Goal: Transaction & Acquisition: Purchase product/service

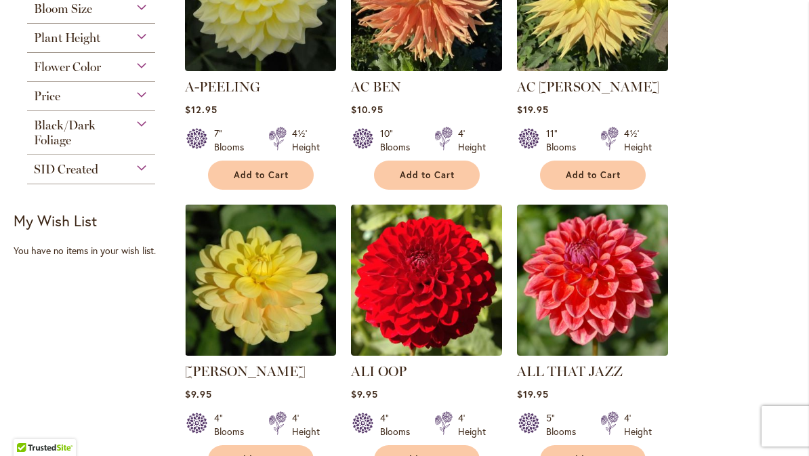
scroll to position [419, 0]
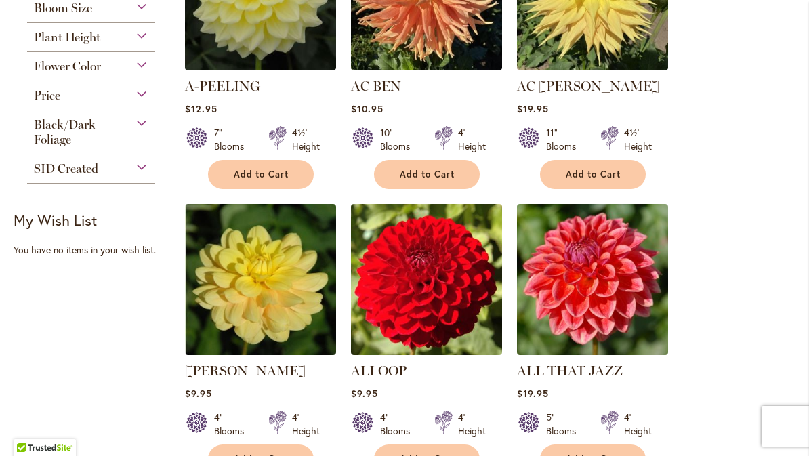
click at [588, 292] on img at bounding box center [592, 279] width 151 height 151
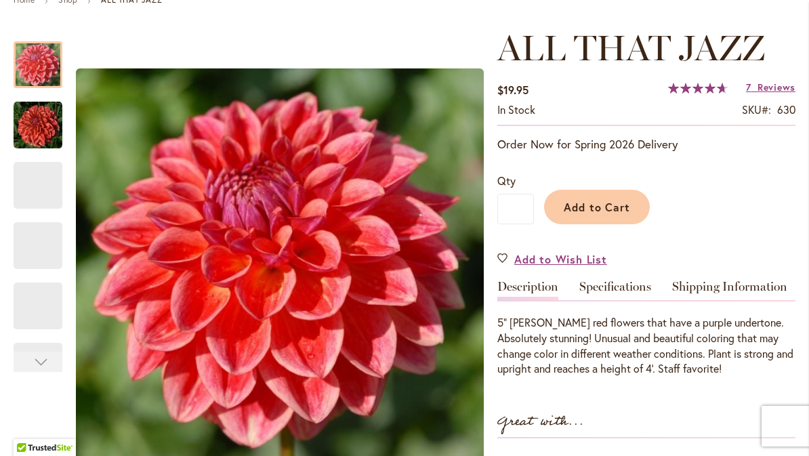
scroll to position [171, 0]
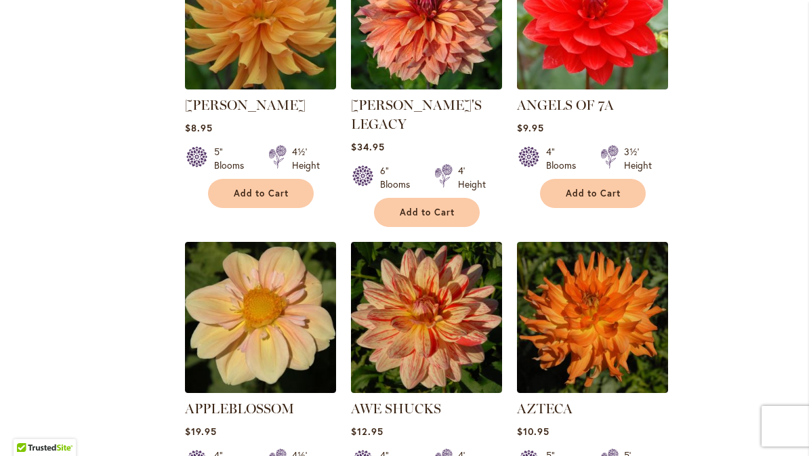
scroll to position [1265, 0]
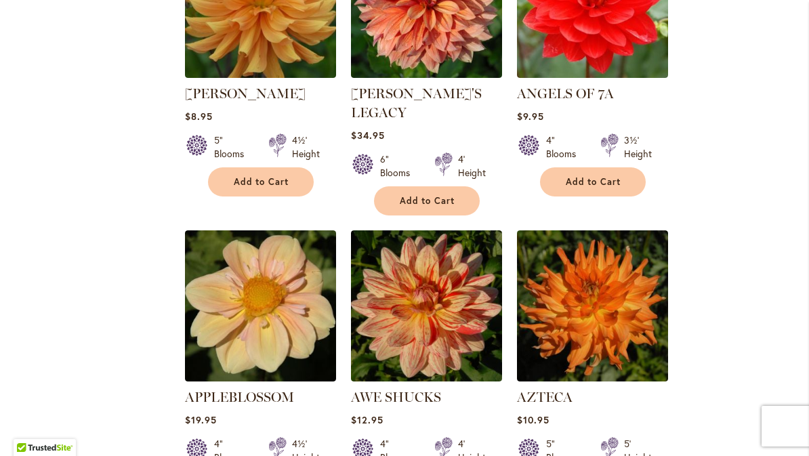
click at [265, 319] on img at bounding box center [260, 305] width 151 height 151
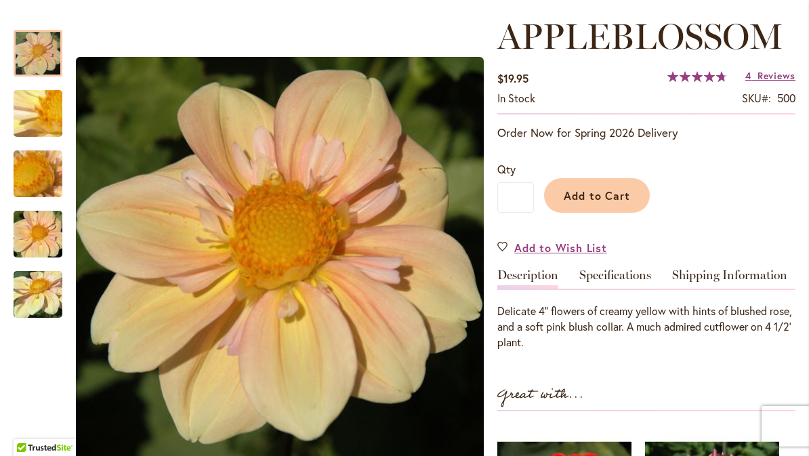
scroll to position [181, 0]
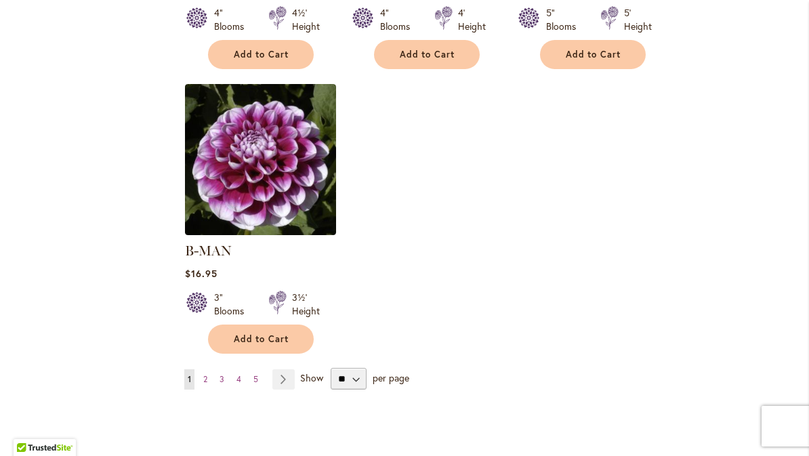
scroll to position [1700, 0]
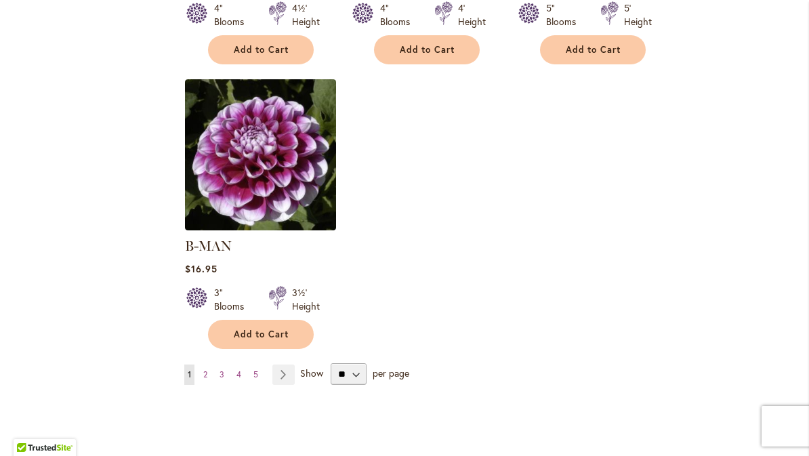
click at [303, 367] on span "Show" at bounding box center [311, 373] width 23 height 13
click at [331, 363] on select "** ** ** **" at bounding box center [349, 374] width 36 height 22
click at [291, 364] on link "Page Next" at bounding box center [283, 374] width 22 height 20
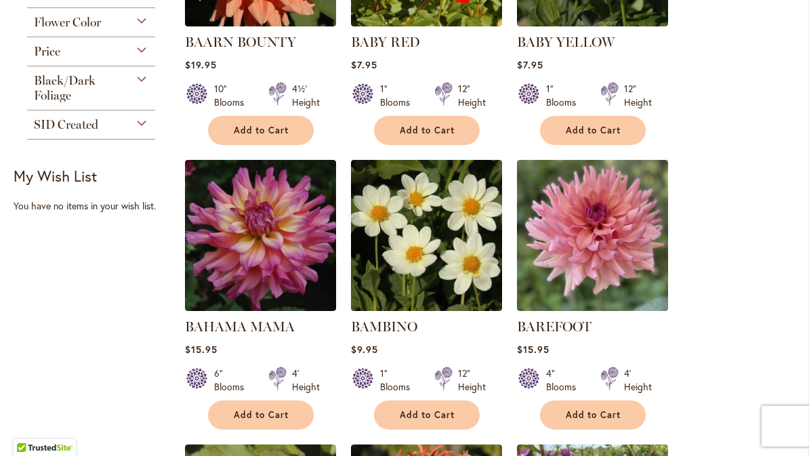
scroll to position [467, 0]
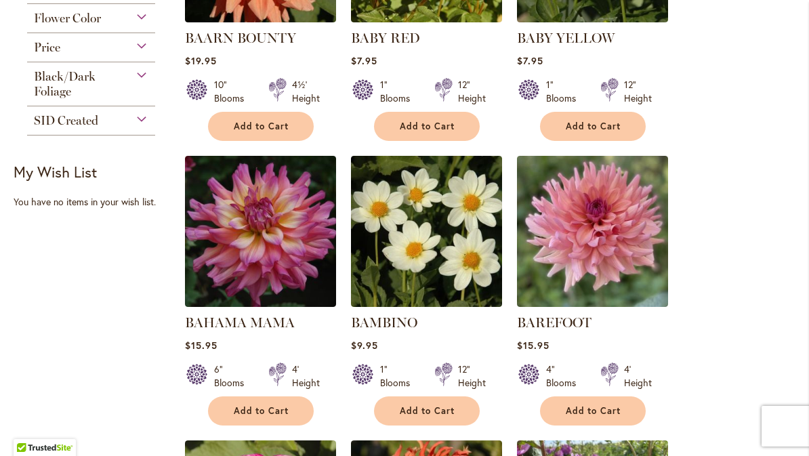
click at [586, 247] on img at bounding box center [592, 231] width 151 height 151
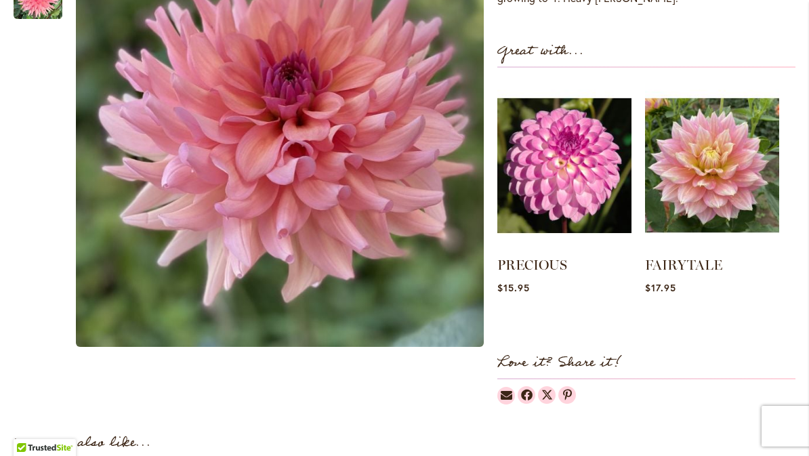
scroll to position [432, 0]
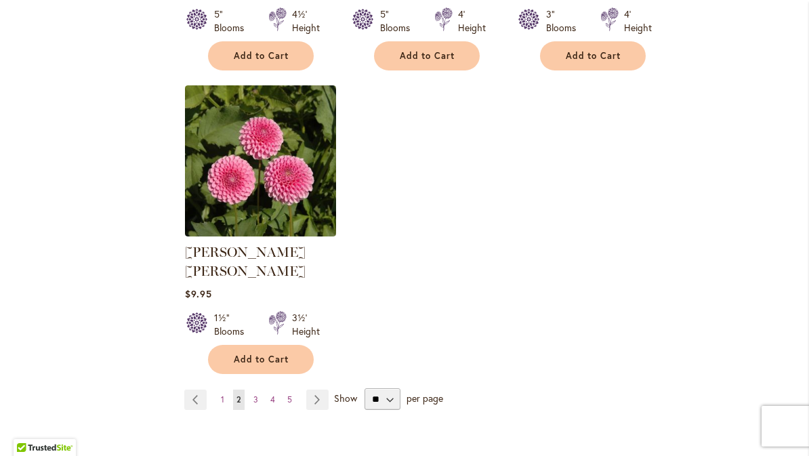
scroll to position [1673, 0]
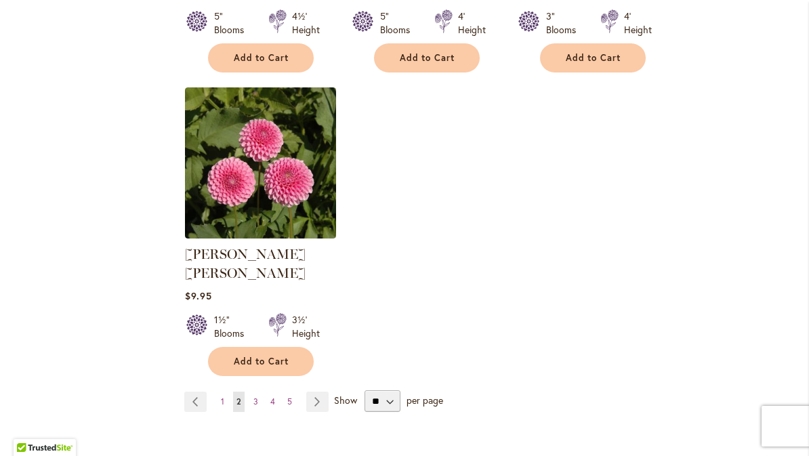
click at [326, 392] on link "Page Next" at bounding box center [317, 402] width 22 height 20
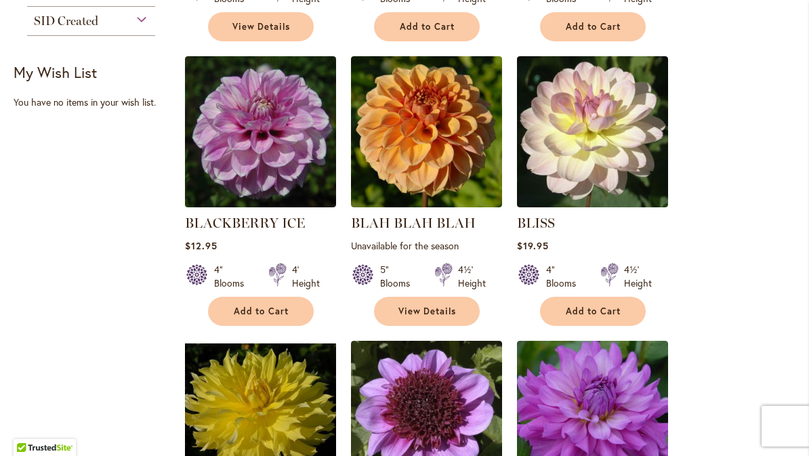
scroll to position [567, 0]
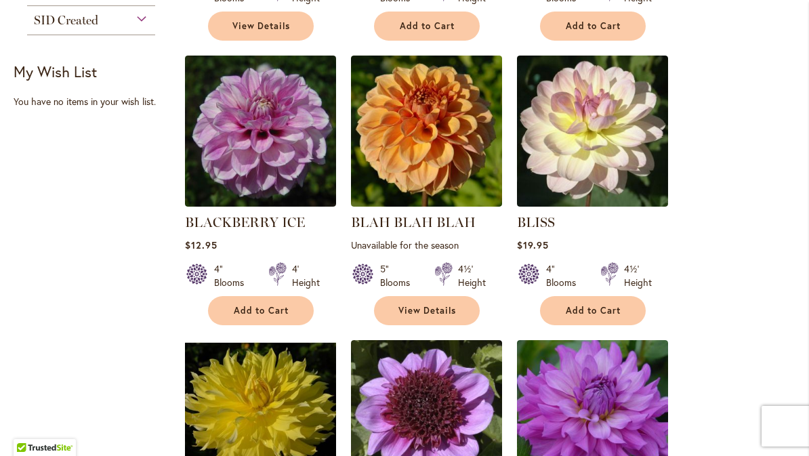
click at [600, 121] on img at bounding box center [592, 131] width 151 height 151
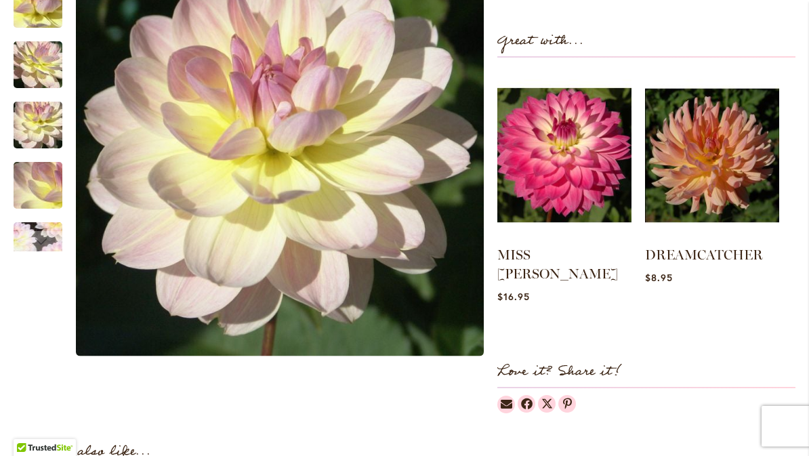
scroll to position [551, 0]
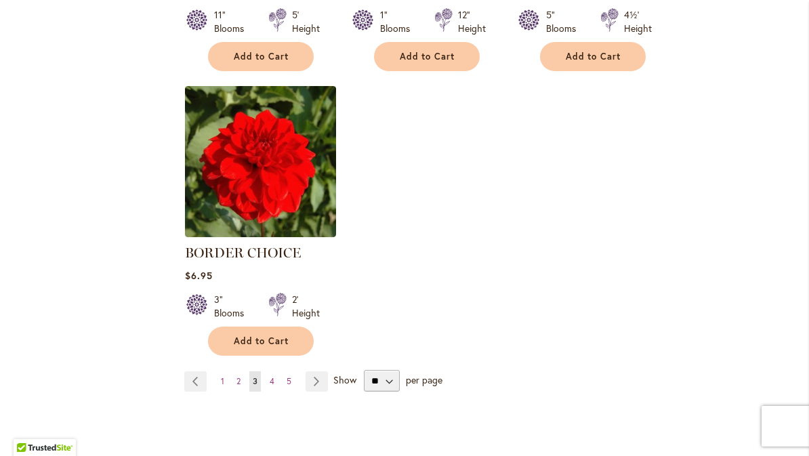
scroll to position [1675, 0]
click at [323, 373] on link "Page Next" at bounding box center [317, 381] width 22 height 20
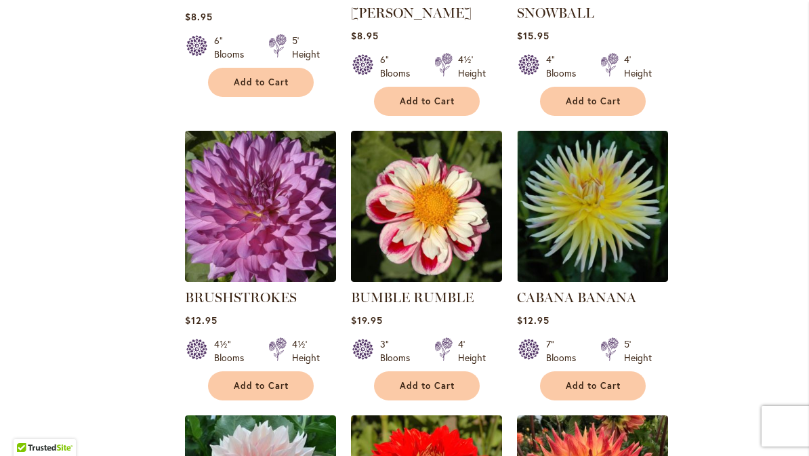
scroll to position [797, 0]
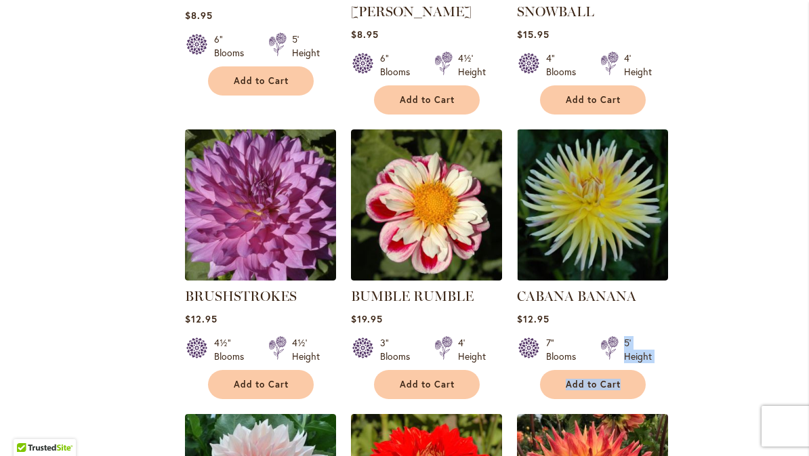
click at [716, 416] on ol "BRANDON MICHAEL Rating: 90% 2 Reviews $22.95 12" Blooms 3' Height" at bounding box center [489, 407] width 611 height 1732
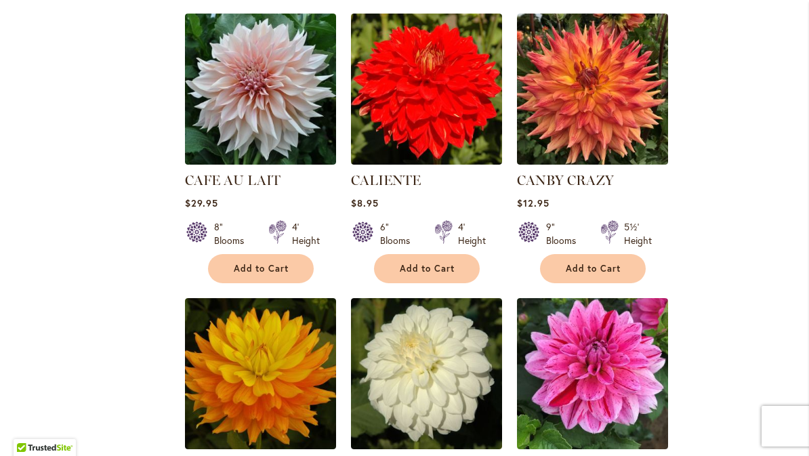
scroll to position [1186, 0]
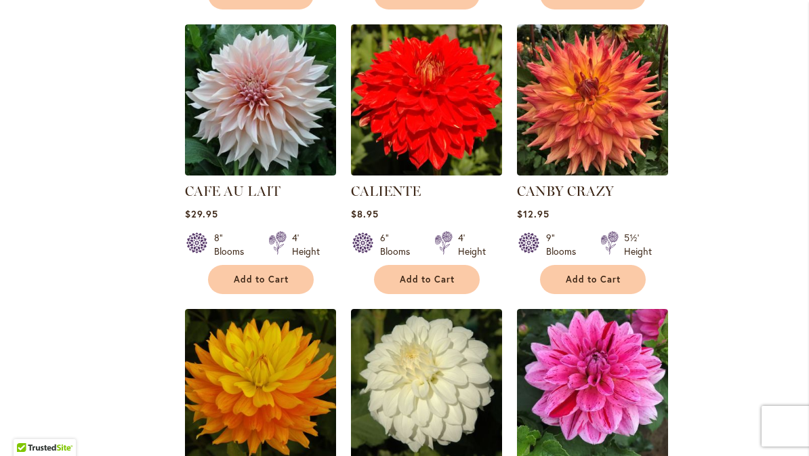
click at [264, 101] on img at bounding box center [260, 99] width 151 height 151
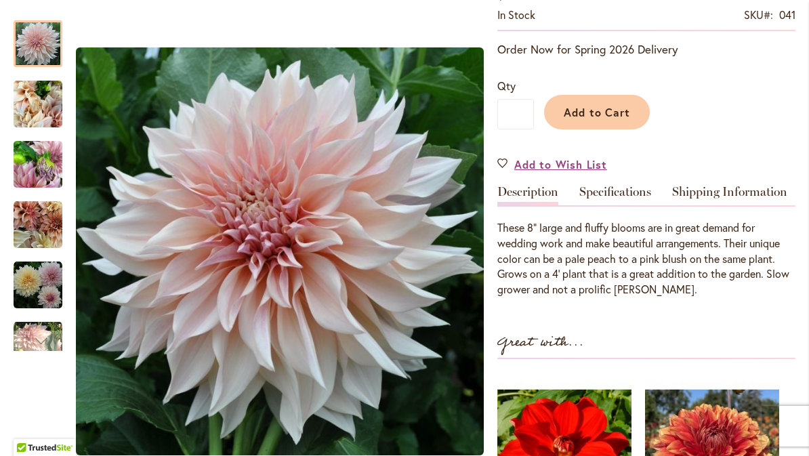
scroll to position [268, 0]
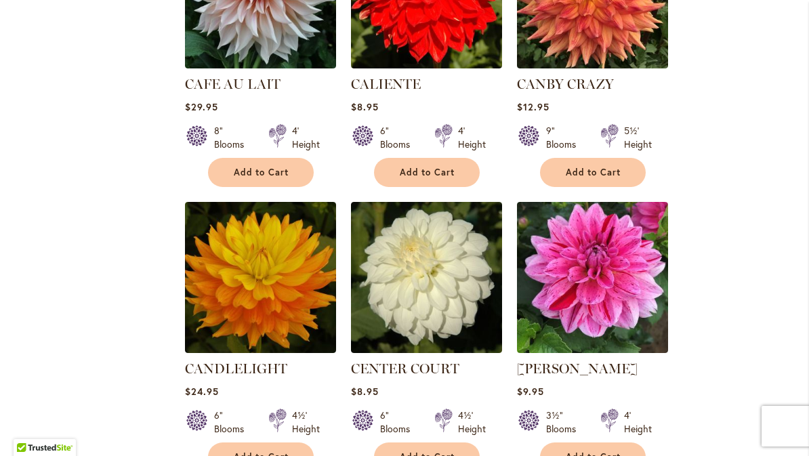
scroll to position [1303, 0]
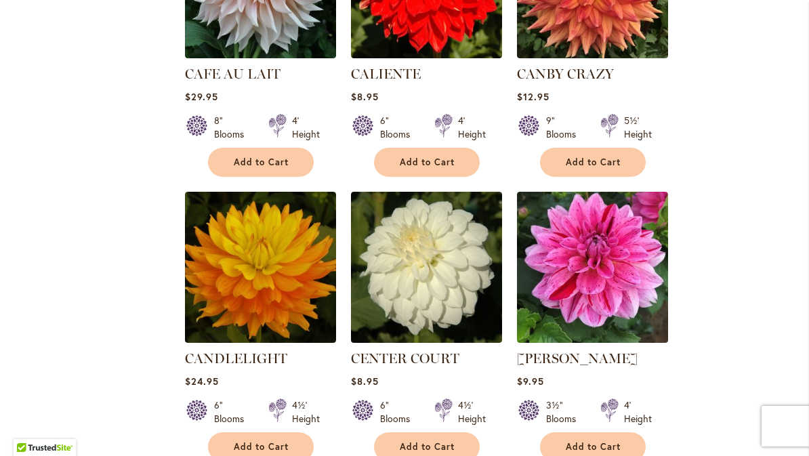
click at [274, 377] on div "$24.95" at bounding box center [260, 381] width 151 height 13
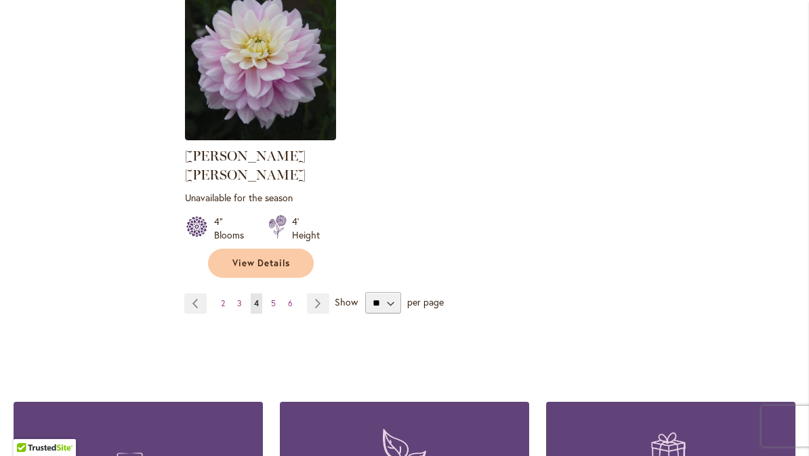
scroll to position [1797, 0]
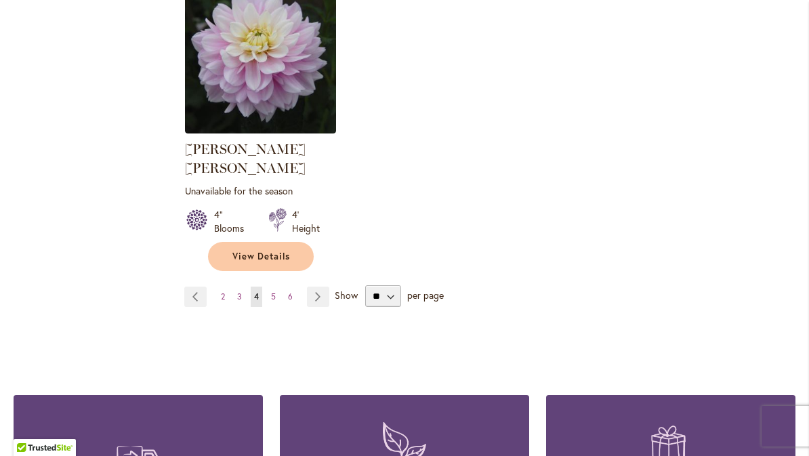
click at [323, 287] on link "Page Next" at bounding box center [318, 297] width 22 height 20
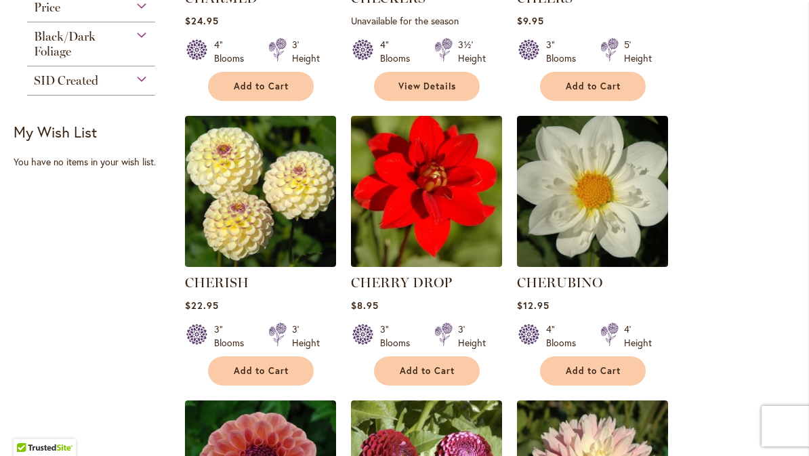
scroll to position [507, 0]
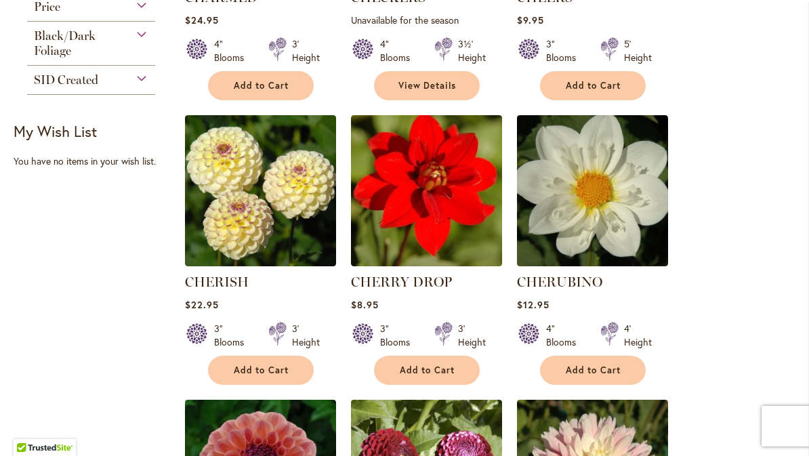
click at [266, 201] on img at bounding box center [260, 190] width 151 height 151
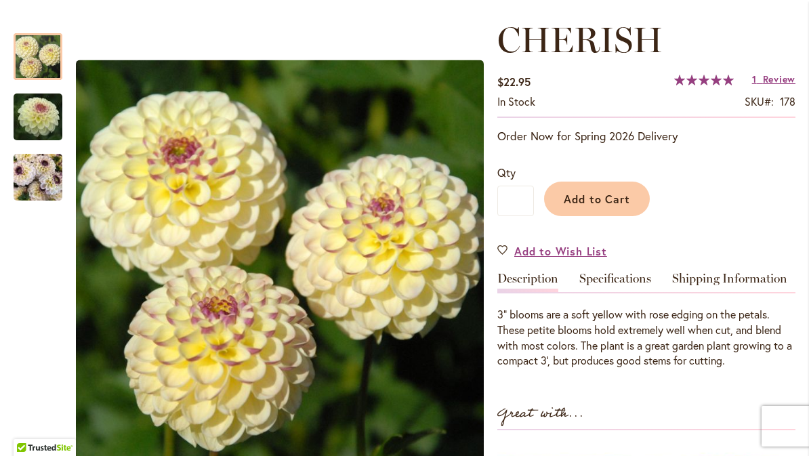
scroll to position [176, 0]
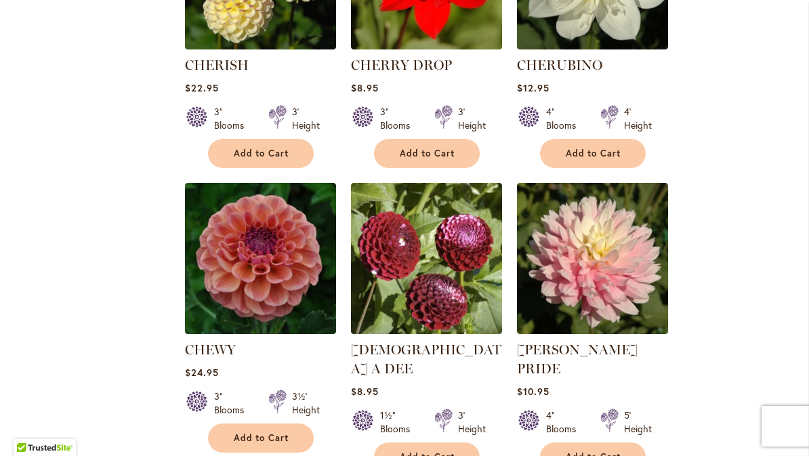
scroll to position [726, 0]
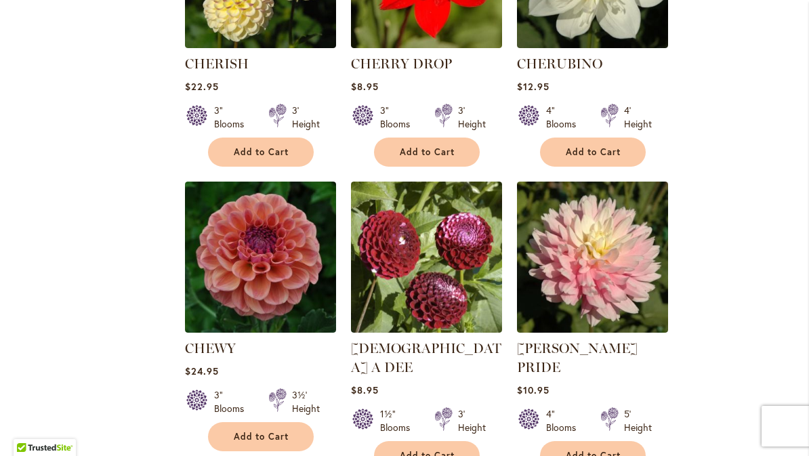
click at [241, 276] on img at bounding box center [260, 257] width 151 height 151
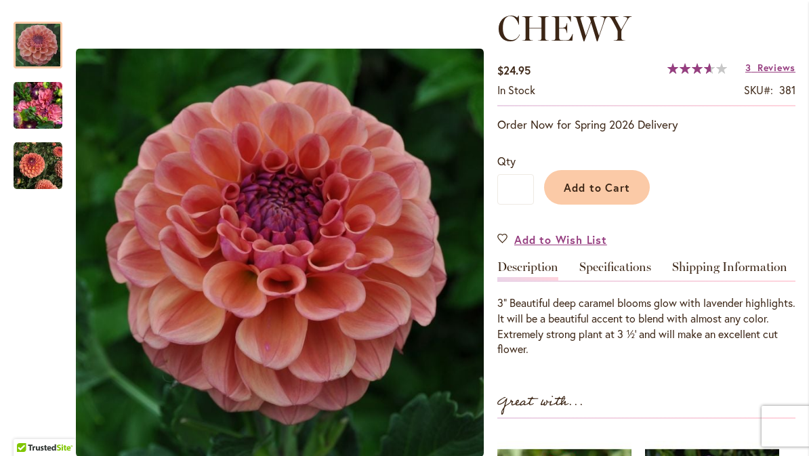
scroll to position [189, 0]
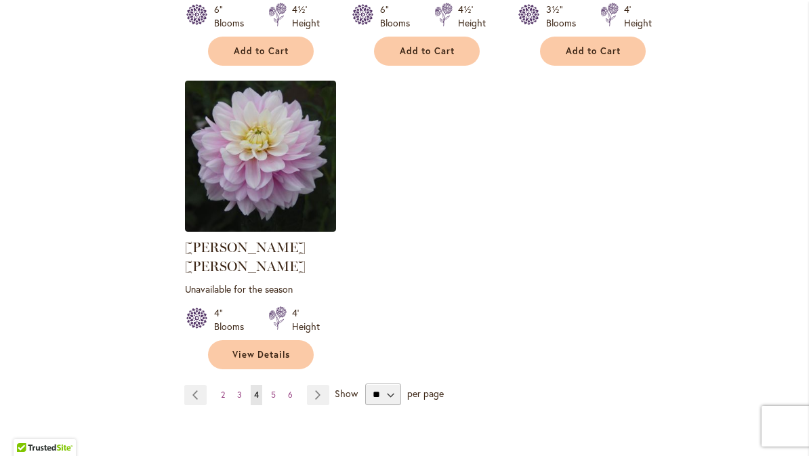
scroll to position [1701, 0]
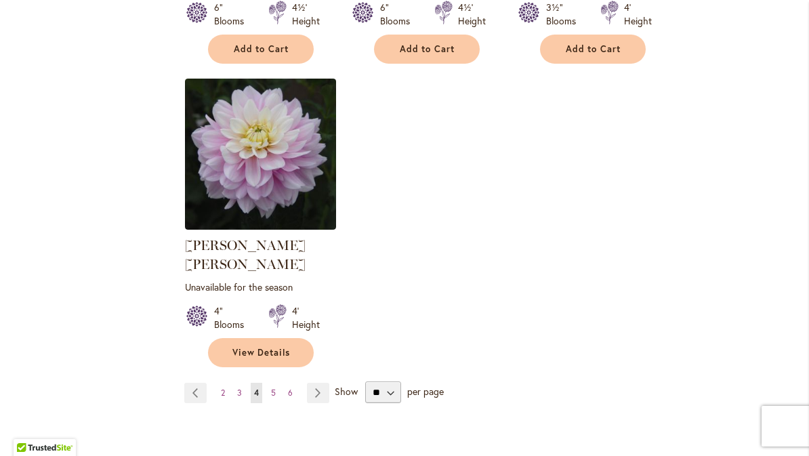
click at [315, 383] on link "Page Next" at bounding box center [318, 393] width 22 height 20
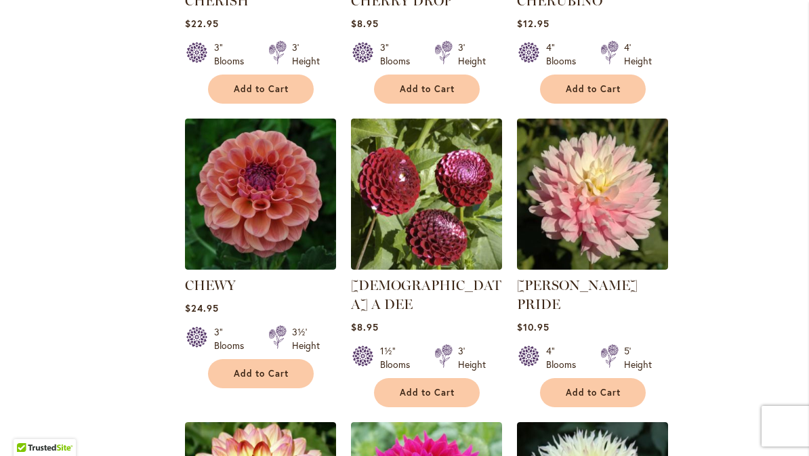
scroll to position [790, 0]
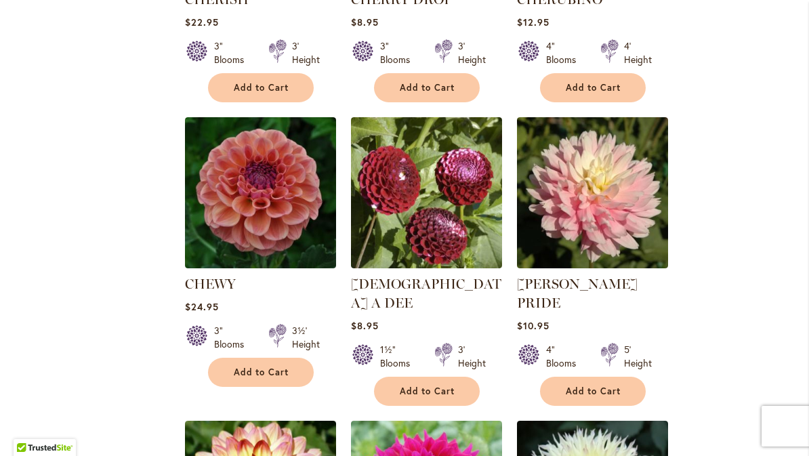
click at [583, 209] on img at bounding box center [592, 192] width 151 height 151
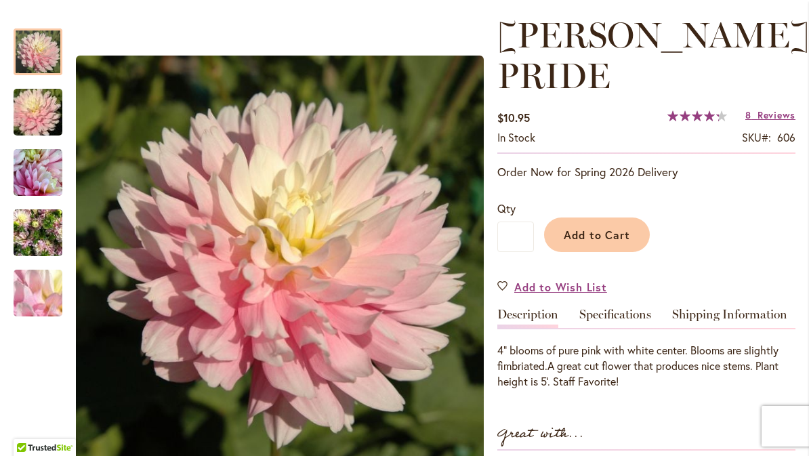
scroll to position [183, 0]
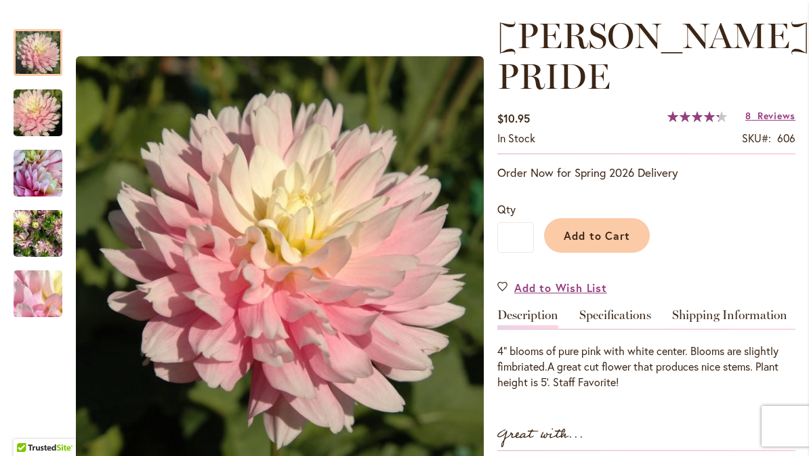
click at [41, 179] on img "CHILSON'S PRIDE" at bounding box center [38, 173] width 49 height 49
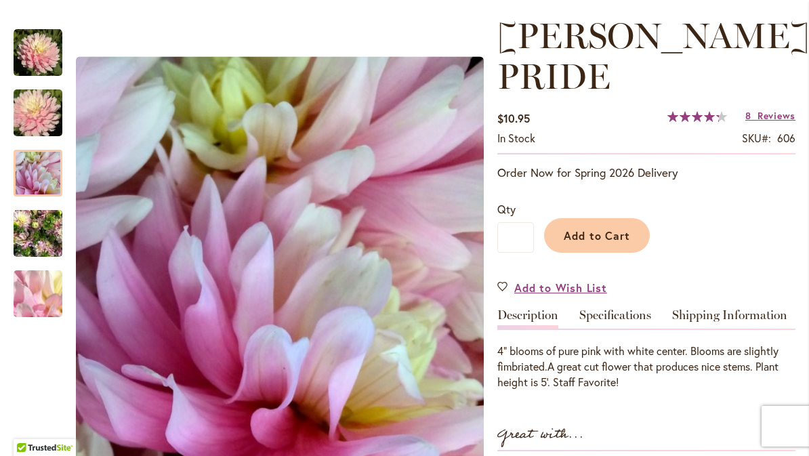
click at [38, 242] on img "CHILSON'S PRIDE" at bounding box center [38, 233] width 49 height 65
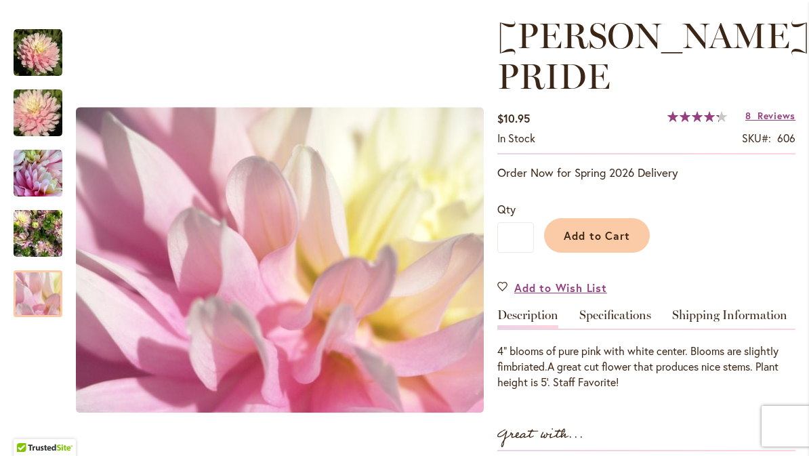
click at [45, 303] on img "CHILSON'S PRIDE" at bounding box center [38, 293] width 98 height 73
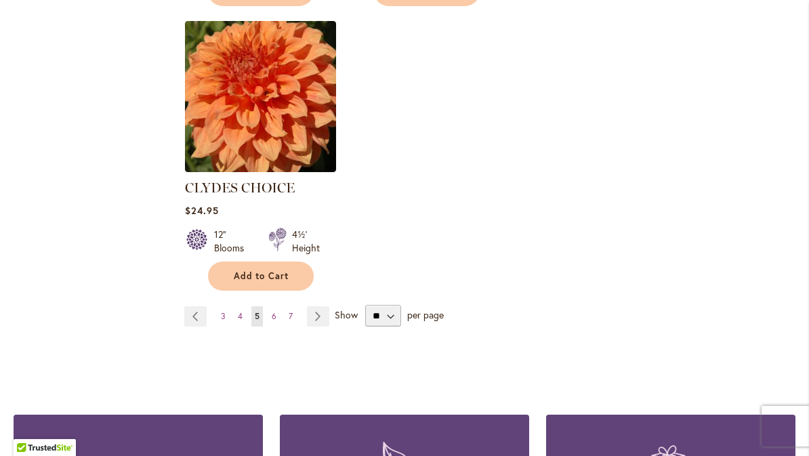
scroll to position [1774, 0]
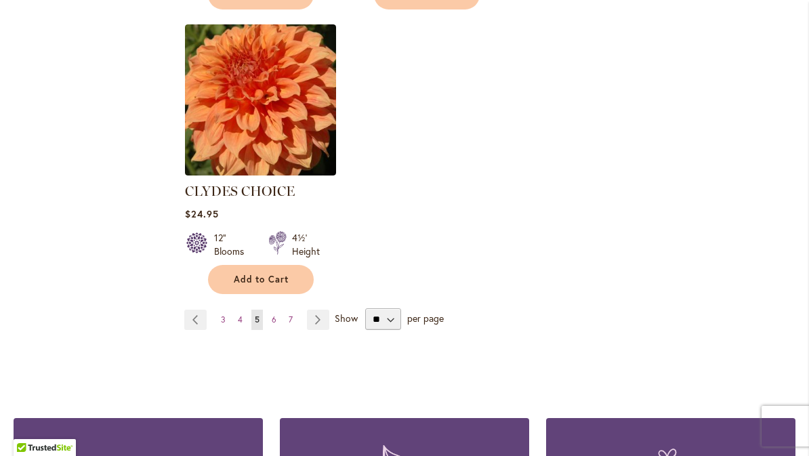
click at [315, 310] on link "Page Next" at bounding box center [318, 320] width 22 height 20
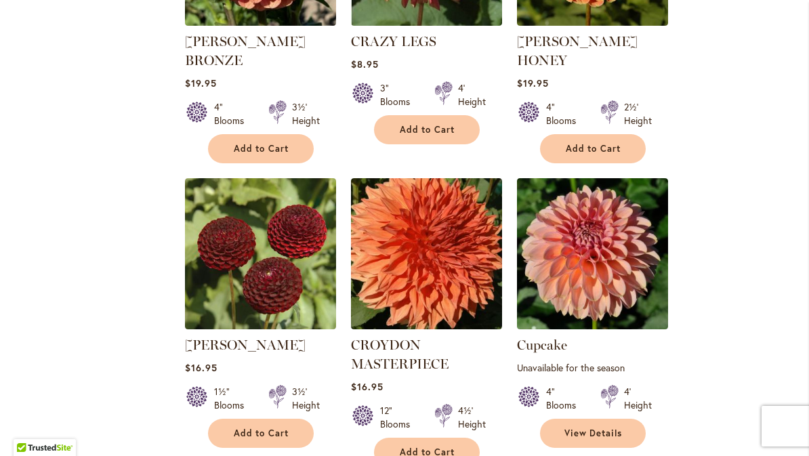
scroll to position [750, 0]
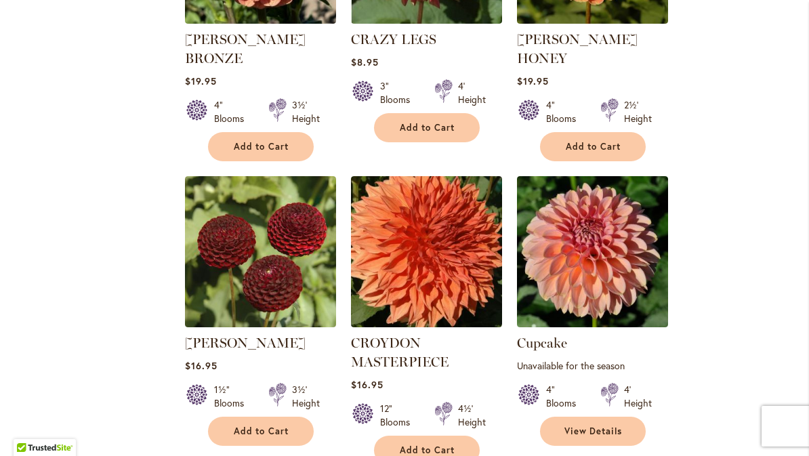
click at [579, 239] on img at bounding box center [592, 251] width 151 height 151
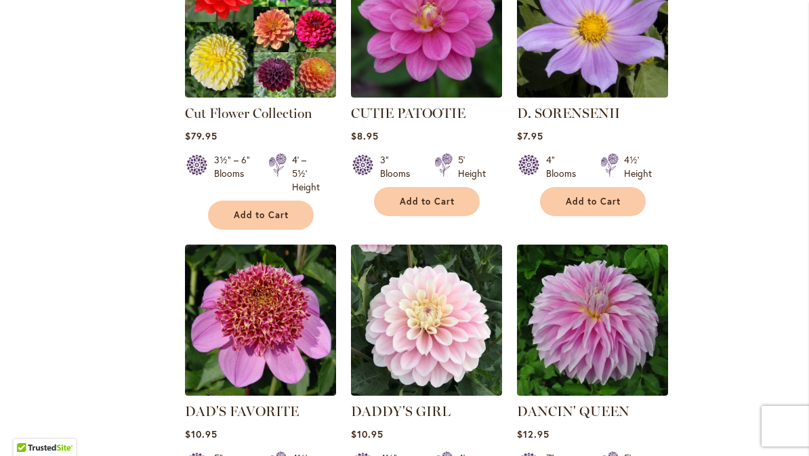
scroll to position [1288, 0]
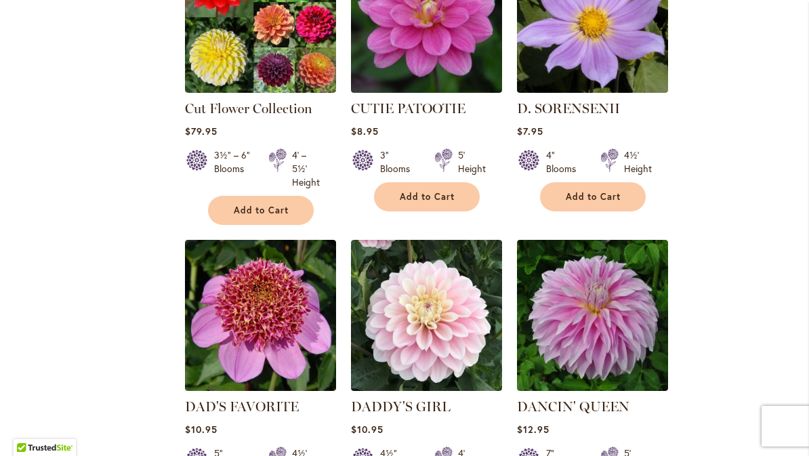
click at [437, 321] on img at bounding box center [426, 315] width 151 height 151
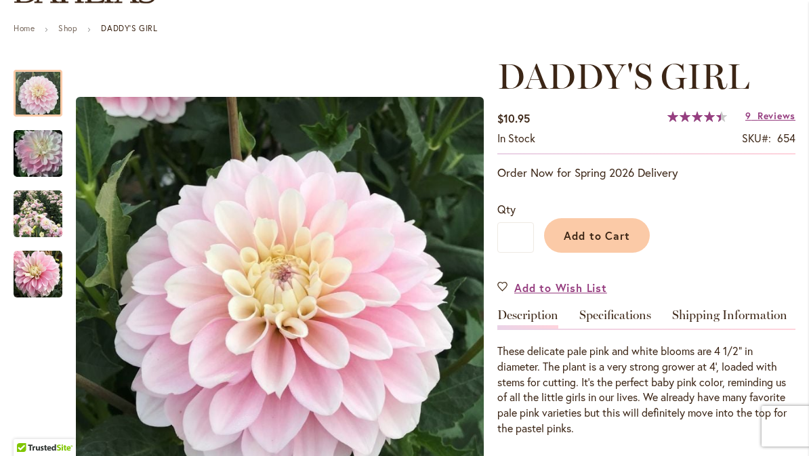
scroll to position [157, 0]
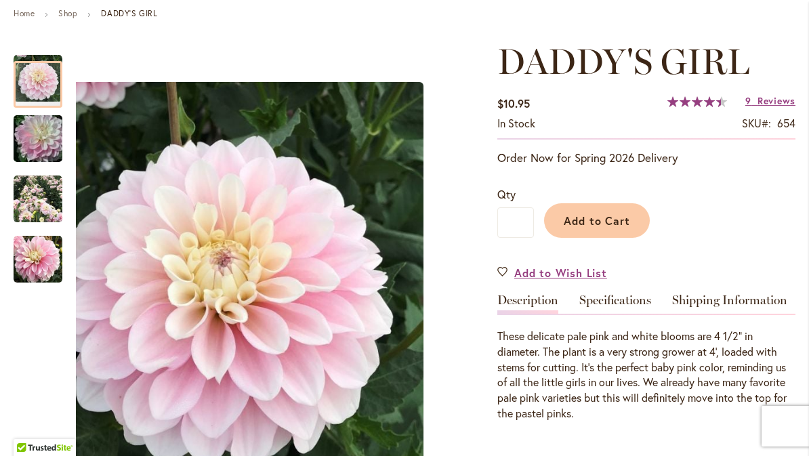
click at [41, 142] on img "DADDY'S GIRL" at bounding box center [38, 138] width 98 height 65
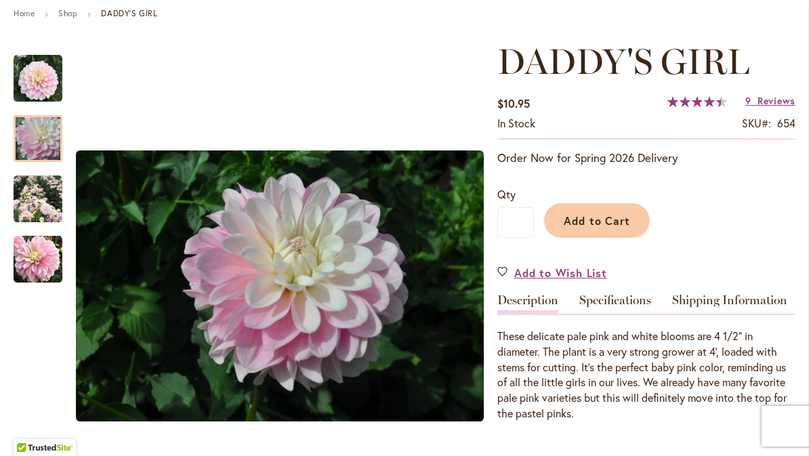
click at [37, 271] on img "DADDY'S GIRL" at bounding box center [38, 259] width 49 height 49
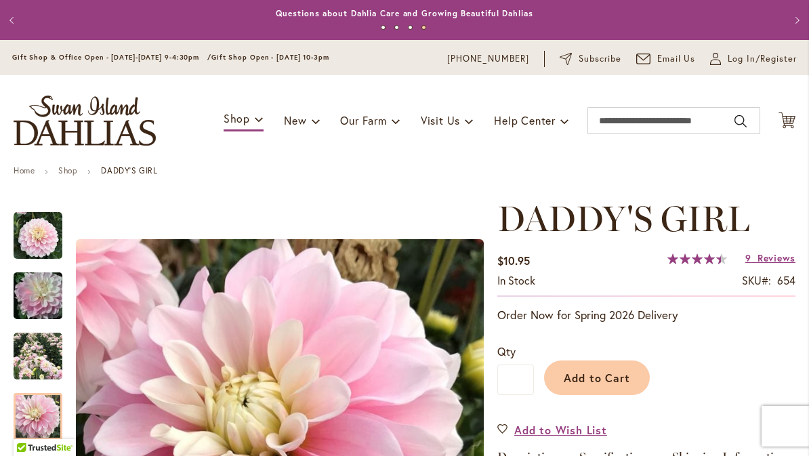
scroll to position [0, 0]
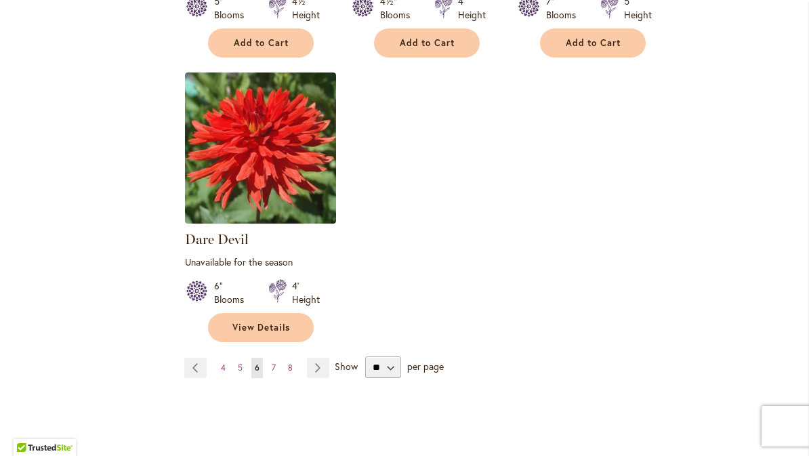
scroll to position [1733, 0]
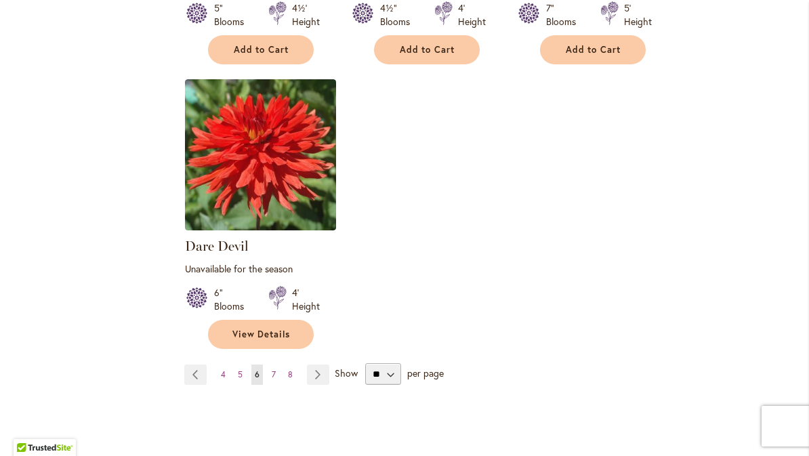
click at [324, 364] on link "Page Next" at bounding box center [318, 374] width 22 height 20
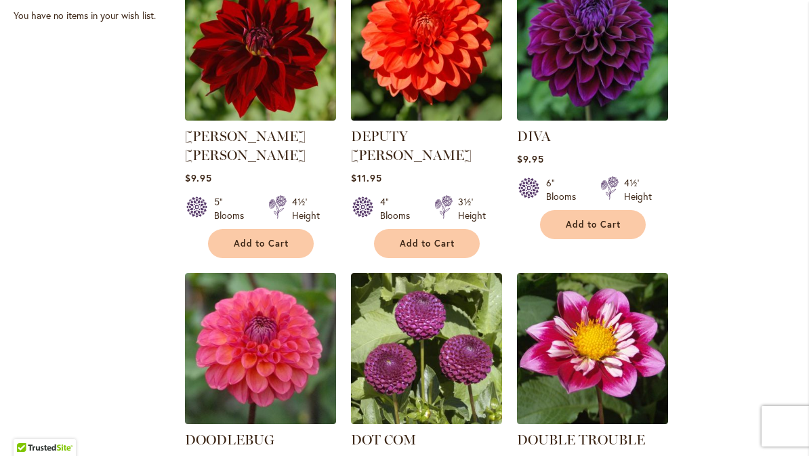
scroll to position [656, 0]
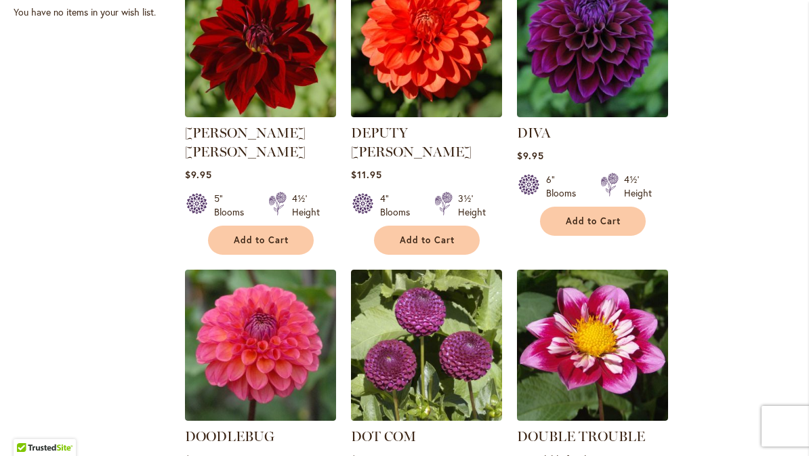
click at [274, 334] on img at bounding box center [260, 345] width 151 height 151
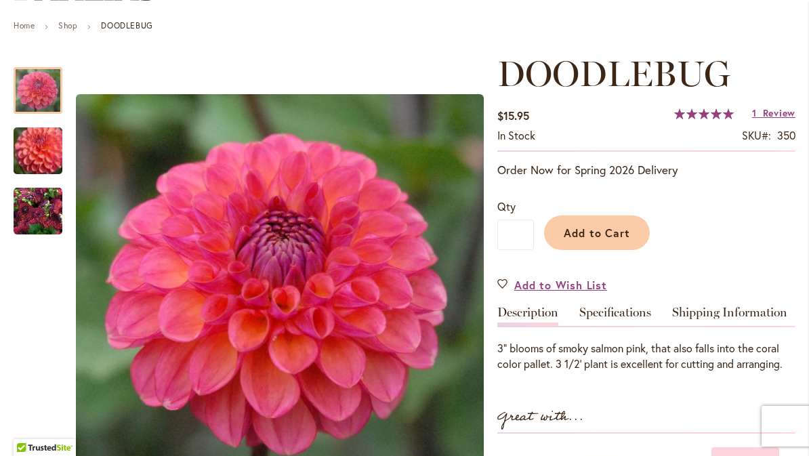
scroll to position [146, 0]
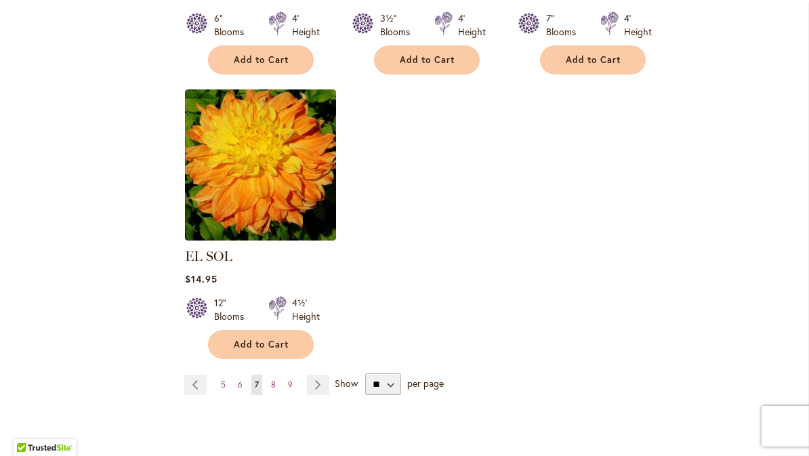
scroll to position [1691, 0]
click at [328, 374] on link "Page Next" at bounding box center [318, 384] width 22 height 20
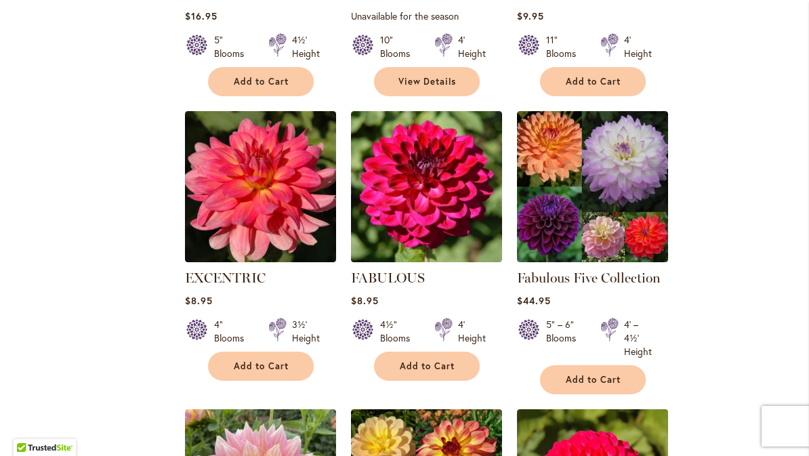
scroll to position [801, 0]
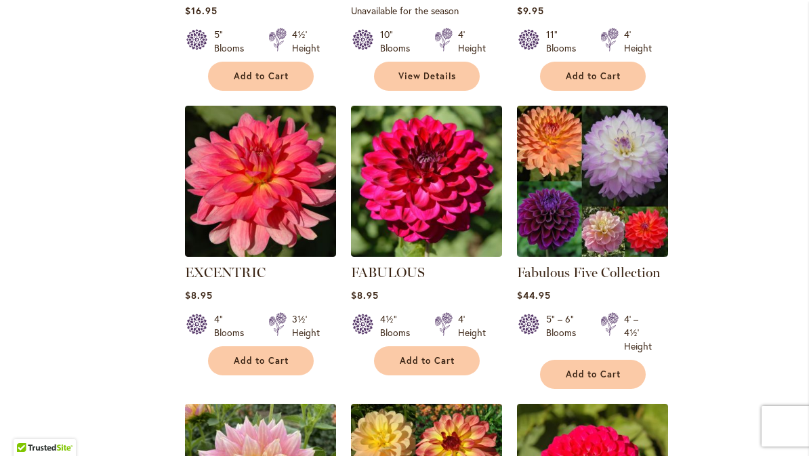
click at [430, 217] on img at bounding box center [426, 181] width 151 height 151
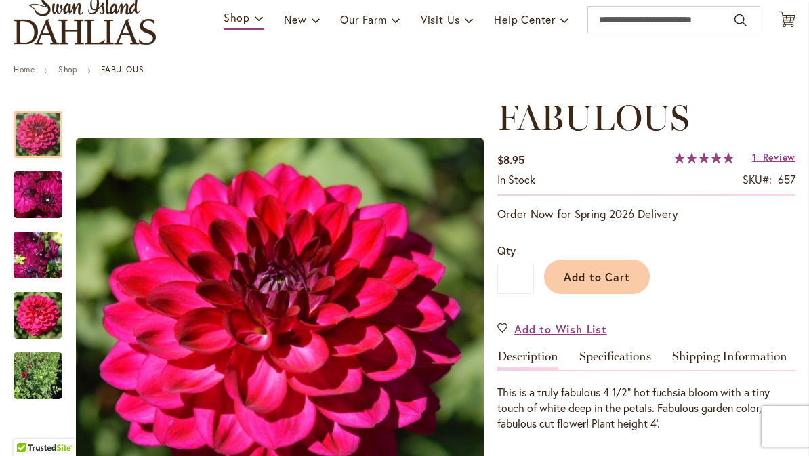
scroll to position [116, 0]
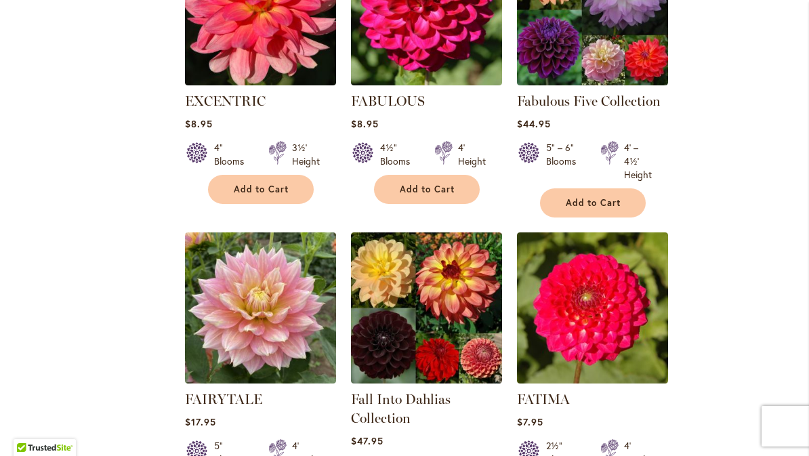
scroll to position [973, 0]
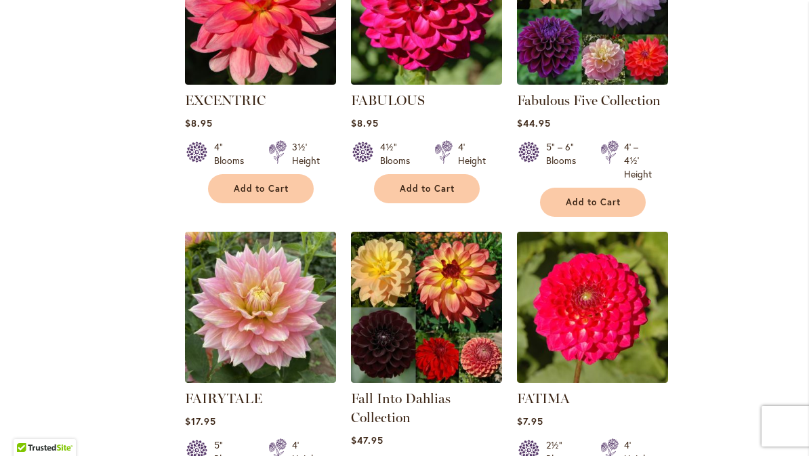
click at [265, 332] on img at bounding box center [260, 307] width 151 height 151
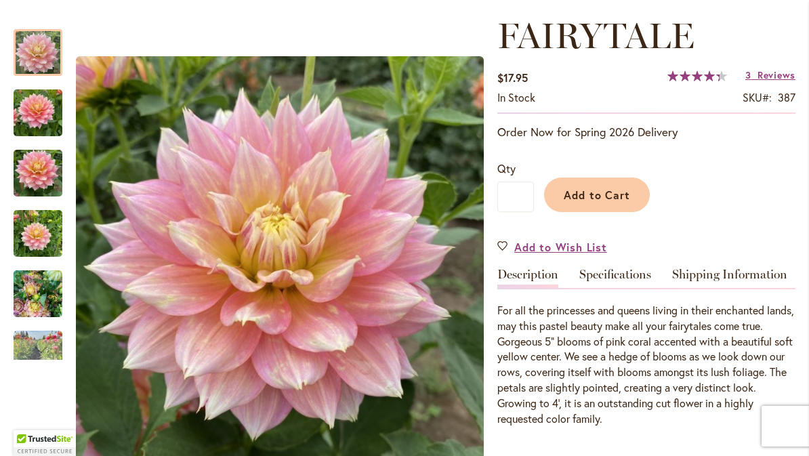
scroll to position [184, 0]
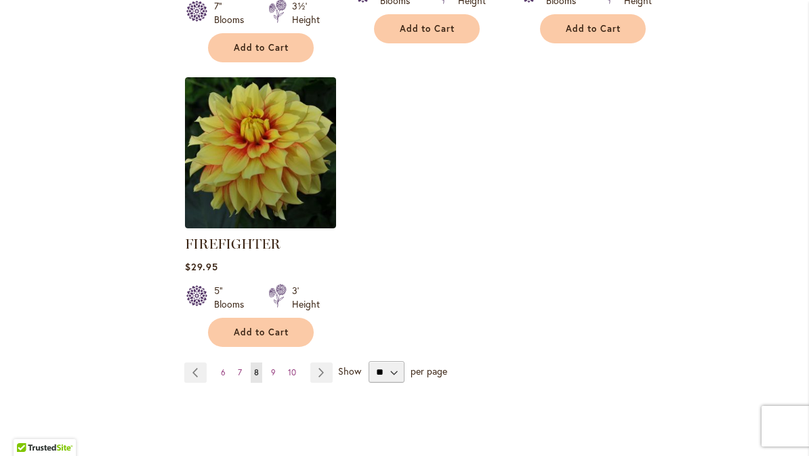
scroll to position [1745, 0]
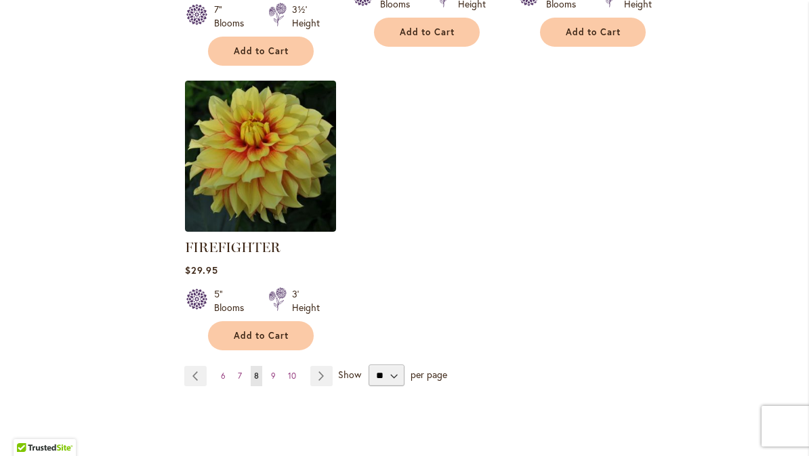
click at [328, 373] on link "Page Next" at bounding box center [321, 376] width 22 height 20
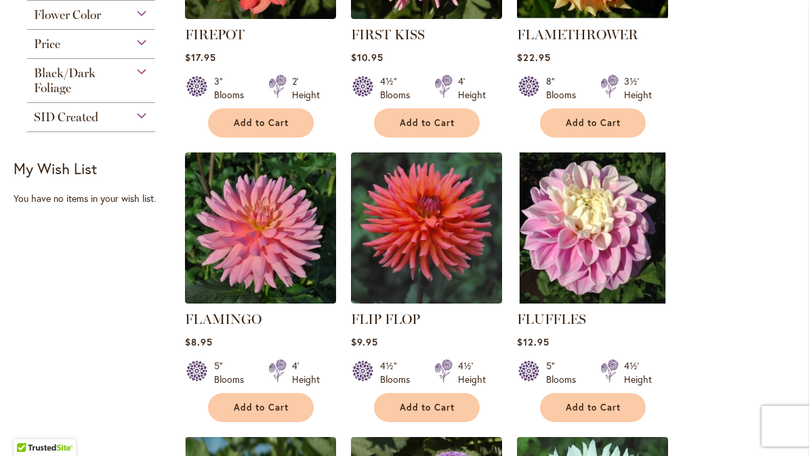
scroll to position [473, 0]
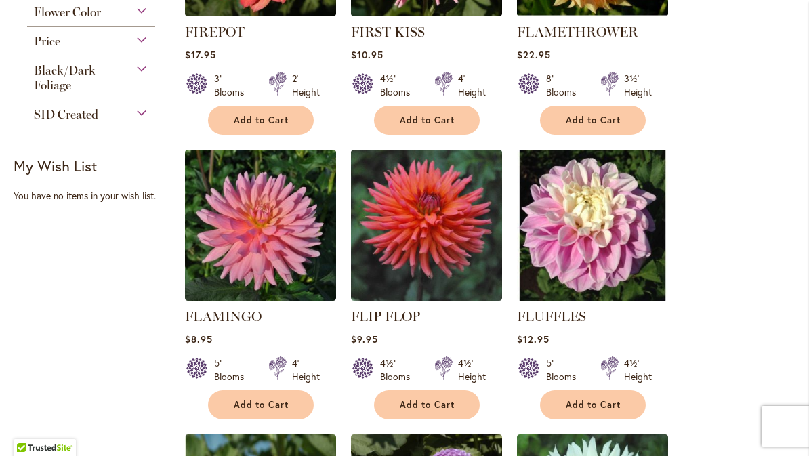
click at [268, 249] on img at bounding box center [260, 225] width 151 height 151
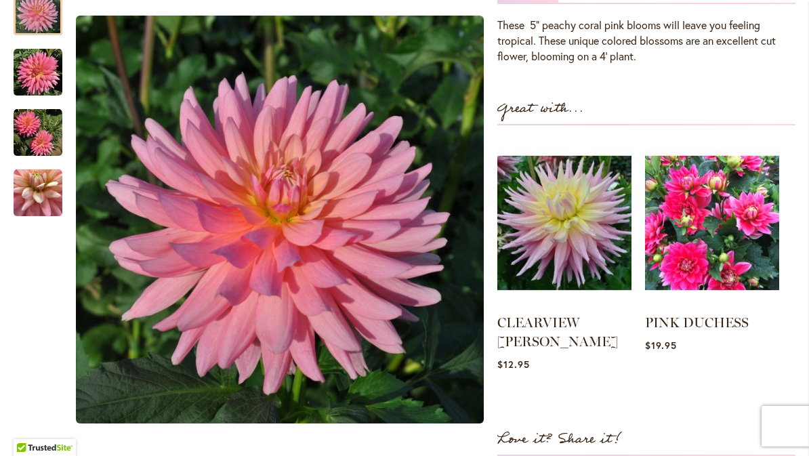
scroll to position [469, 0]
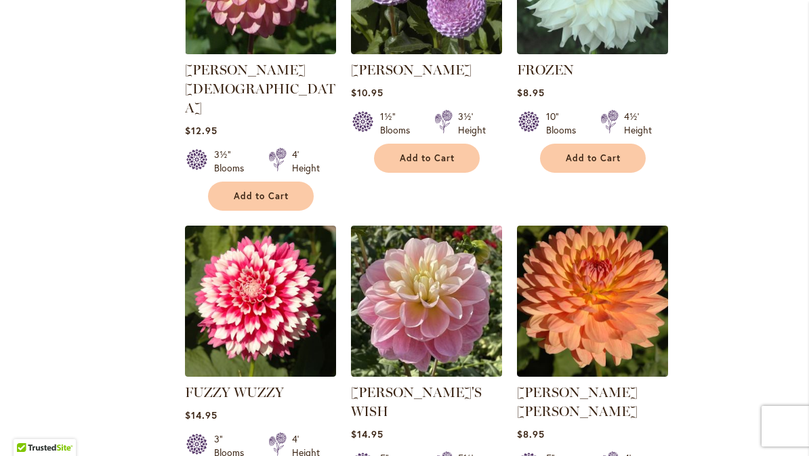
scroll to position [1006, 0]
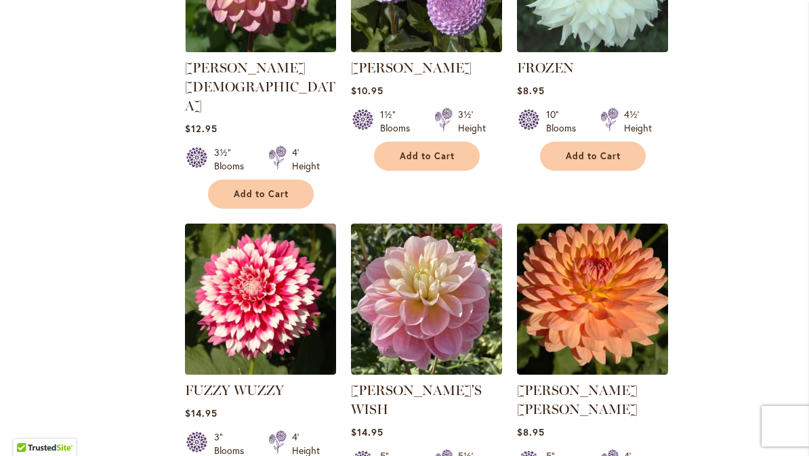
click at [432, 257] on img at bounding box center [426, 299] width 151 height 151
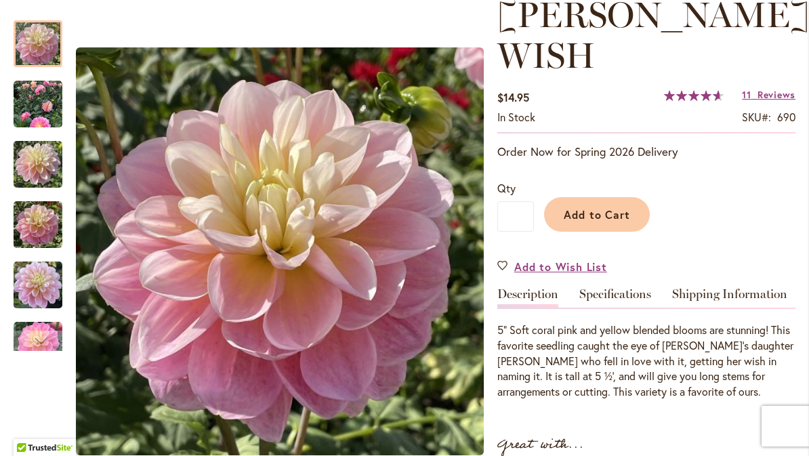
scroll to position [206, 0]
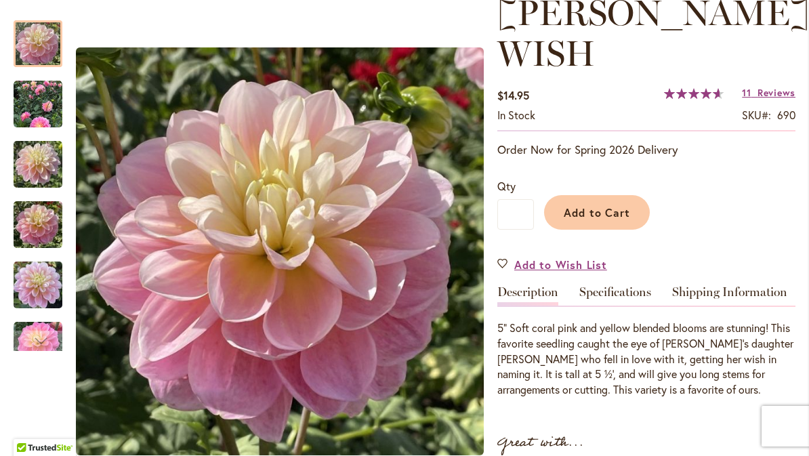
click at [30, 227] on img "GABBIE'S WISH" at bounding box center [38, 224] width 49 height 65
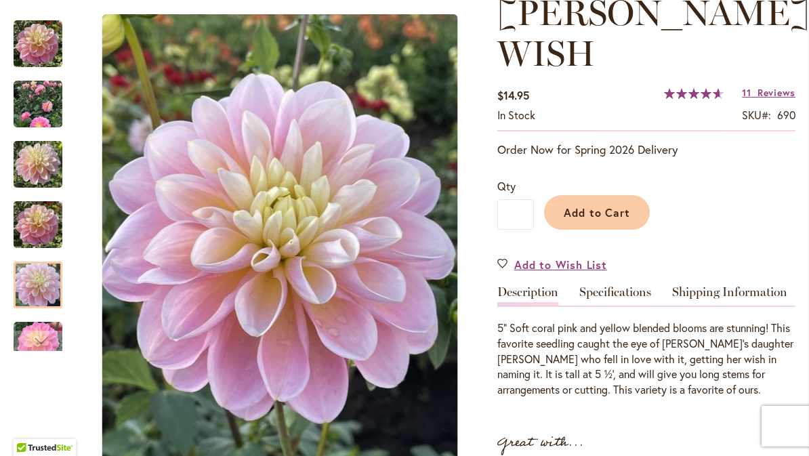
click at [43, 282] on img "GABBIE'S WISH" at bounding box center [38, 285] width 49 height 65
click at [41, 41] on img "Gabbie's Wish" at bounding box center [38, 44] width 49 height 49
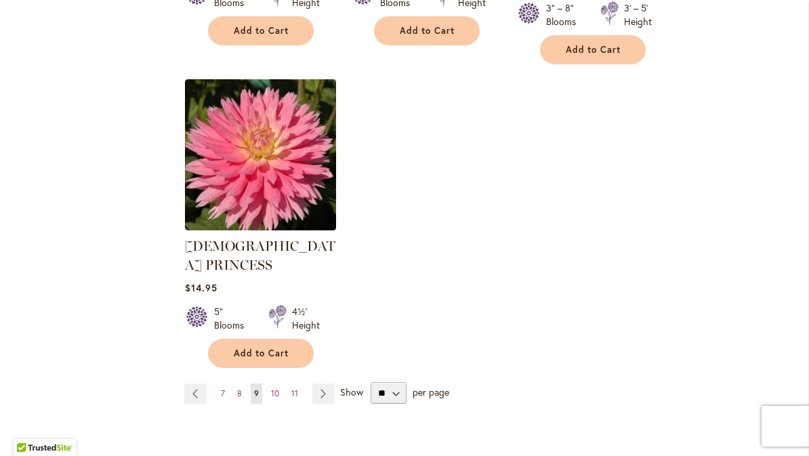
scroll to position [1765, 0]
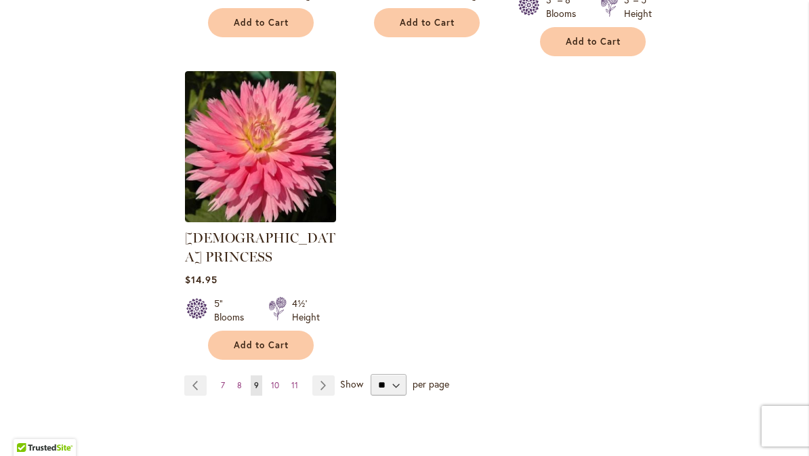
click at [325, 375] on link "Page Next" at bounding box center [323, 385] width 22 height 20
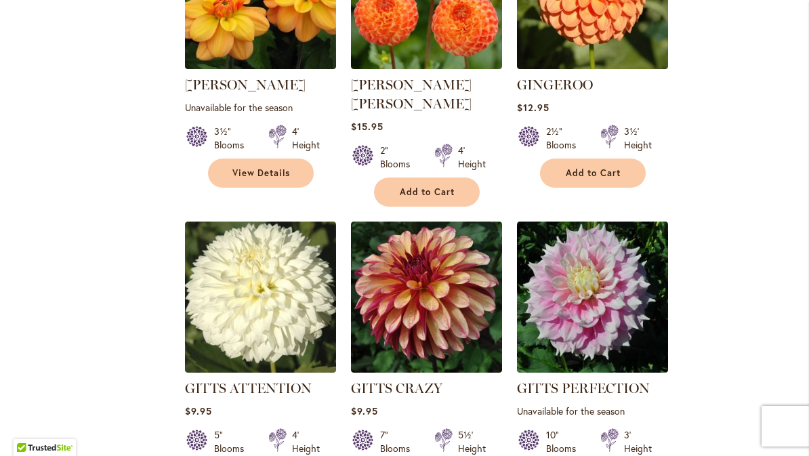
scroll to position [705, 0]
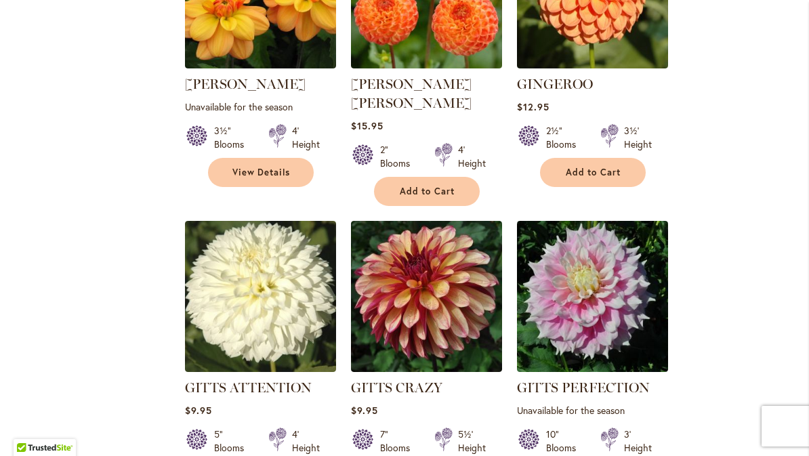
click at [264, 296] on img at bounding box center [260, 296] width 151 height 151
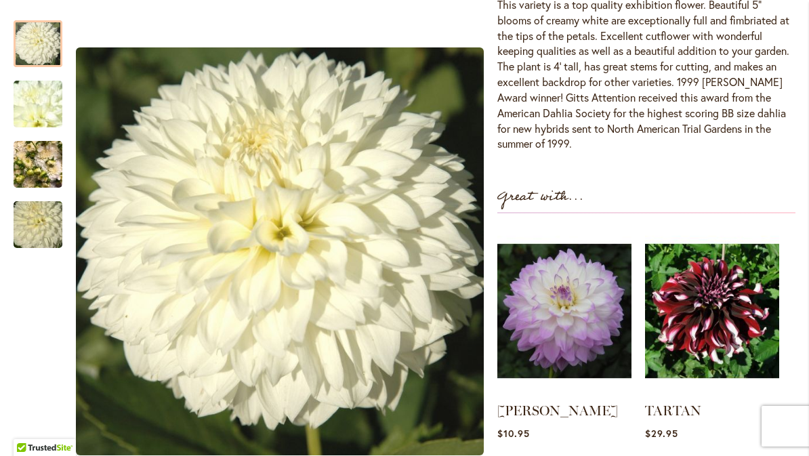
scroll to position [527, 0]
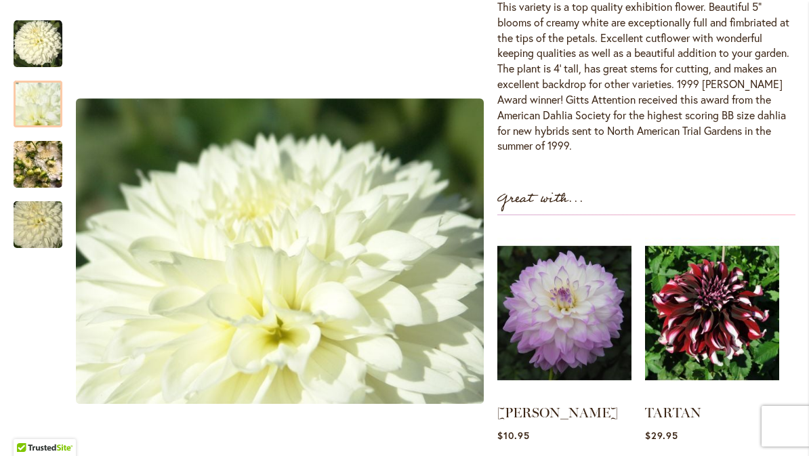
click at [40, 110] on img "GITTS ATTENTION" at bounding box center [38, 104] width 98 height 73
click at [40, 163] on img "GITTS ATTENTION" at bounding box center [38, 164] width 49 height 65
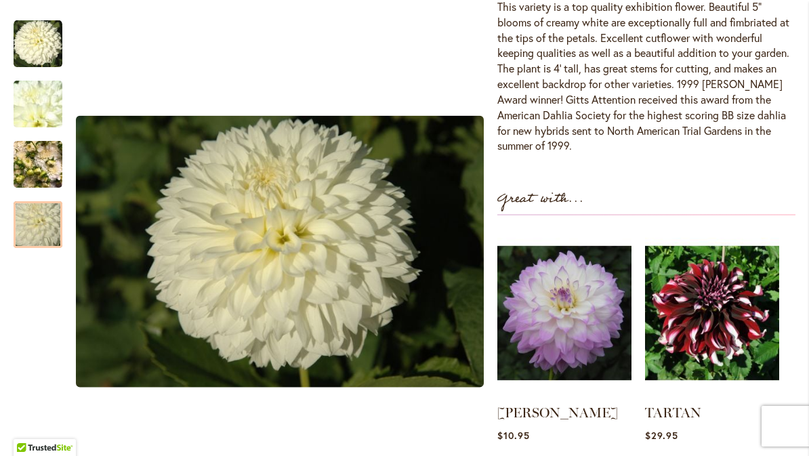
click at [43, 235] on img "GITTS ATTENTION" at bounding box center [38, 224] width 98 height 65
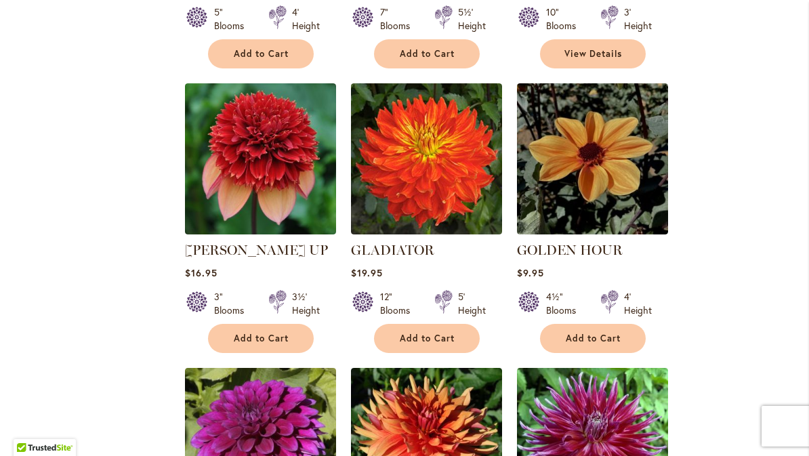
scroll to position [1129, 0]
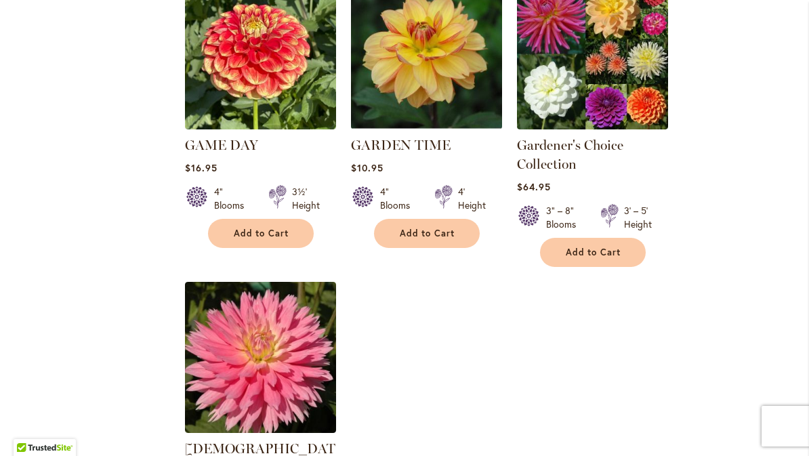
scroll to position [1555, 0]
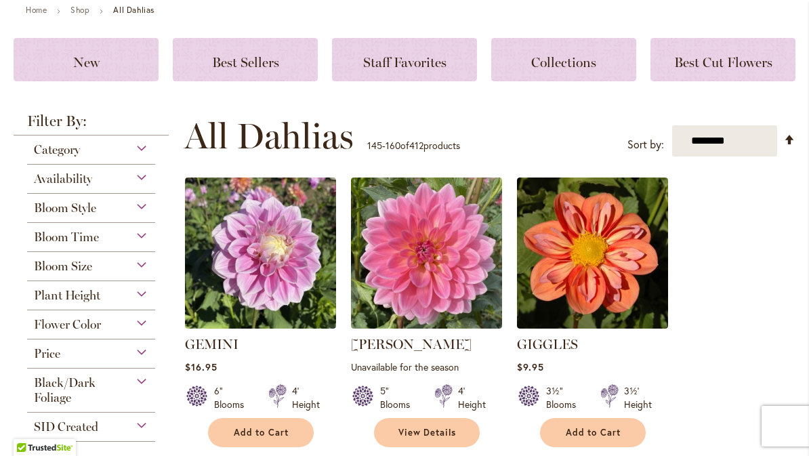
scroll to position [159, 0]
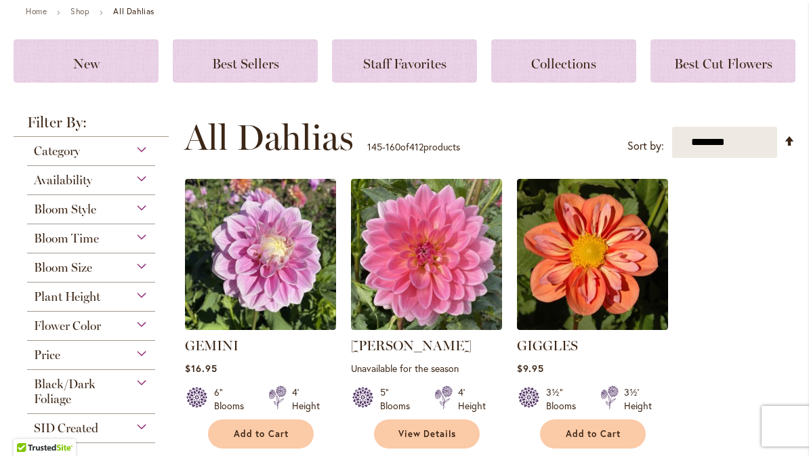
click at [584, 276] on img at bounding box center [592, 254] width 151 height 151
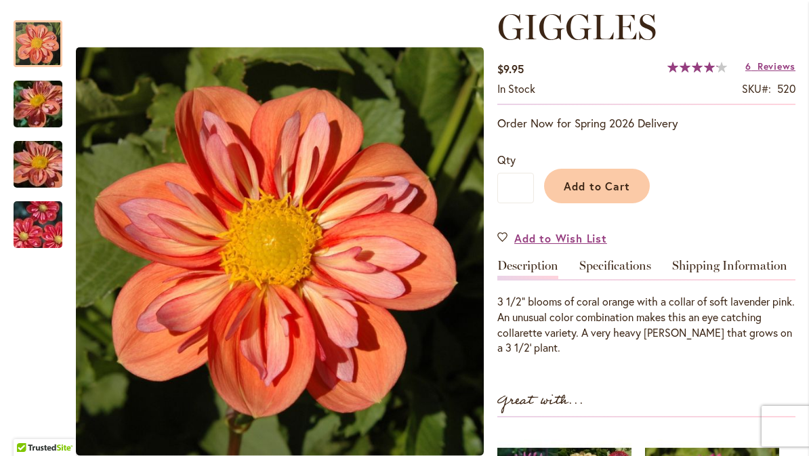
scroll to position [196, 0]
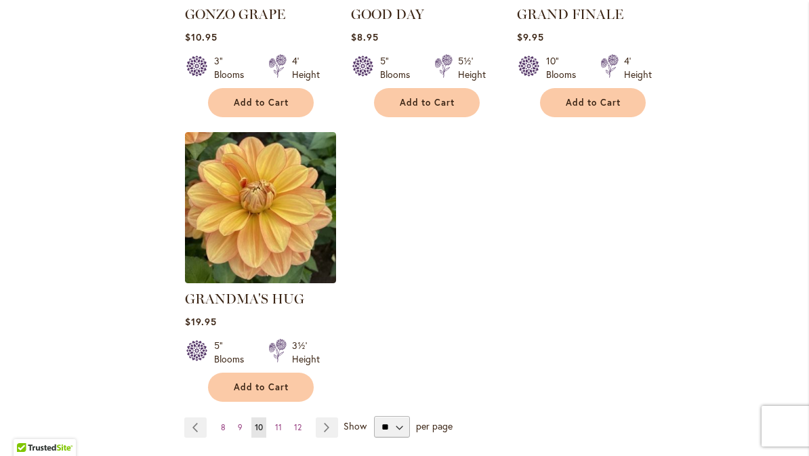
scroll to position [1648, 0]
click at [329, 417] on link "Page Next" at bounding box center [327, 427] width 22 height 20
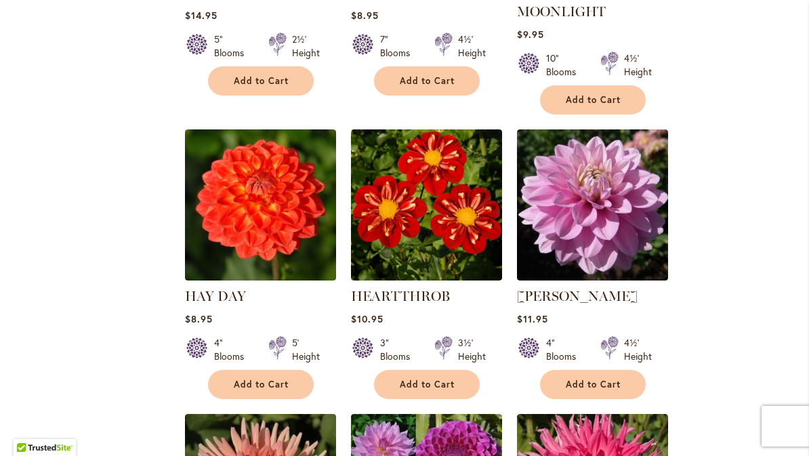
scroll to position [797, 0]
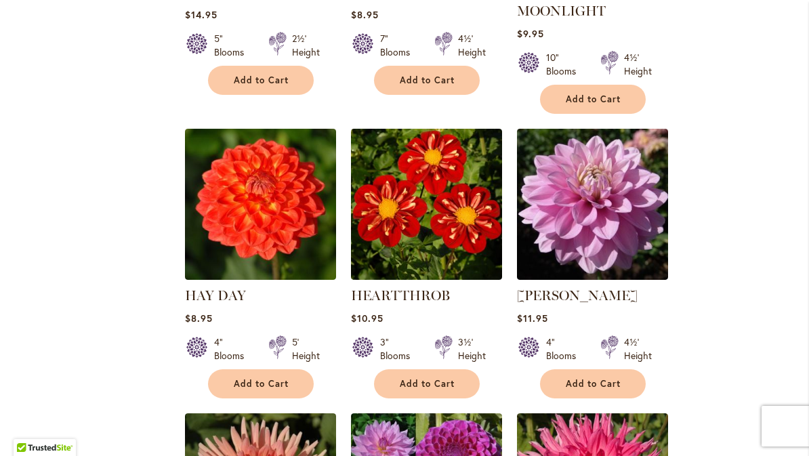
click at [602, 199] on img at bounding box center [592, 204] width 151 height 151
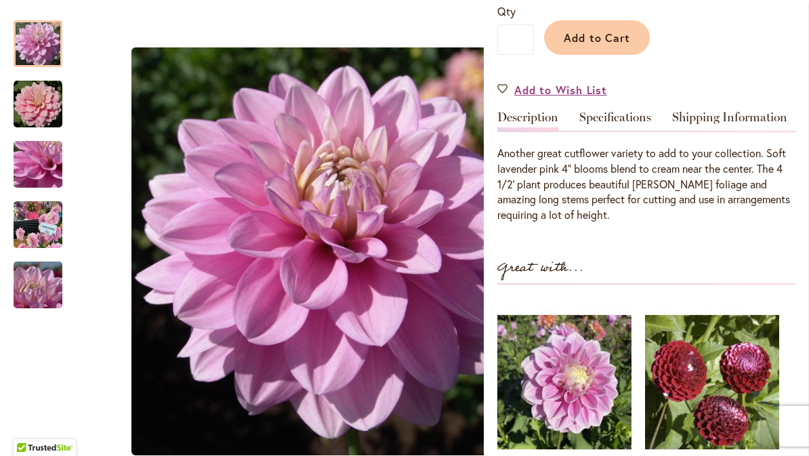
scroll to position [333, 0]
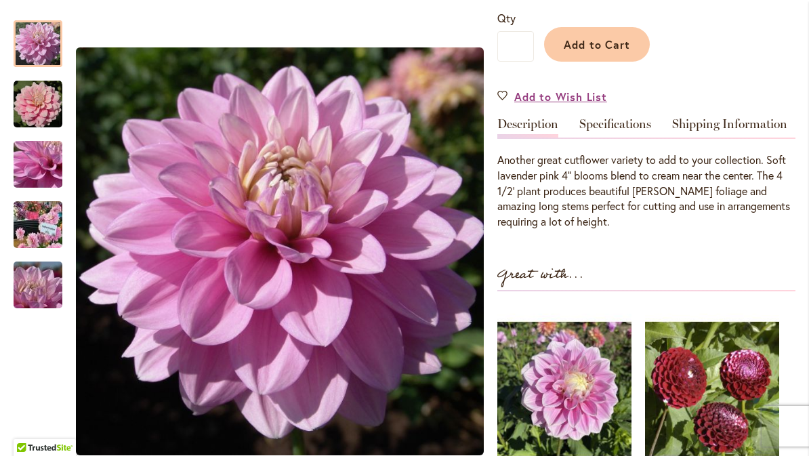
click at [616, 138] on link "Specifications" at bounding box center [615, 128] width 72 height 20
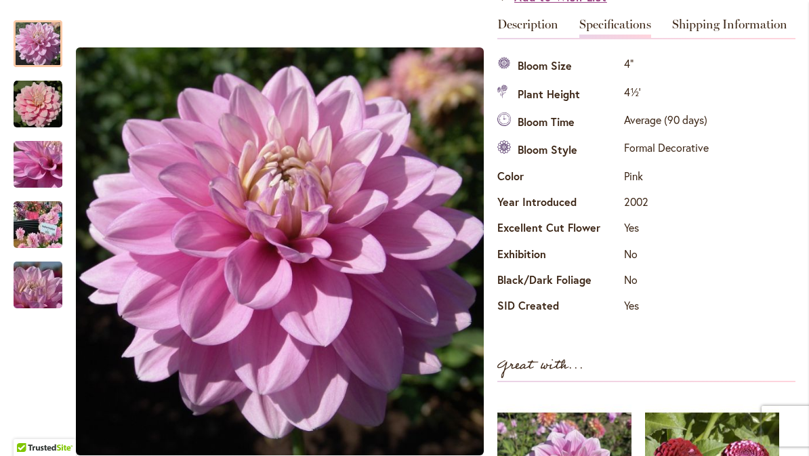
scroll to position [421, 0]
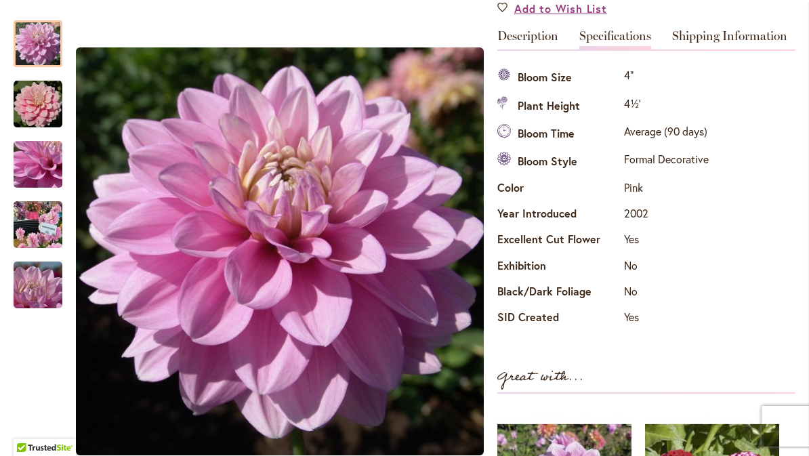
click at [737, 49] on link "Shipping Information" at bounding box center [729, 40] width 115 height 20
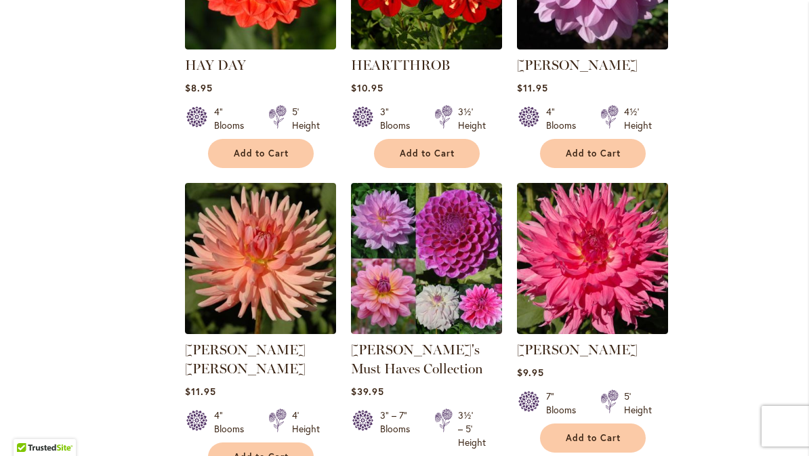
scroll to position [1028, 0]
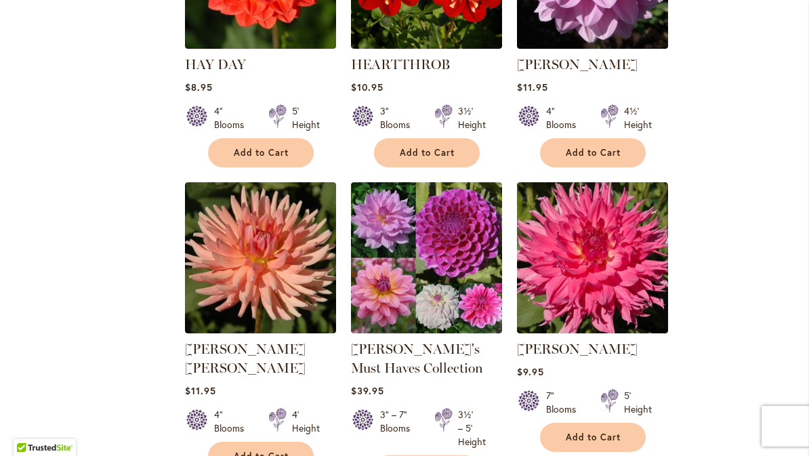
click at [261, 252] on img at bounding box center [260, 257] width 151 height 151
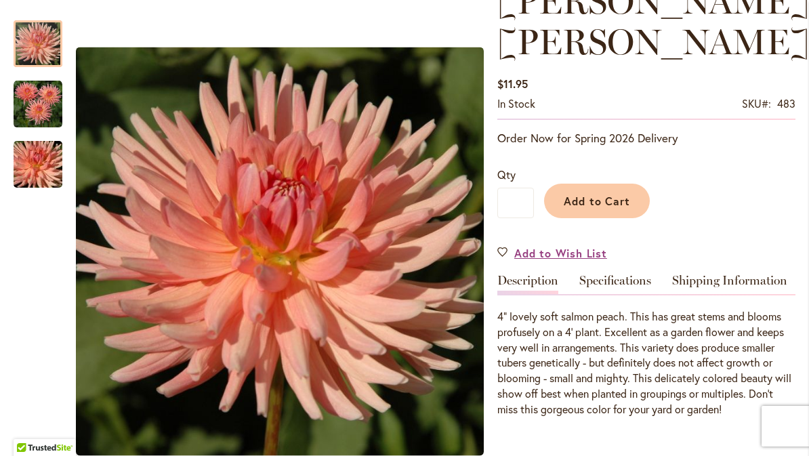
scroll to position [219, 0]
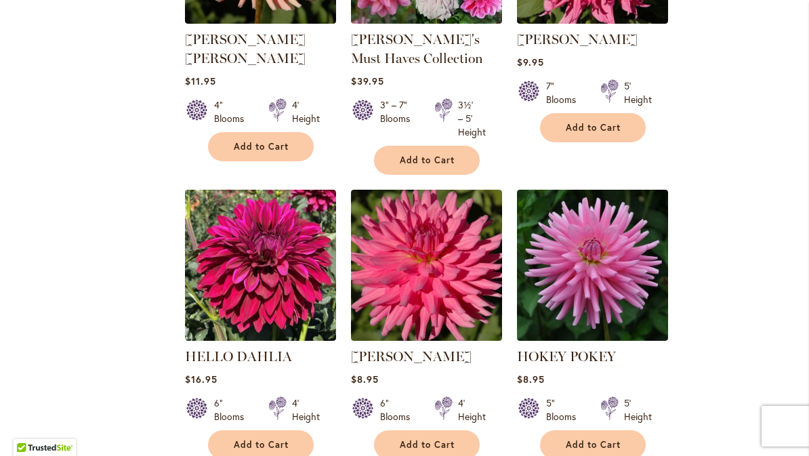
scroll to position [1339, 0]
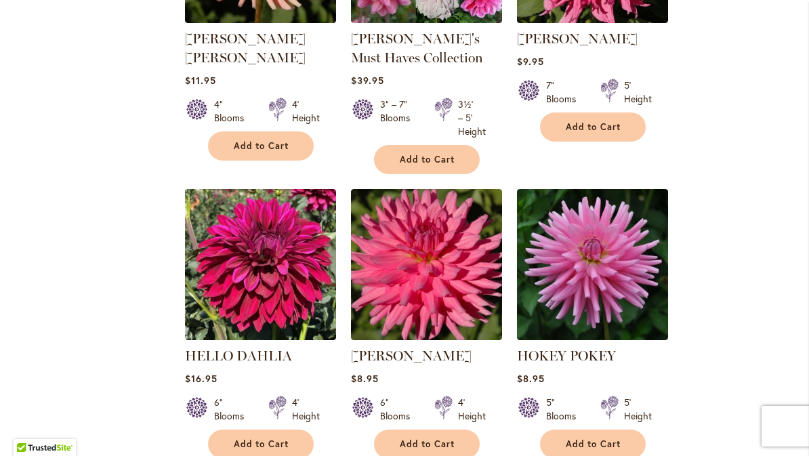
click at [427, 253] on img at bounding box center [426, 264] width 151 height 151
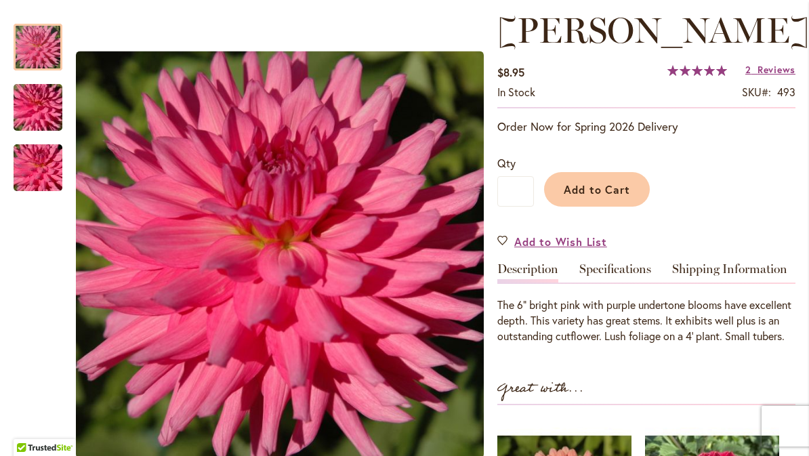
scroll to position [190, 0]
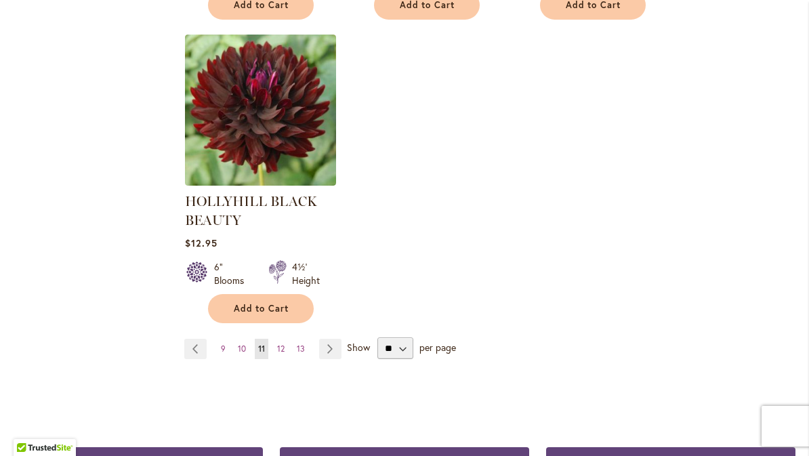
scroll to position [1800, 0]
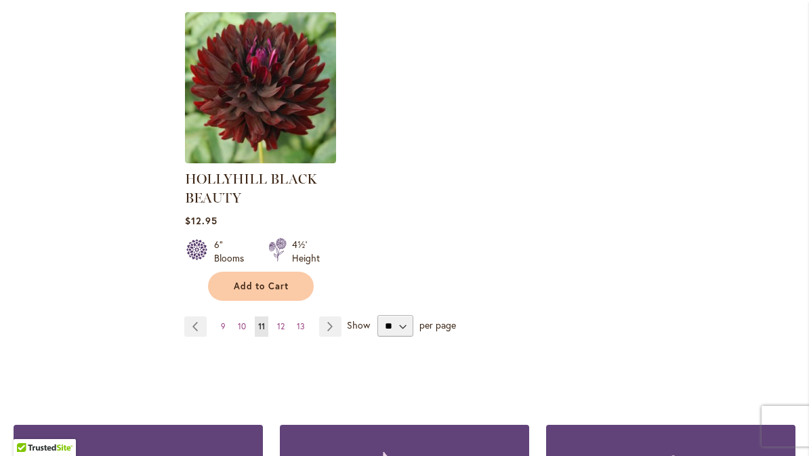
click at [339, 325] on link "Page Next" at bounding box center [330, 326] width 22 height 20
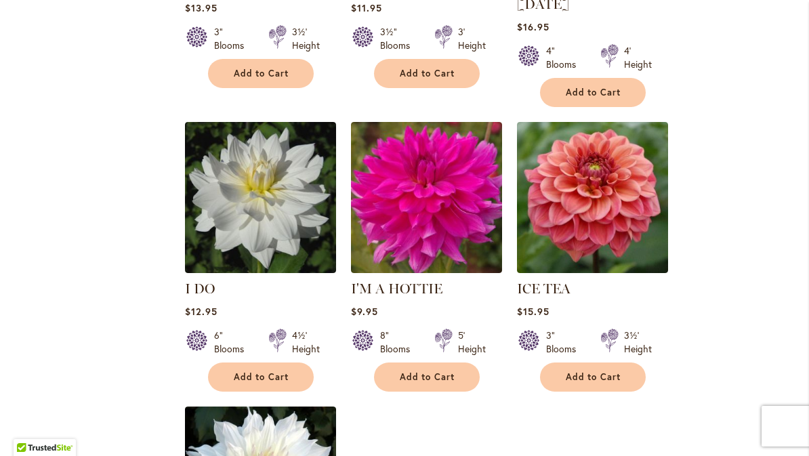
scroll to position [1373, 0]
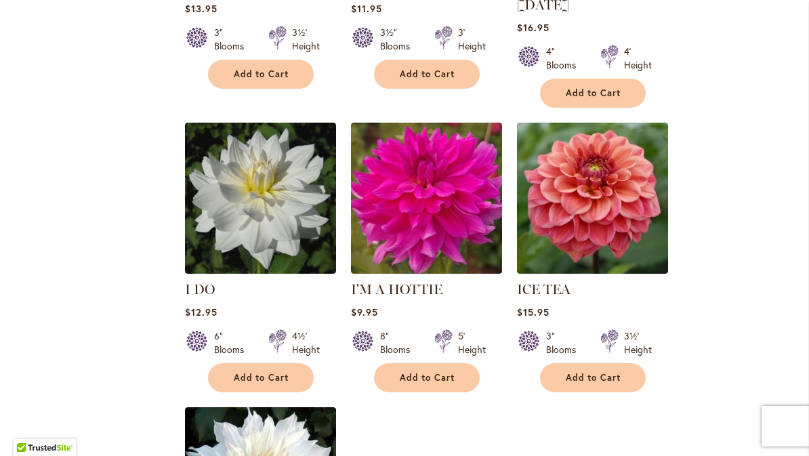
click at [253, 180] on img at bounding box center [260, 198] width 151 height 151
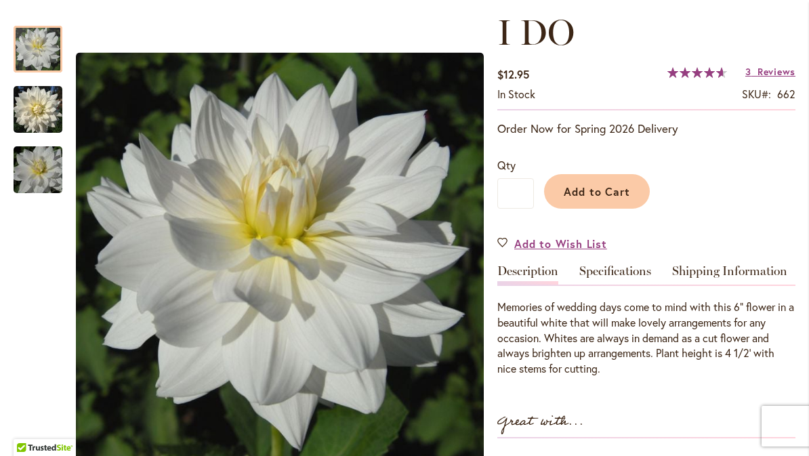
scroll to position [190, 0]
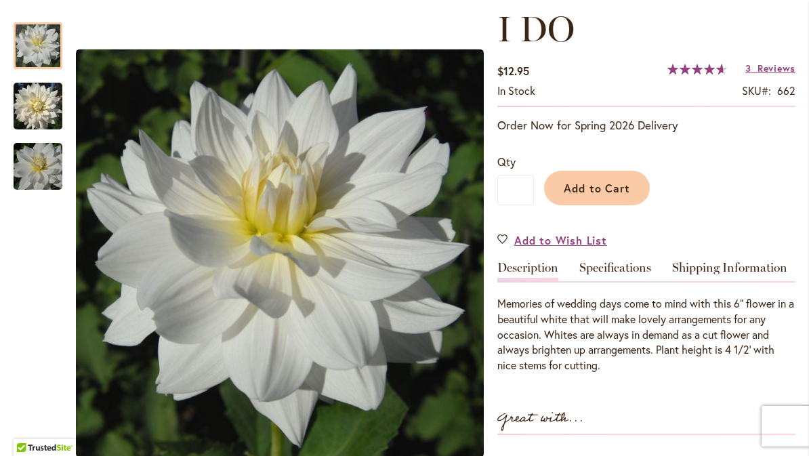
click at [555, 245] on span "Add to Wish List" at bounding box center [560, 240] width 93 height 16
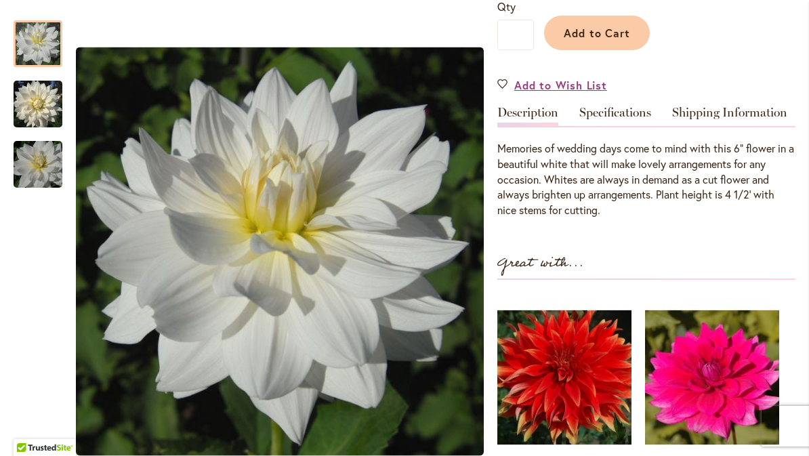
scroll to position [346, 0]
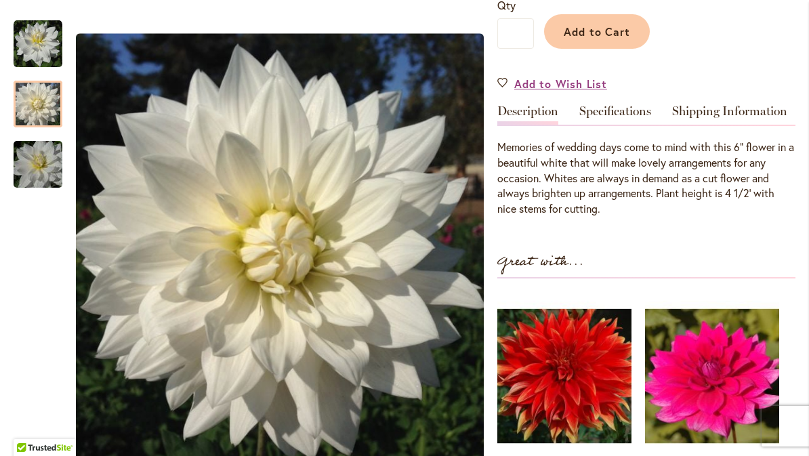
click at [39, 107] on img "I DO" at bounding box center [38, 104] width 49 height 52
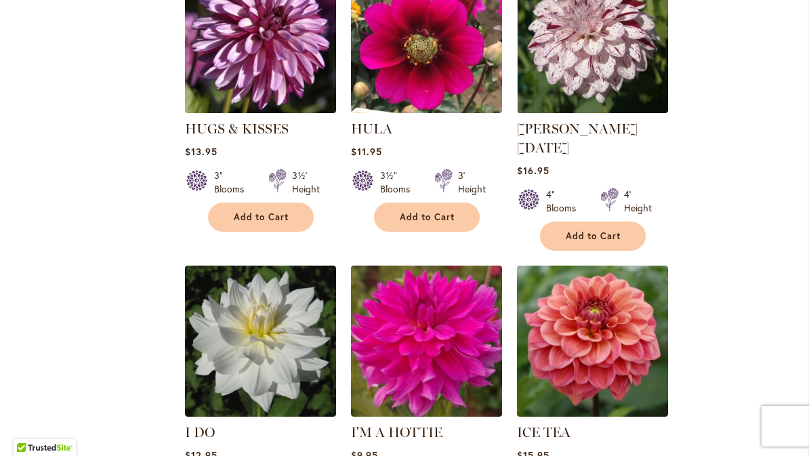
scroll to position [1236, 0]
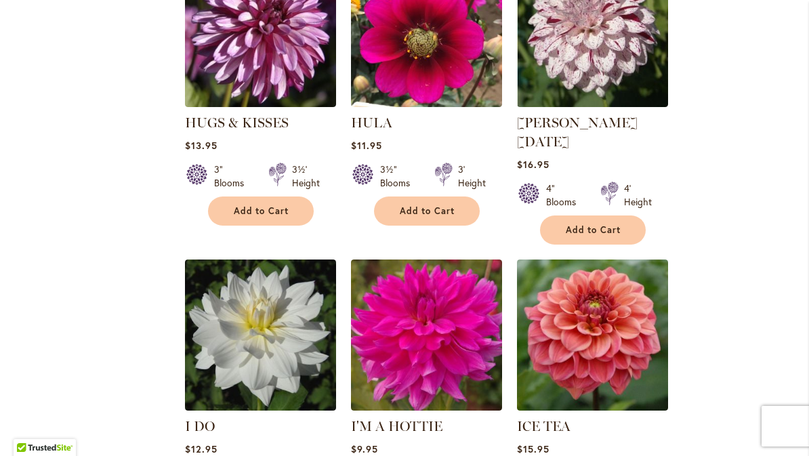
click at [591, 315] on img at bounding box center [592, 334] width 151 height 151
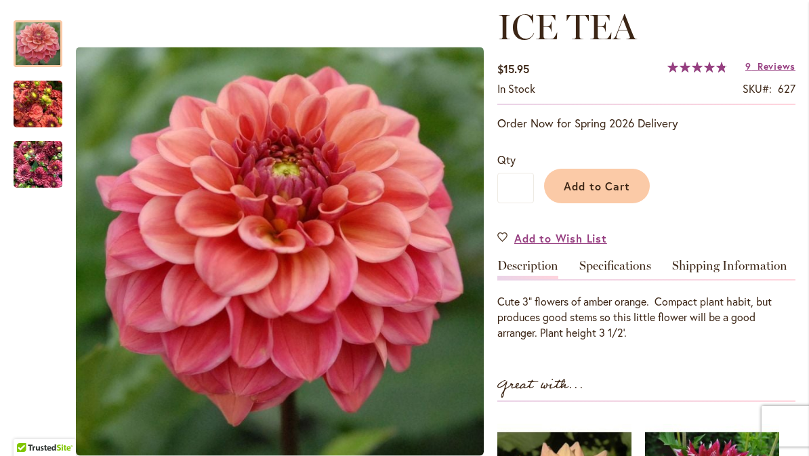
scroll to position [194, 0]
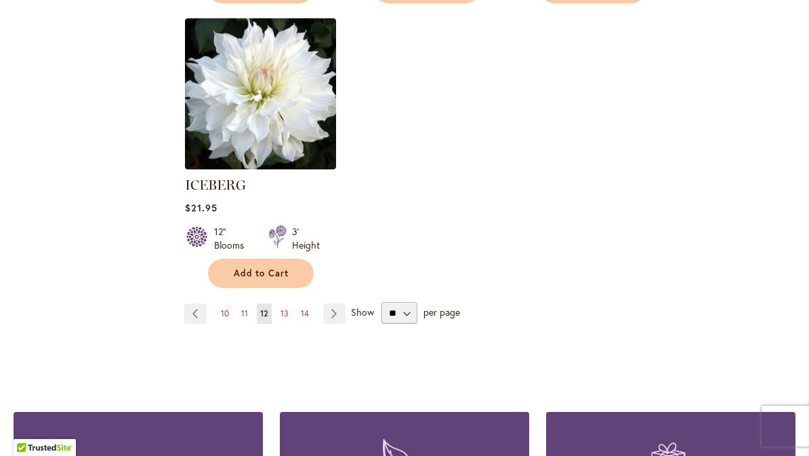
scroll to position [1762, 0]
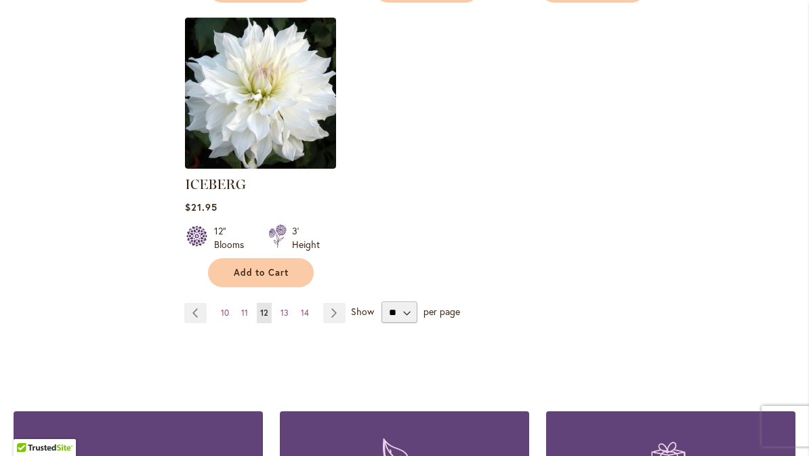
click at [335, 303] on link "Page Next" at bounding box center [334, 313] width 22 height 20
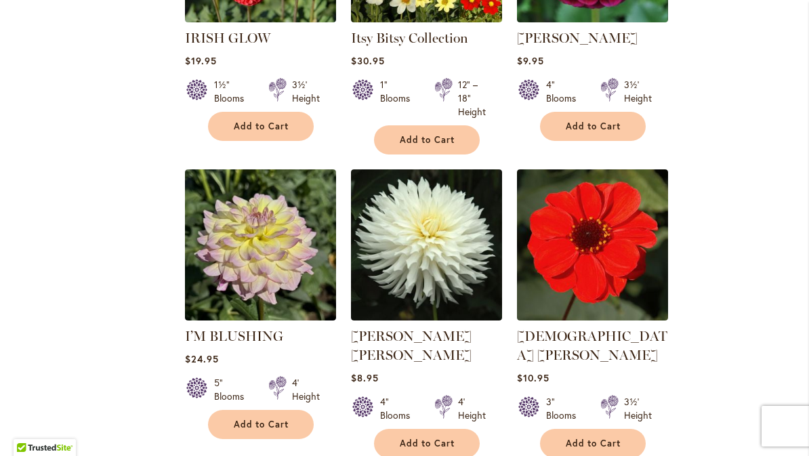
scroll to position [1045, 0]
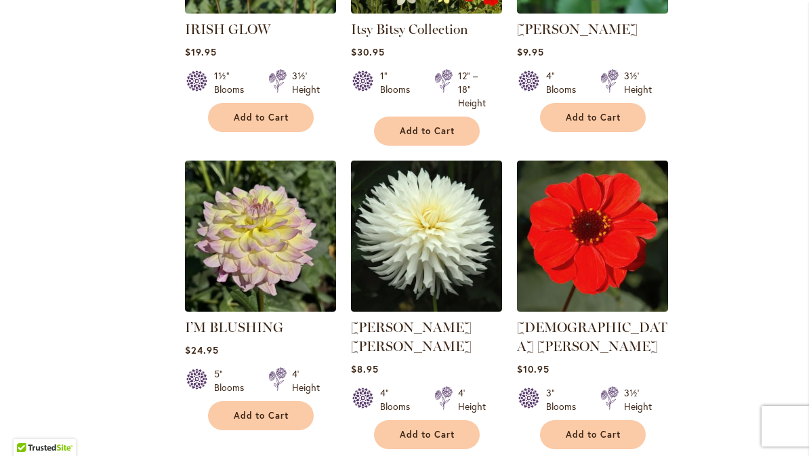
click at [261, 248] on img at bounding box center [260, 236] width 151 height 151
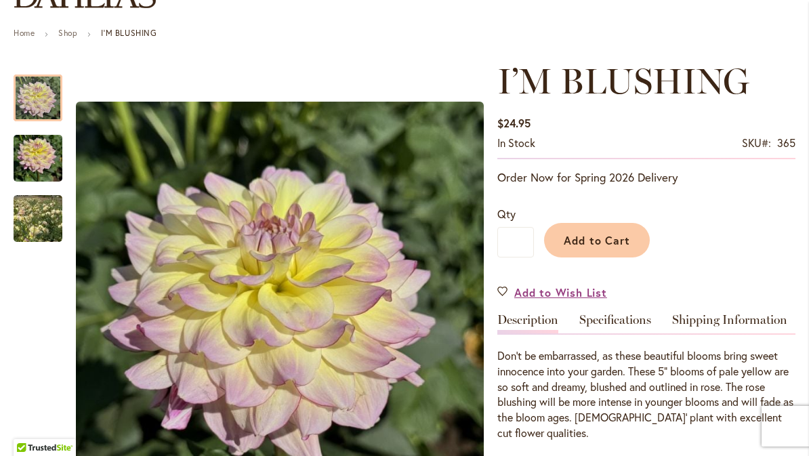
scroll to position [138, 0]
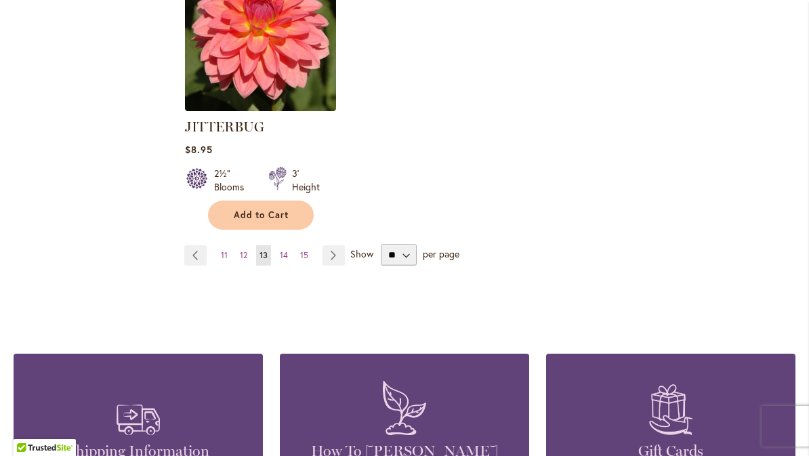
scroll to position [1851, 0]
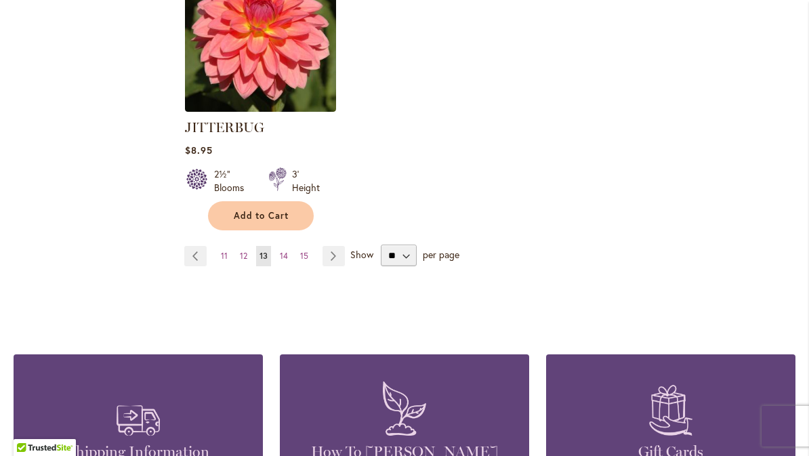
click at [344, 246] on link "Page Next" at bounding box center [333, 256] width 22 height 20
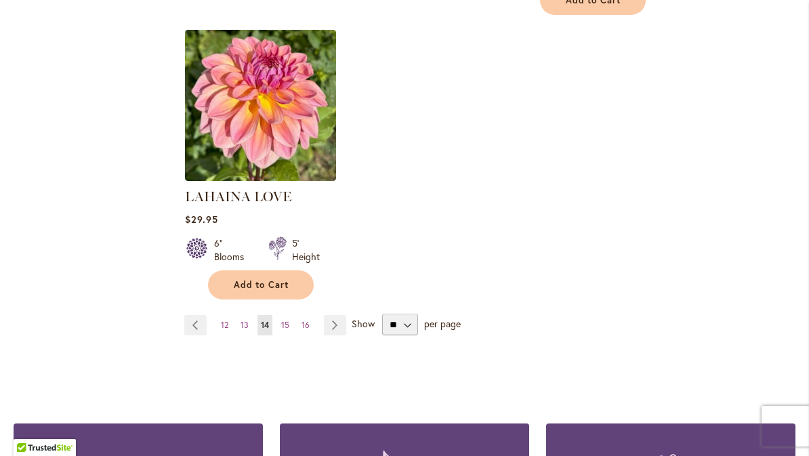
scroll to position [1751, 0]
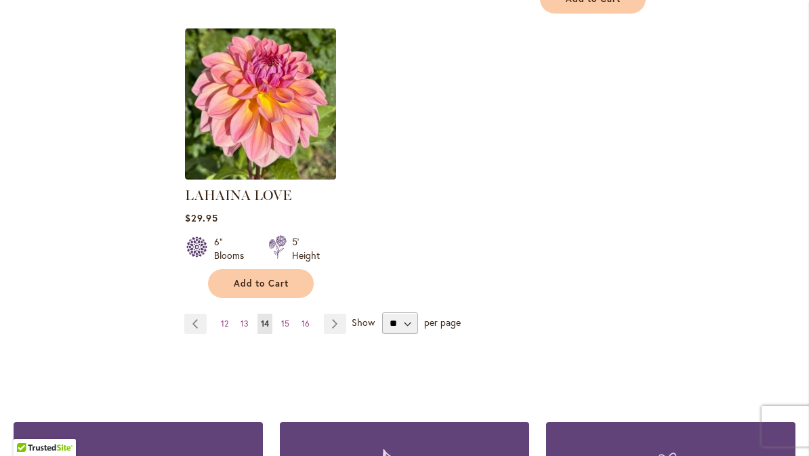
click at [335, 314] on link "Page Next" at bounding box center [335, 324] width 22 height 20
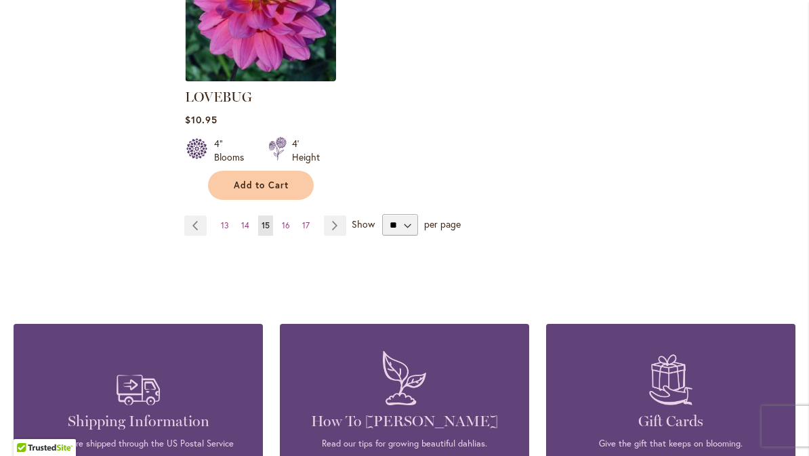
scroll to position [1869, 0]
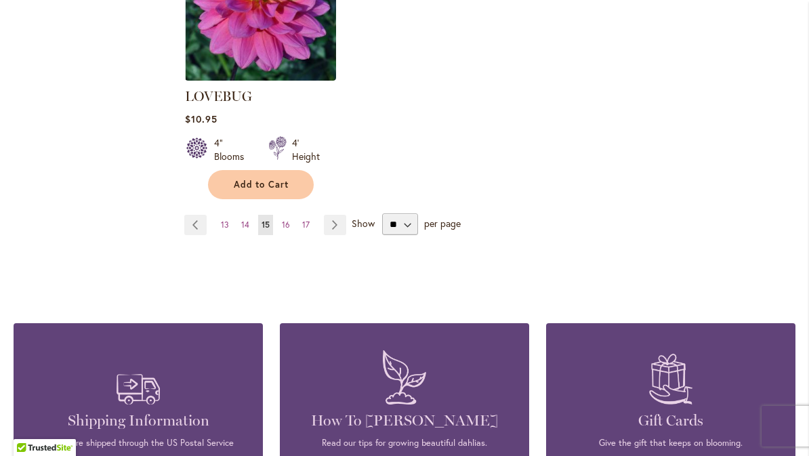
click at [345, 215] on link "Page Next" at bounding box center [335, 225] width 22 height 20
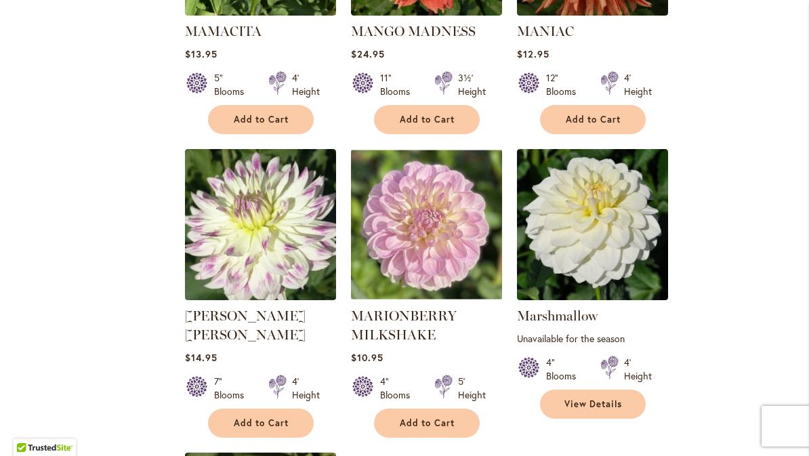
scroll to position [1345, 0]
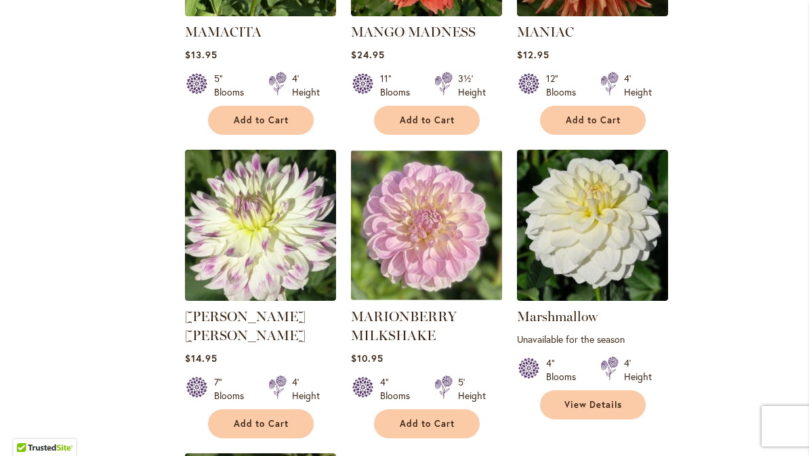
click at [425, 208] on img at bounding box center [426, 225] width 151 height 151
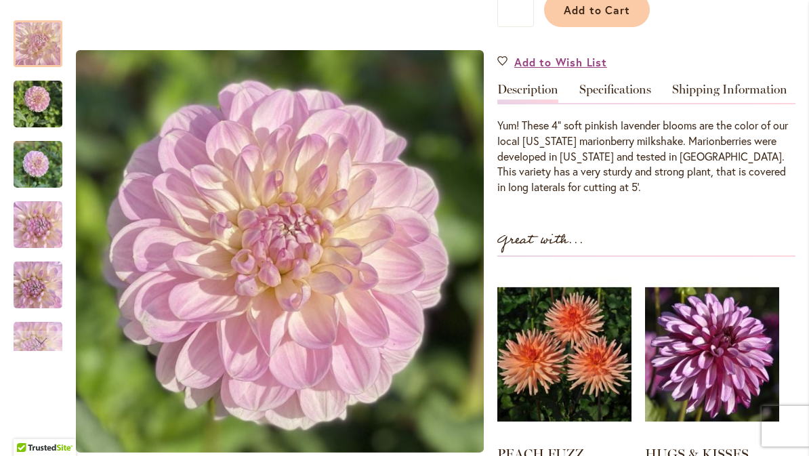
scroll to position [409, 0]
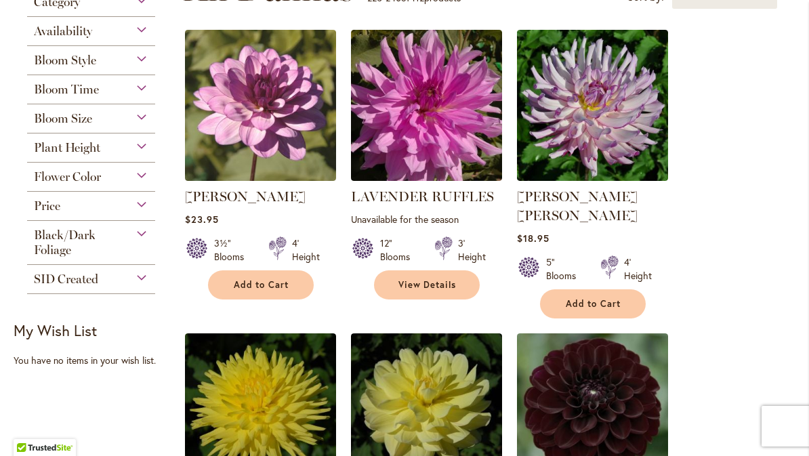
scroll to position [310, 0]
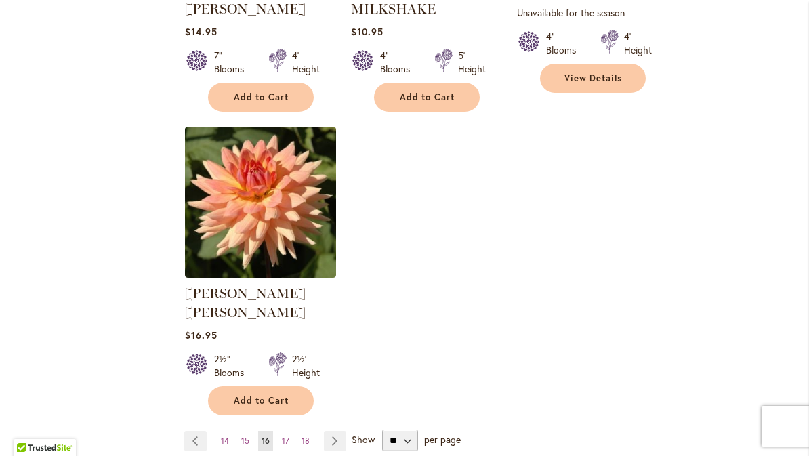
scroll to position [1673, 0]
click link "Page Next"
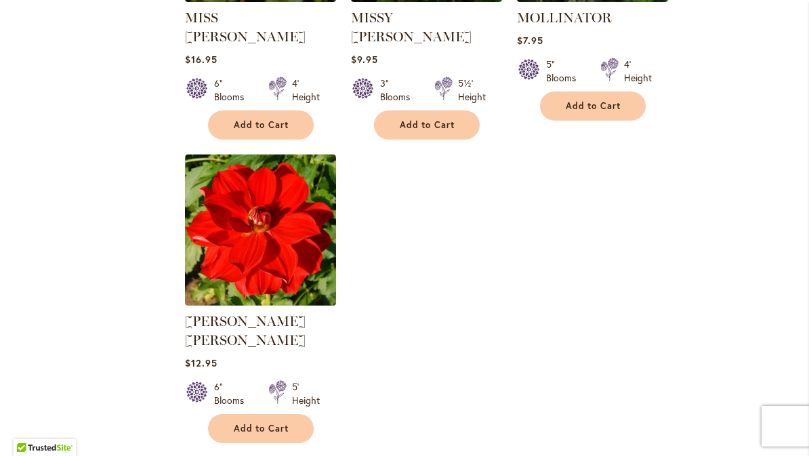
scroll to position [1638, 0]
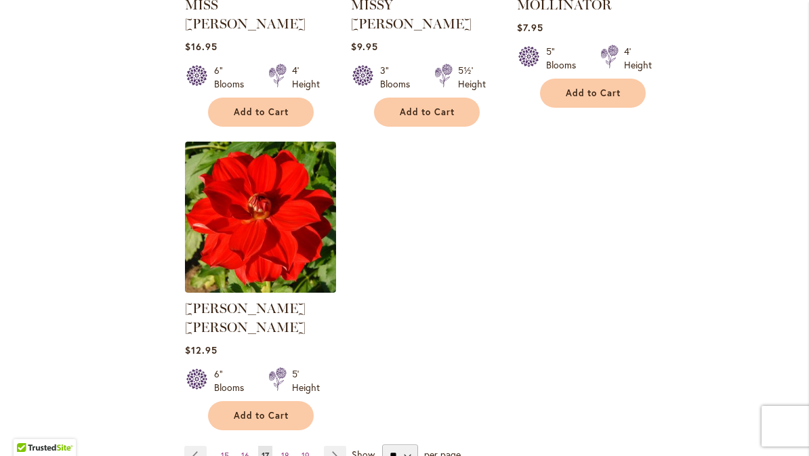
click at [344, 446] on link "Page Next" at bounding box center [335, 456] width 22 height 20
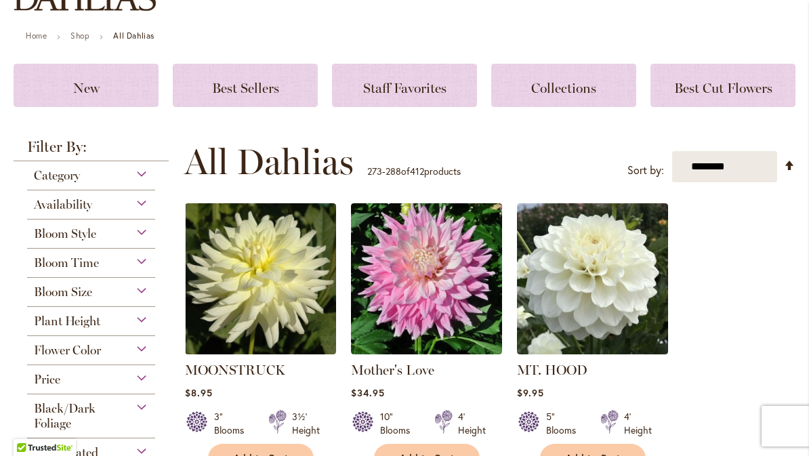
scroll to position [135, 0]
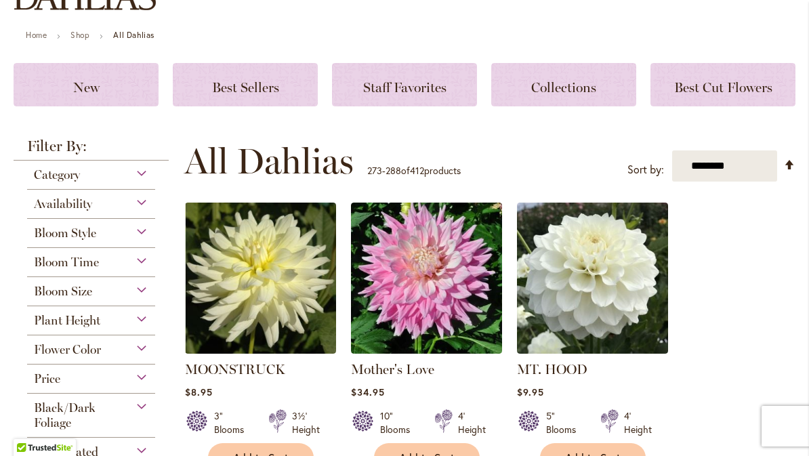
click at [256, 283] on img at bounding box center [260, 278] width 151 height 151
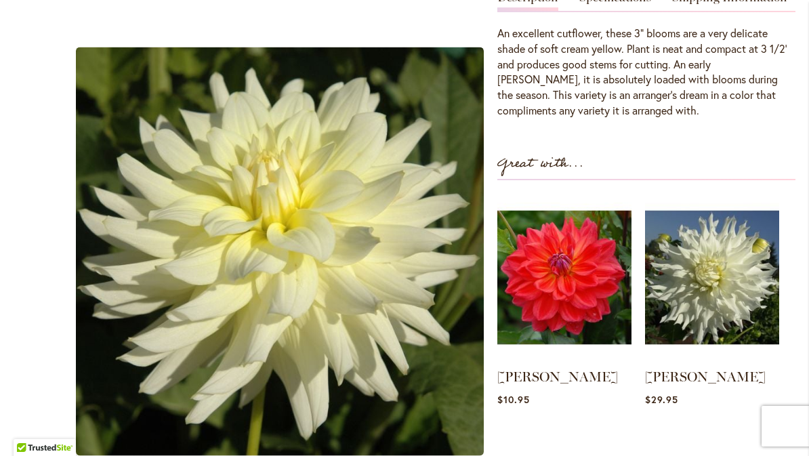
scroll to position [465, 0]
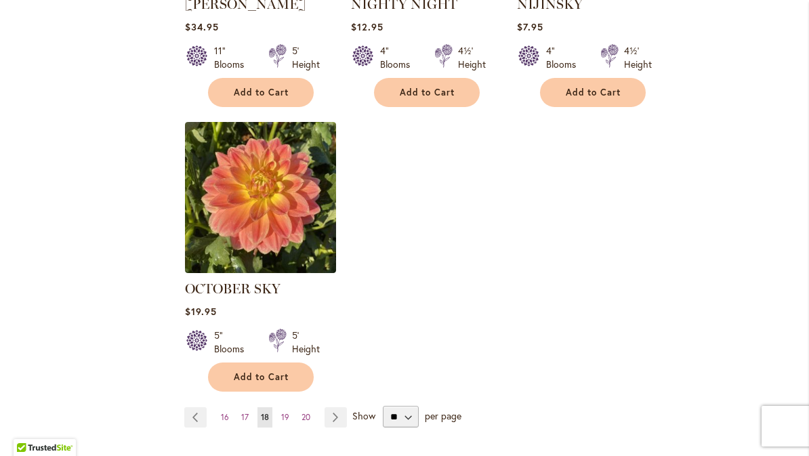
scroll to position [1663, 0]
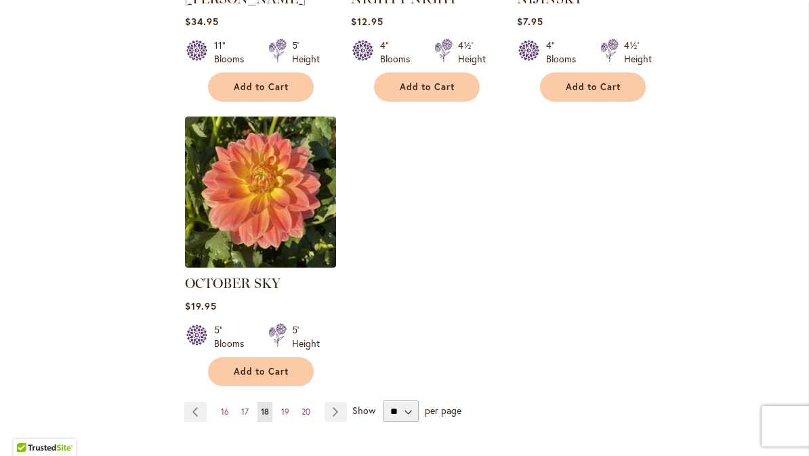
click at [346, 402] on link "Page Next" at bounding box center [335, 412] width 22 height 20
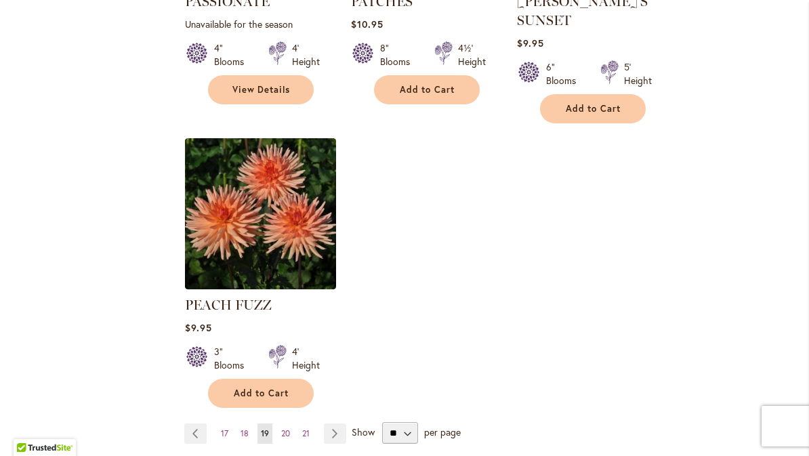
scroll to position [1663, 0]
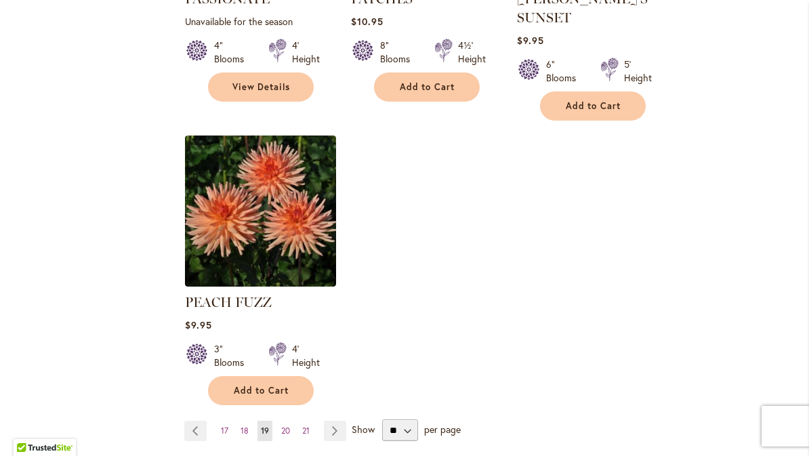
click at [265, 211] on img at bounding box center [260, 210] width 151 height 151
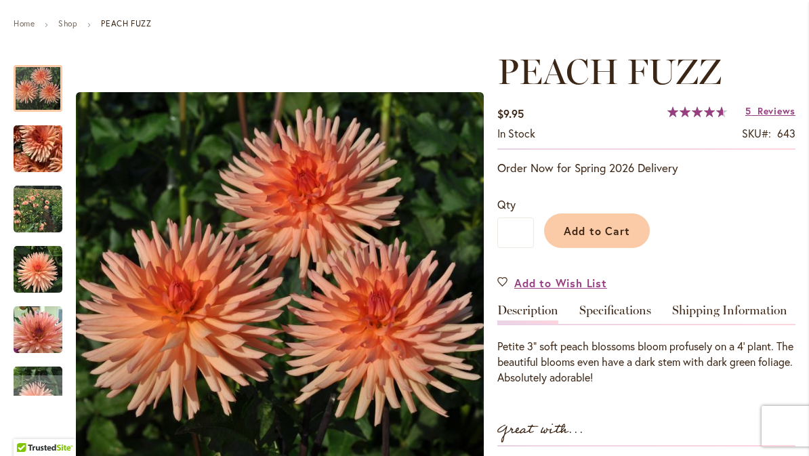
scroll to position [148, 0]
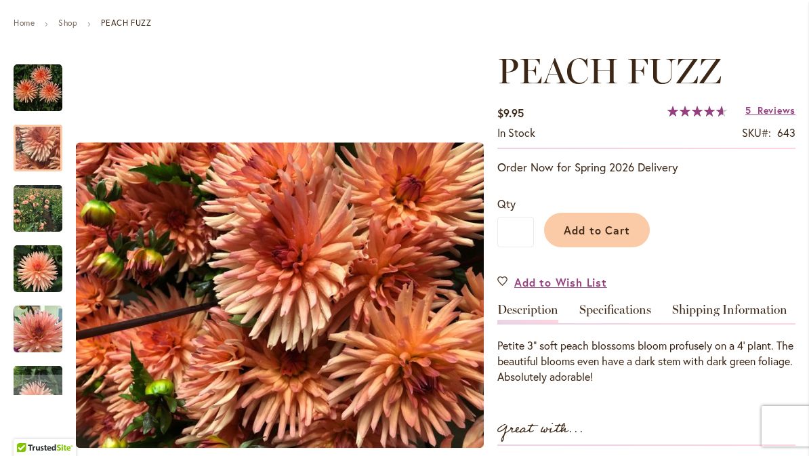
click at [39, 148] on img "PEACH FUZZ" at bounding box center [38, 148] width 98 height 73
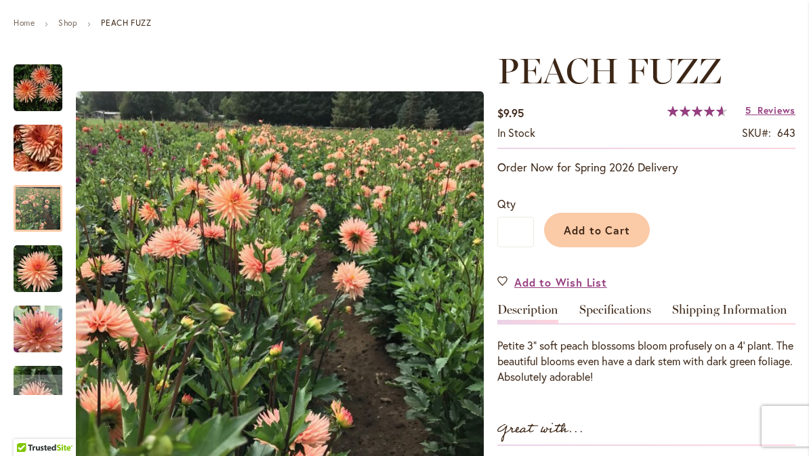
click at [39, 199] on div at bounding box center [38, 208] width 49 height 47
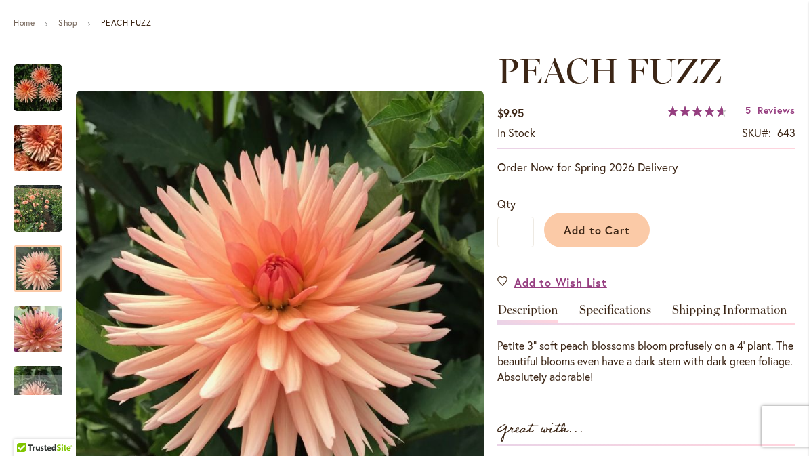
click at [34, 272] on img "PEACH FUZZ" at bounding box center [38, 269] width 49 height 49
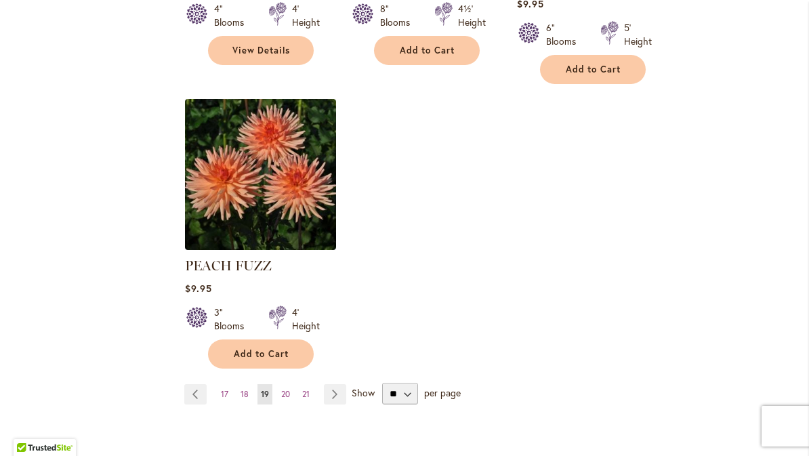
scroll to position [1698, 0]
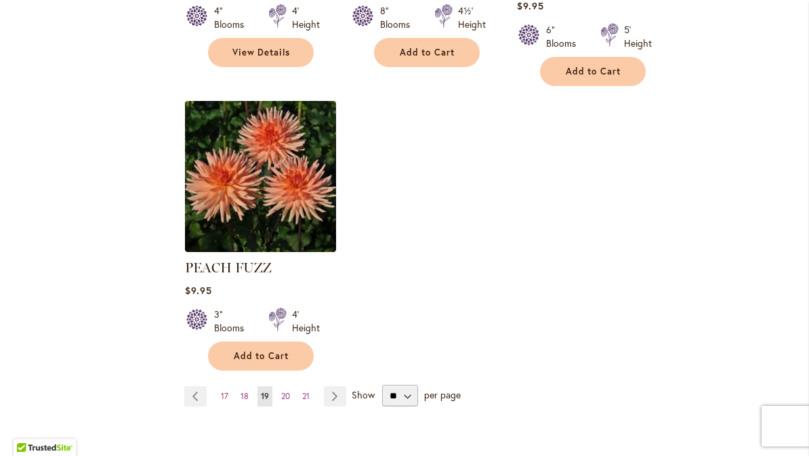
click at [339, 386] on link "Page Next" at bounding box center [335, 396] width 22 height 20
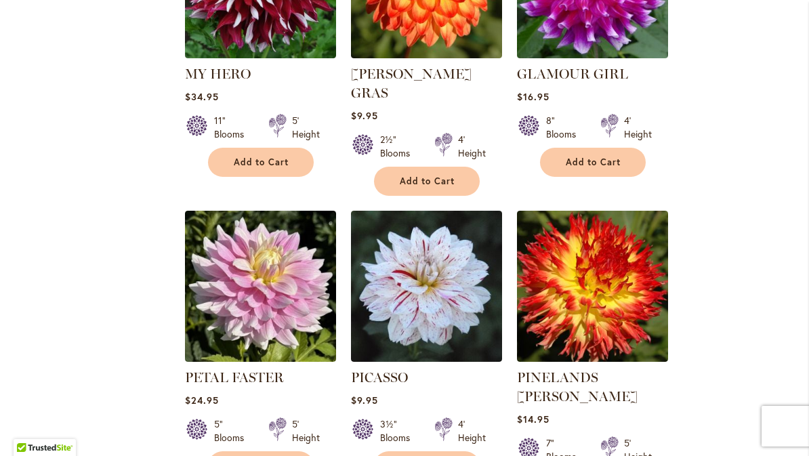
scroll to position [736, 0]
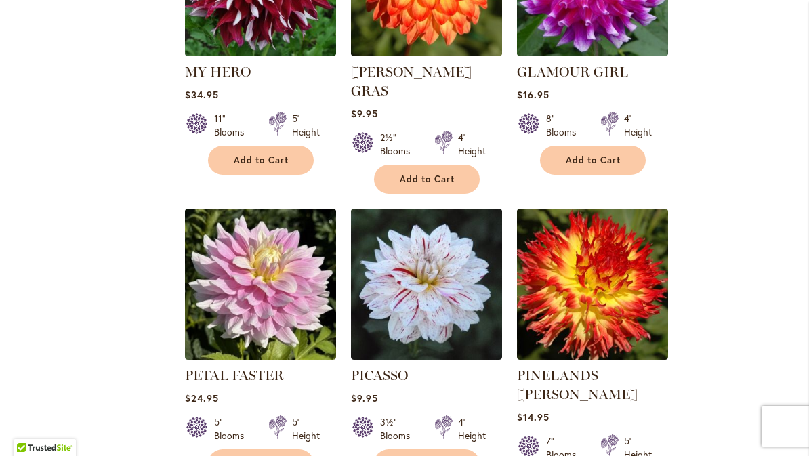
click at [263, 282] on img at bounding box center [260, 284] width 151 height 151
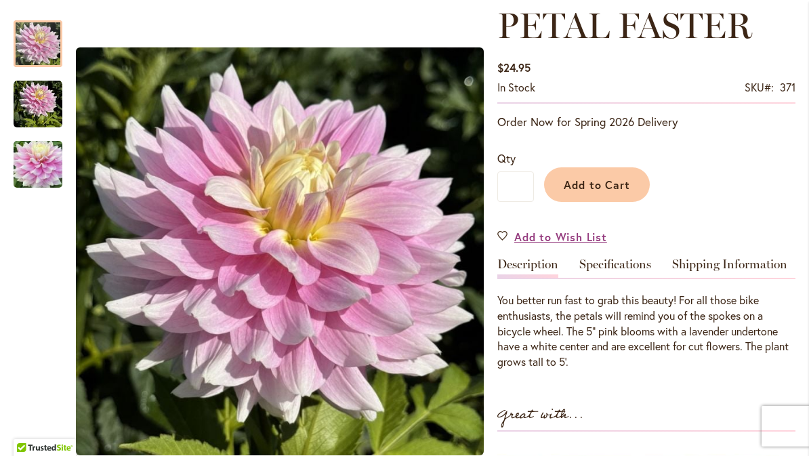
scroll to position [215, 0]
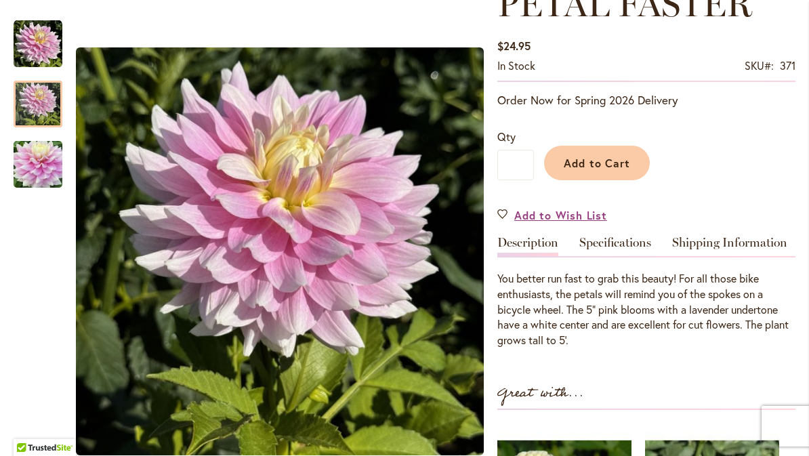
click at [45, 113] on img "PETAL FASTER" at bounding box center [38, 104] width 49 height 49
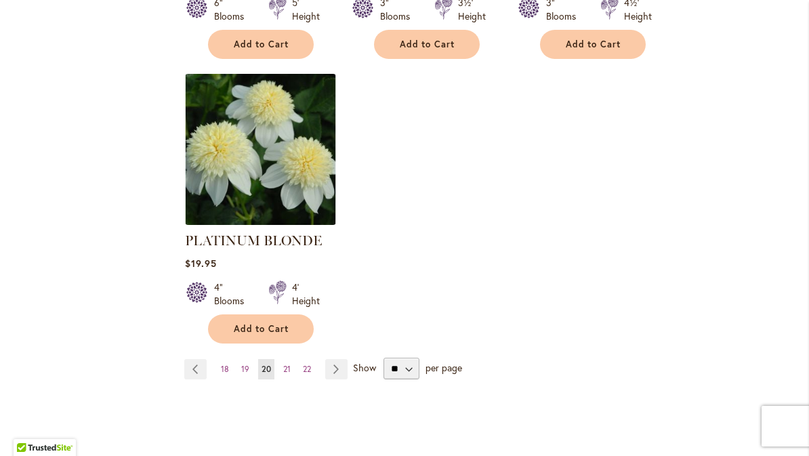
scroll to position [1770, 0]
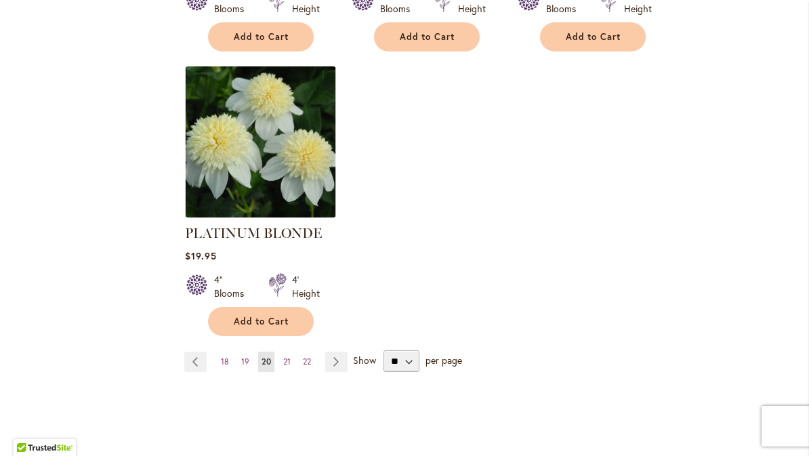
click at [345, 352] on link "Page Next" at bounding box center [336, 362] width 22 height 20
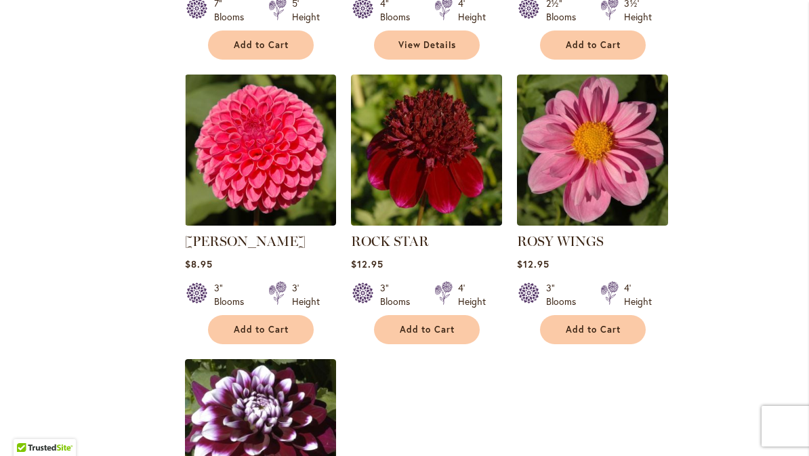
scroll to position [1421, 0]
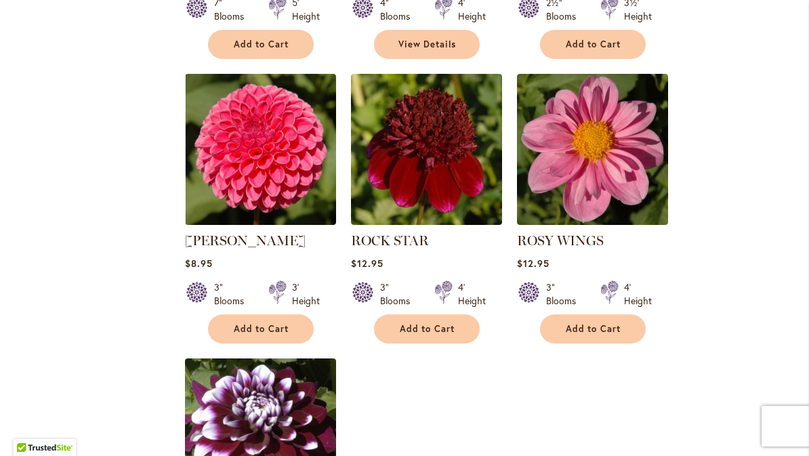
click at [266, 154] on img at bounding box center [260, 149] width 151 height 151
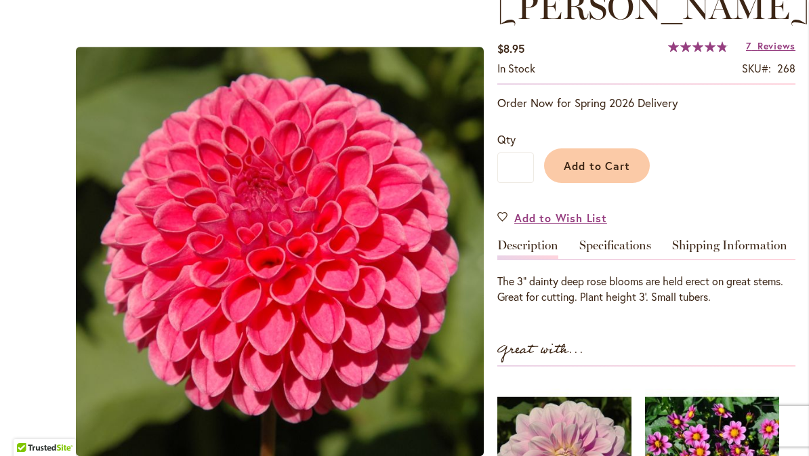
scroll to position [213, 0]
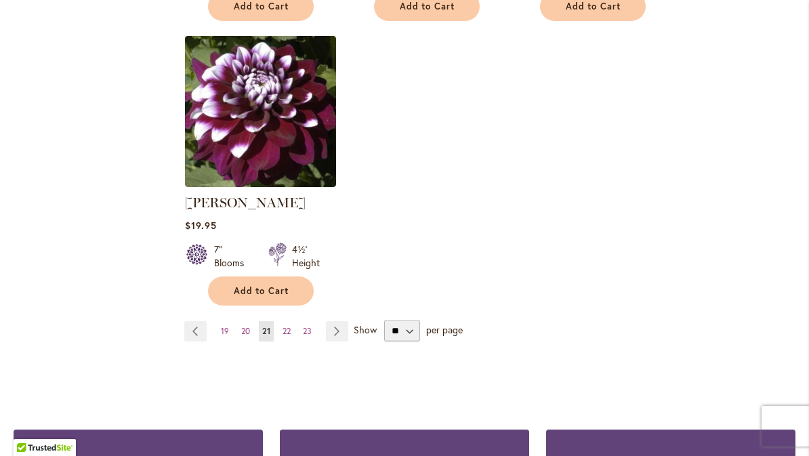
scroll to position [1746, 0]
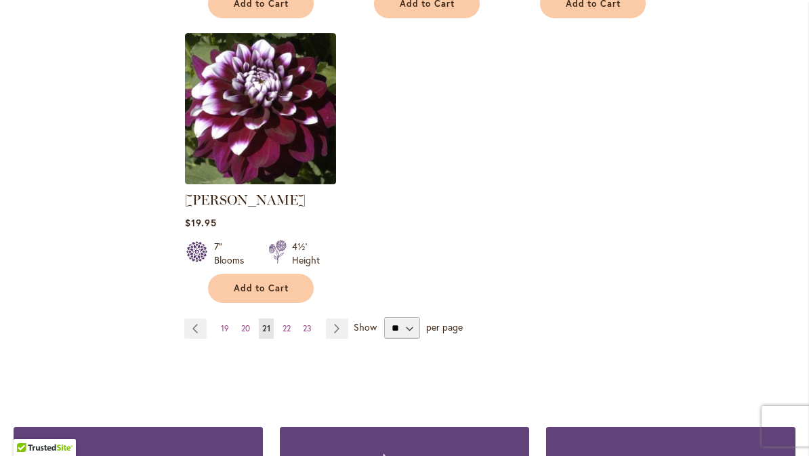
click at [343, 333] on link "Page Next" at bounding box center [337, 328] width 22 height 20
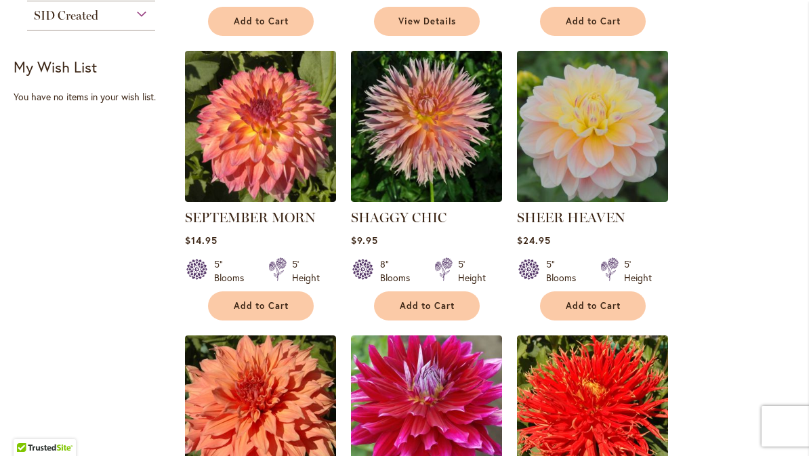
scroll to position [573, 0]
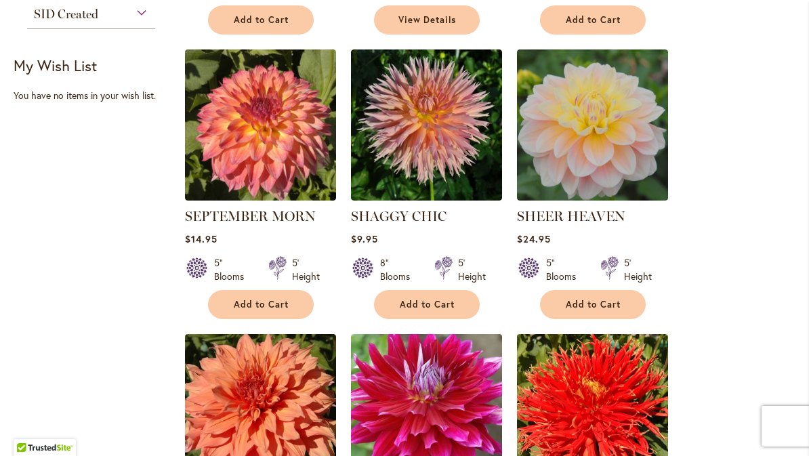
click at [579, 126] on img at bounding box center [592, 124] width 151 height 151
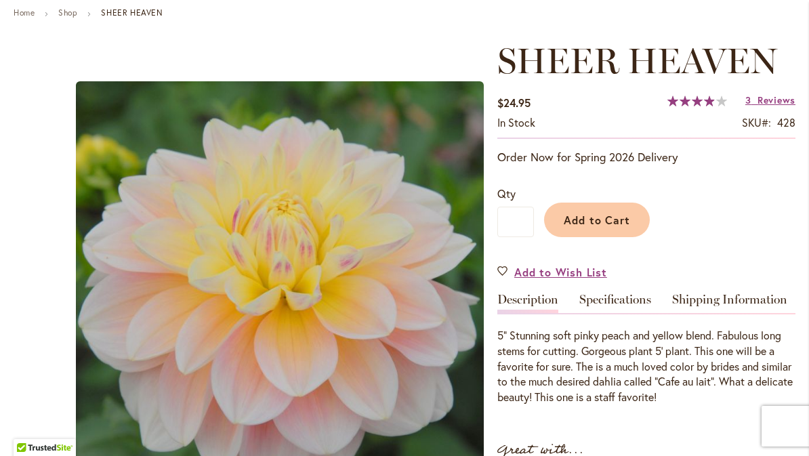
scroll to position [159, 0]
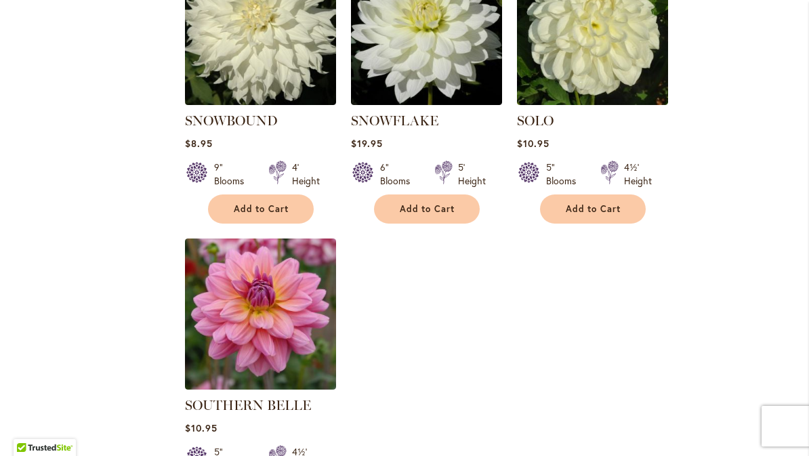
scroll to position [1542, 0]
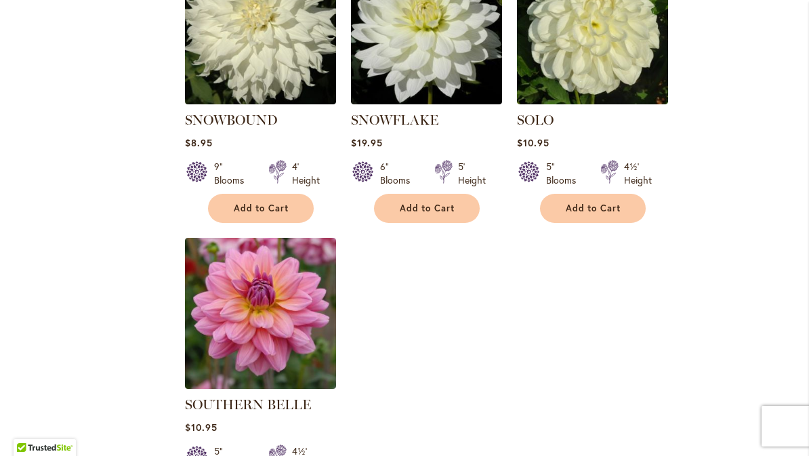
click at [270, 306] on img at bounding box center [260, 313] width 151 height 151
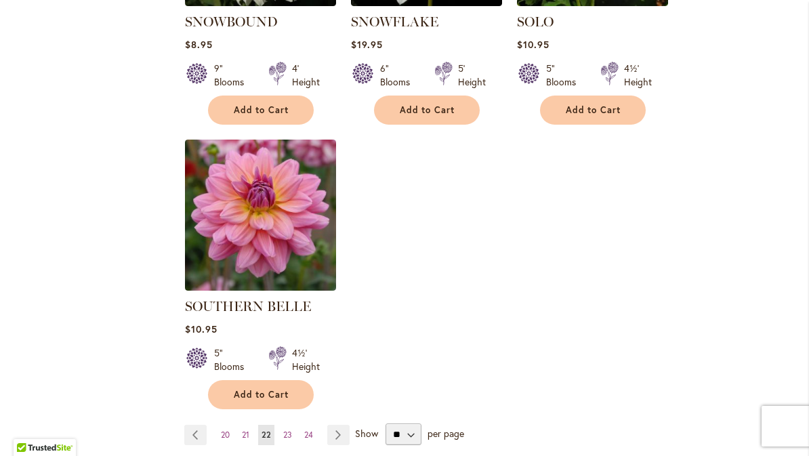
scroll to position [1646, 0]
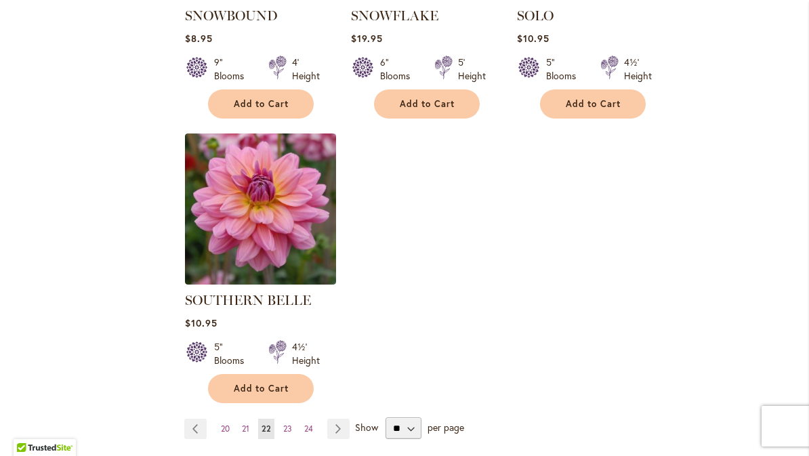
click at [348, 419] on link "Page Next" at bounding box center [338, 429] width 22 height 20
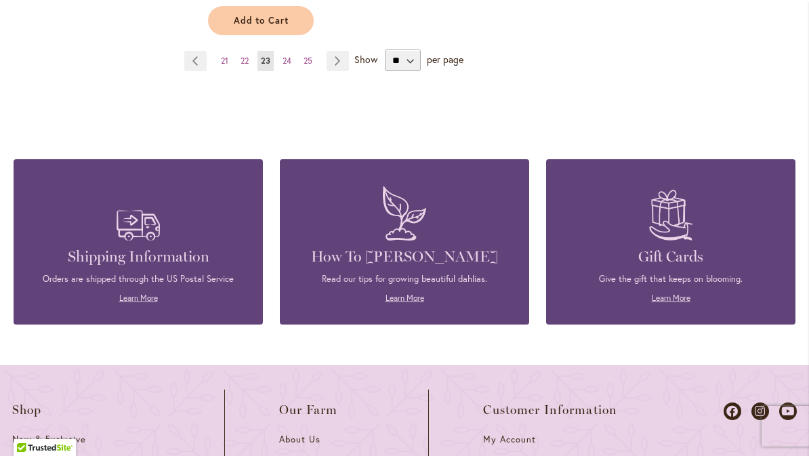
scroll to position [2015, 0]
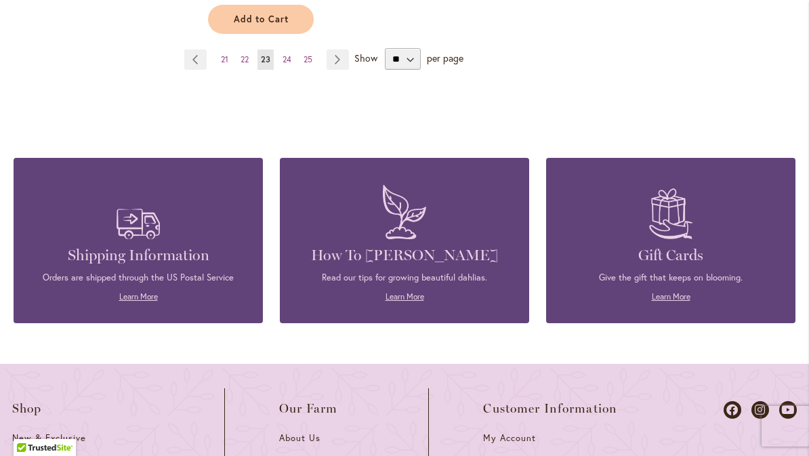
click at [348, 55] on link "Page Next" at bounding box center [338, 59] width 22 height 20
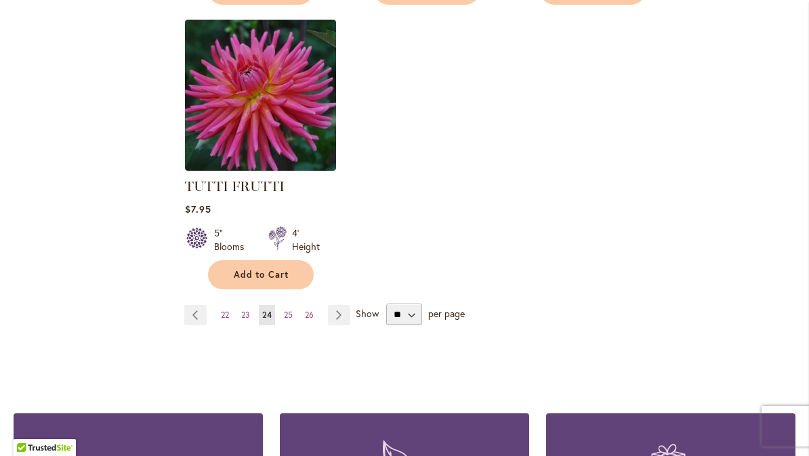
scroll to position [1772, 0]
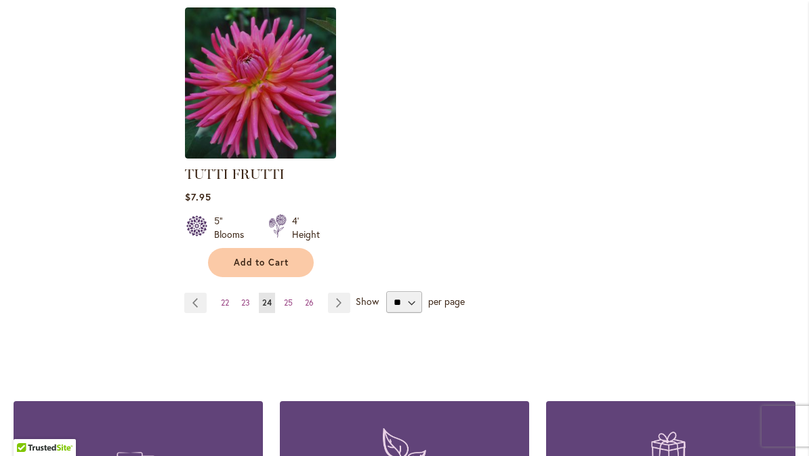
click at [342, 293] on link "Page Next" at bounding box center [339, 303] width 22 height 20
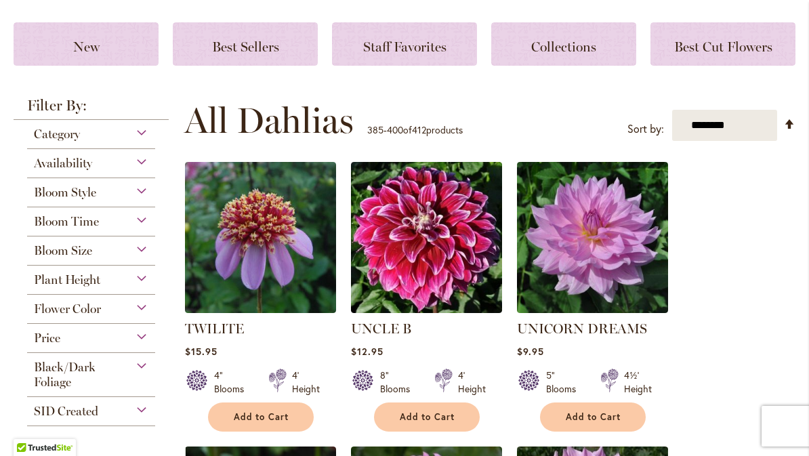
scroll to position [177, 0]
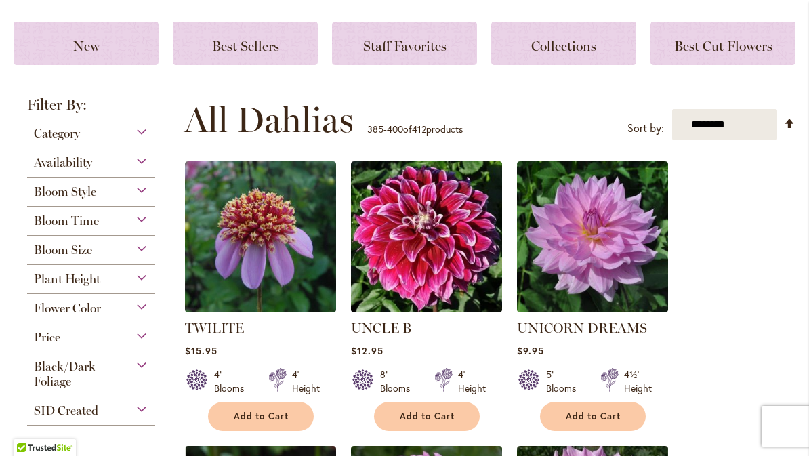
click at [594, 246] on img at bounding box center [592, 236] width 151 height 151
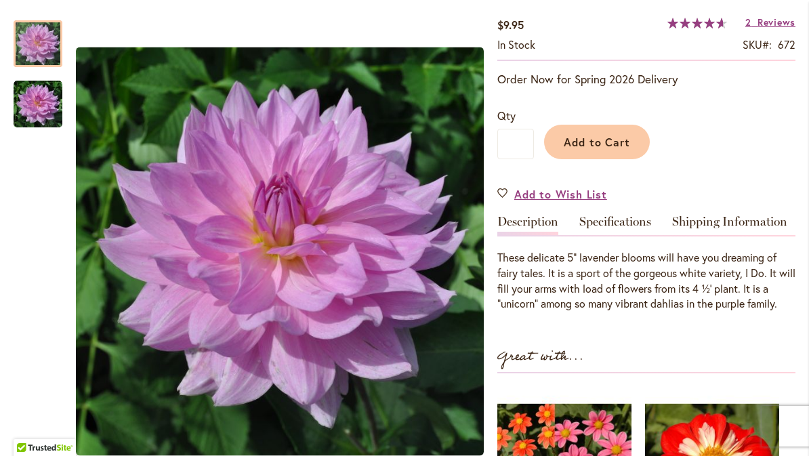
scroll to position [276, 0]
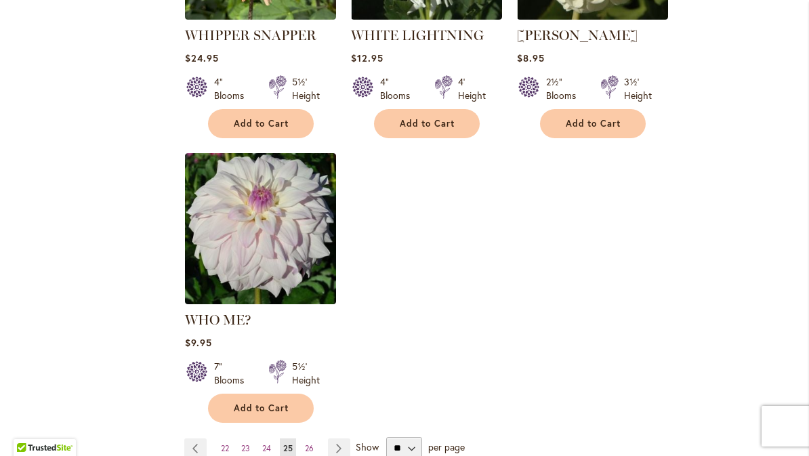
scroll to position [1629, 0]
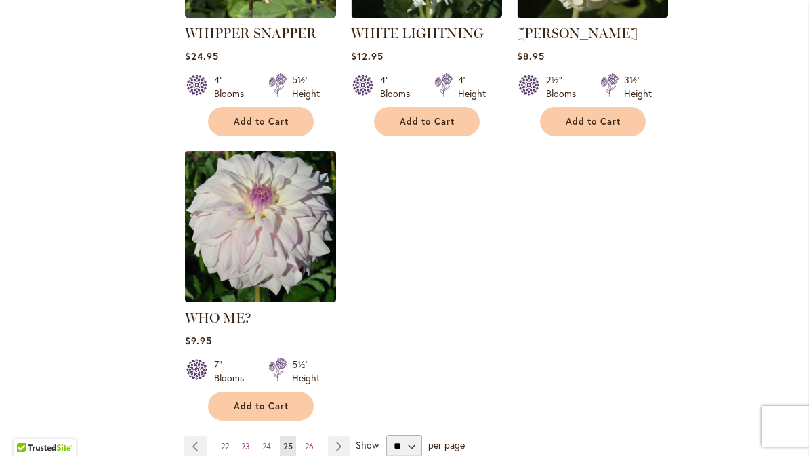
click at [348, 436] on link "Page Next" at bounding box center [339, 446] width 22 height 20
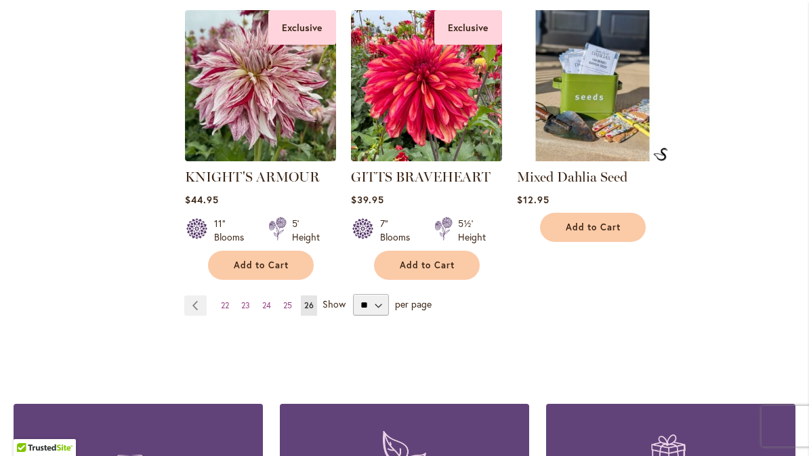
scroll to position [1182, 0]
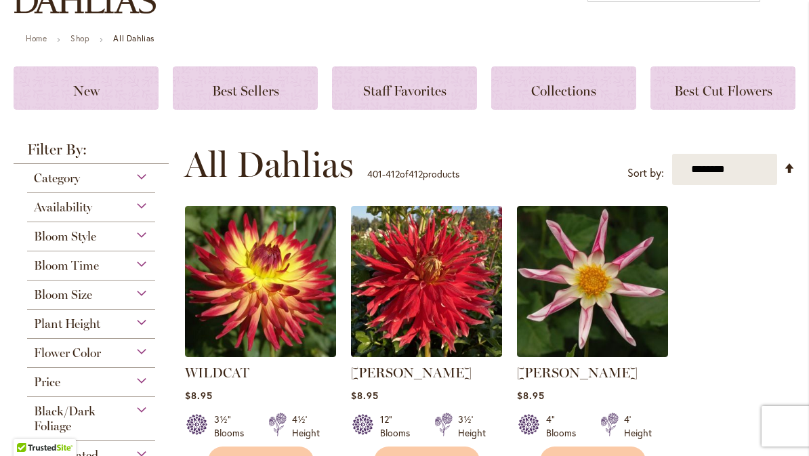
scroll to position [133, 0]
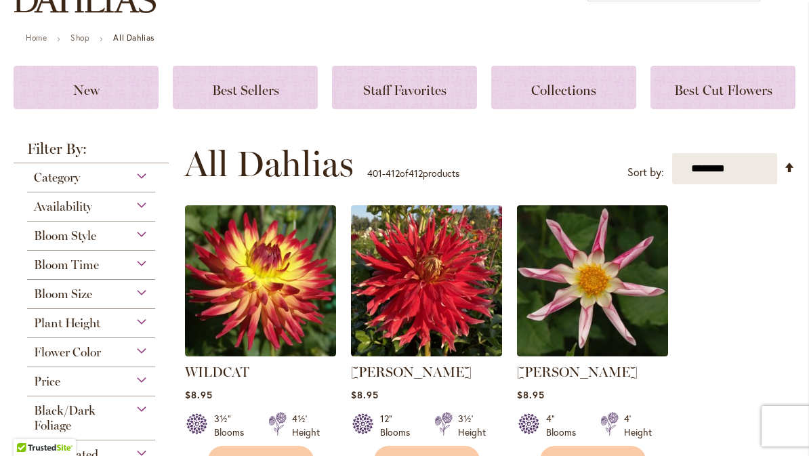
click at [693, 165] on select "**********" at bounding box center [724, 169] width 105 height 32
select select "****"
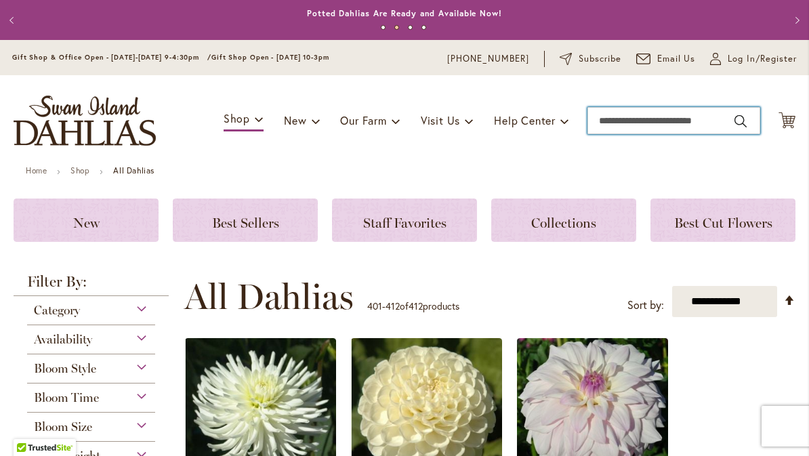
click at [615, 122] on input "Search" at bounding box center [673, 120] width 173 height 27
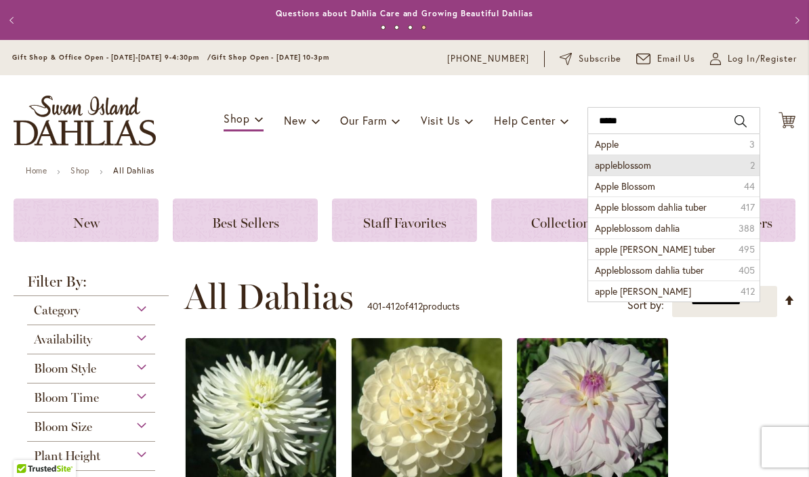
click at [686, 169] on li "appleblossom 2" at bounding box center [673, 164] width 171 height 21
type input "**********"
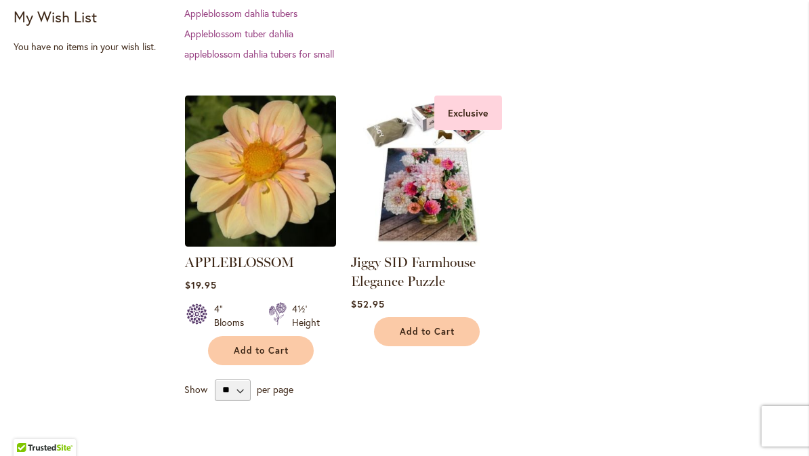
scroll to position [329, 0]
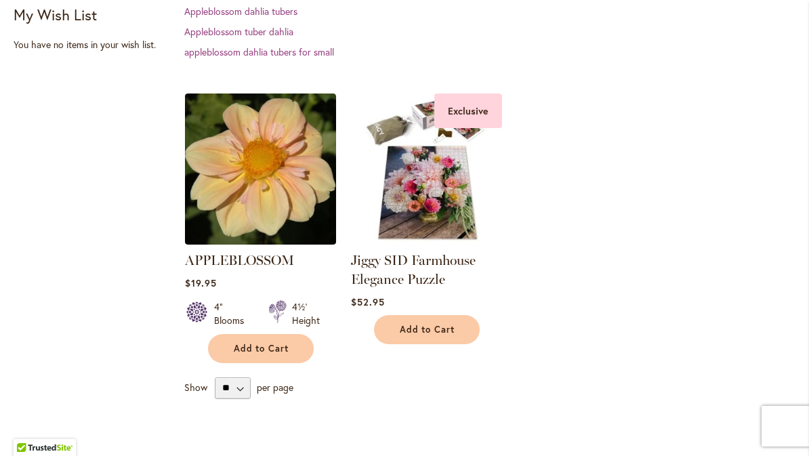
click at [434, 335] on button "Add to Cart" at bounding box center [427, 329] width 106 height 29
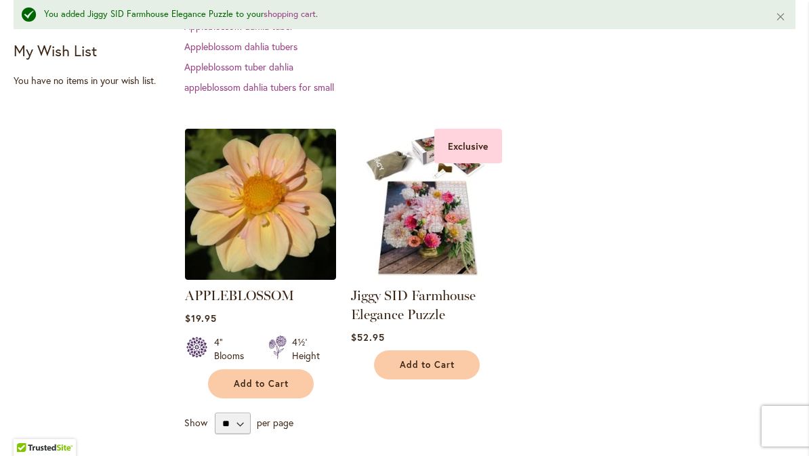
click at [249, 390] on button "Add to Cart" at bounding box center [261, 383] width 106 height 29
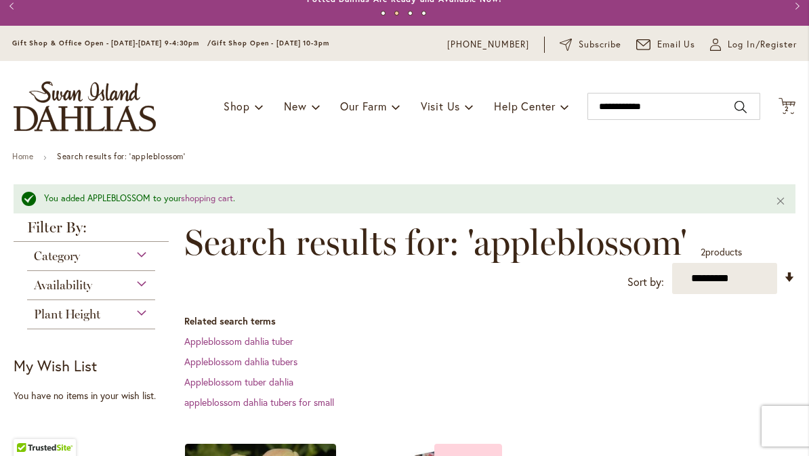
scroll to position [15, 0]
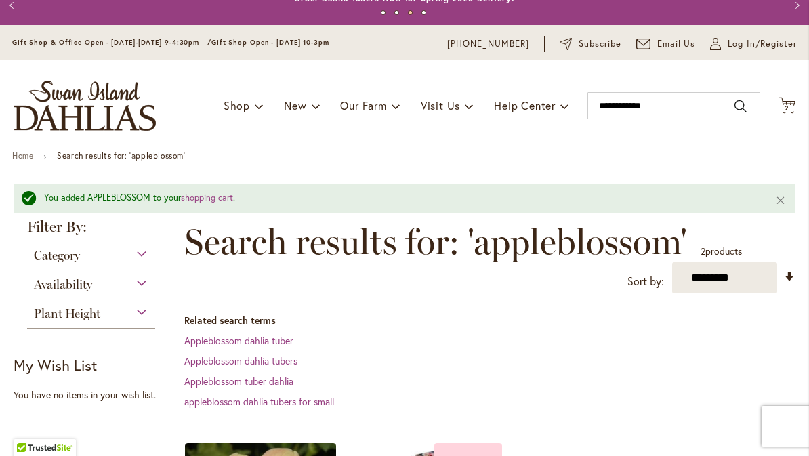
click at [782, 112] on icon "Cart .cls-1 { fill: #231f20; }" at bounding box center [786, 105] width 17 height 17
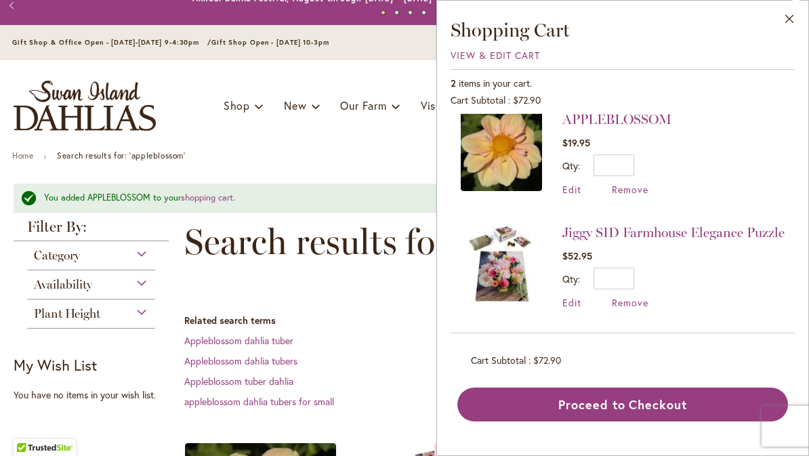
scroll to position [32, 0]
click at [614, 308] on span "Remove" at bounding box center [630, 302] width 37 height 13
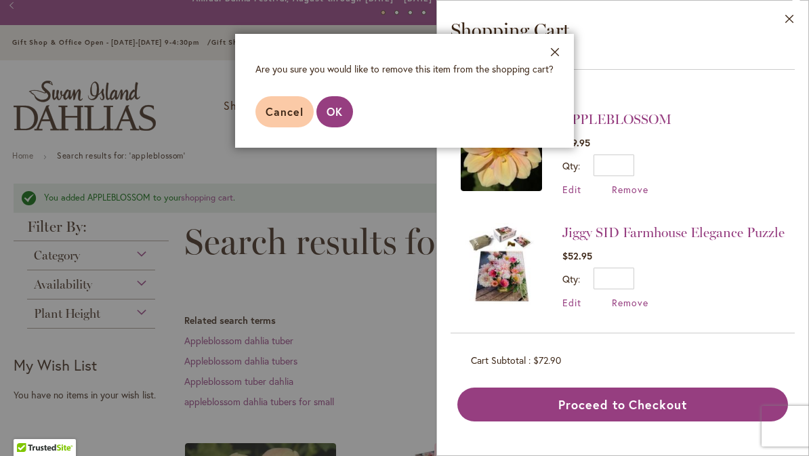
click at [332, 112] on span "OK" at bounding box center [335, 111] width 16 height 14
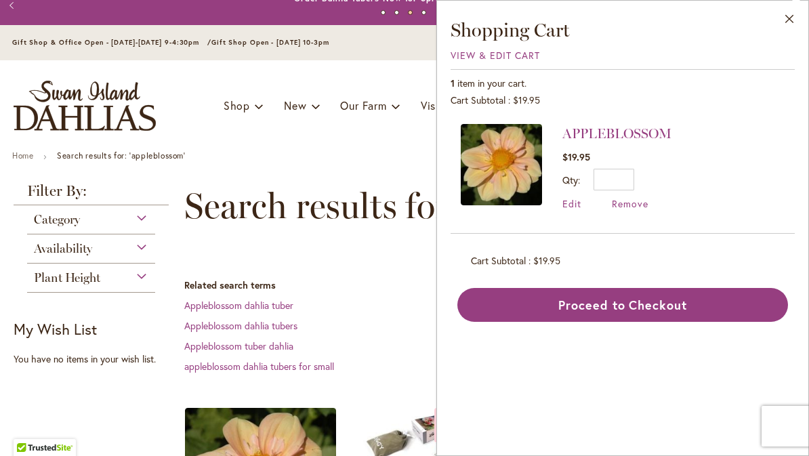
click at [227, 307] on link "Appleblossom dahlia tuber" at bounding box center [238, 305] width 109 height 13
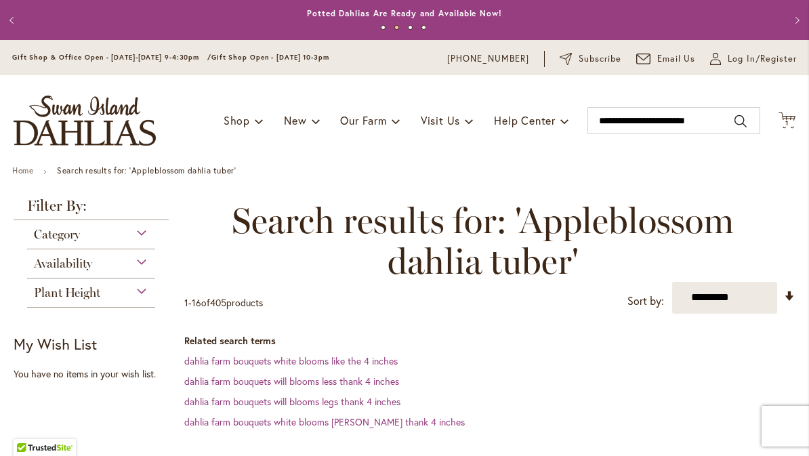
click at [46, 366] on div "My Wish List Last Added Items You have no items in your wish list." at bounding box center [95, 358] width 163 height 46
click at [776, 300] on select "**********" at bounding box center [724, 298] width 105 height 32
select select "****"
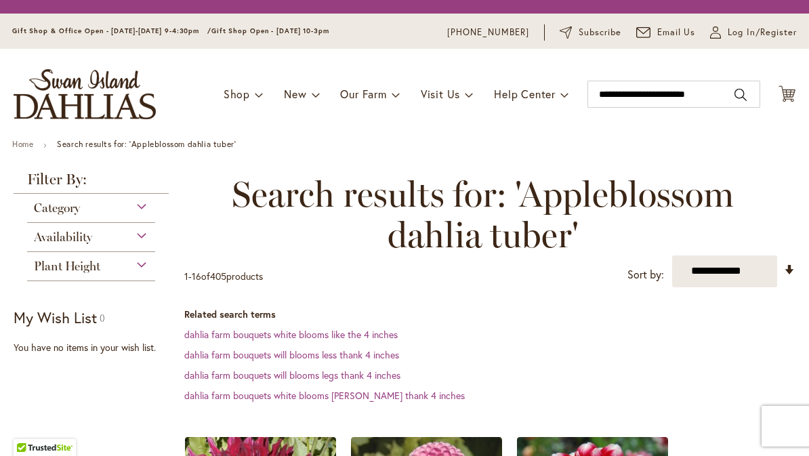
scroll to position [228, 0]
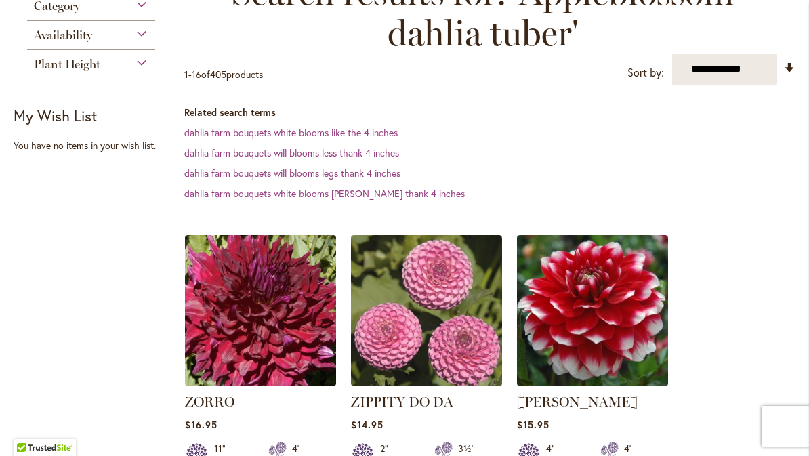
click at [50, 125] on strong "My Wish List" at bounding box center [55, 116] width 83 height 20
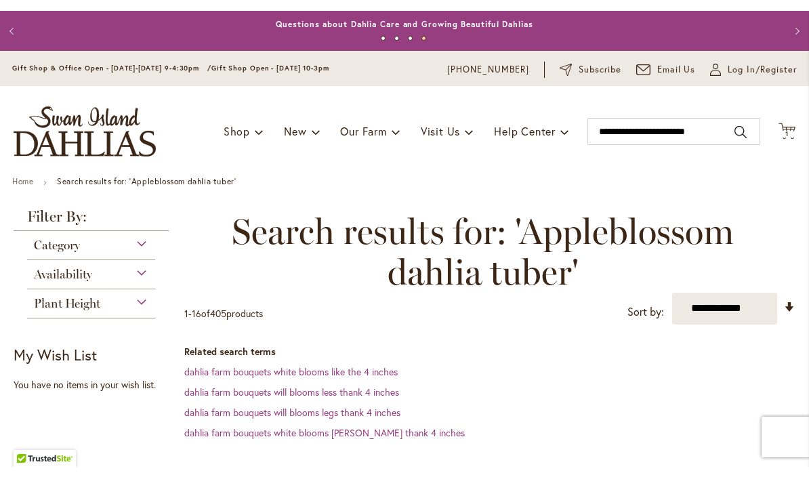
scroll to position [0, 0]
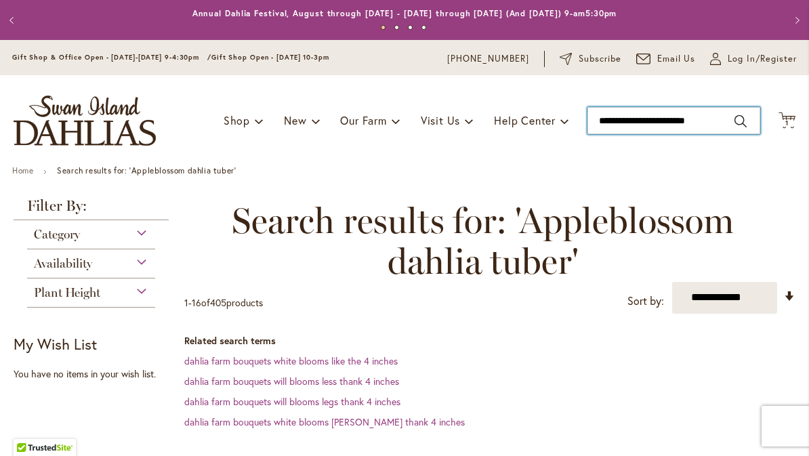
click at [669, 110] on input "**********" at bounding box center [673, 120] width 173 height 27
type input "**********"
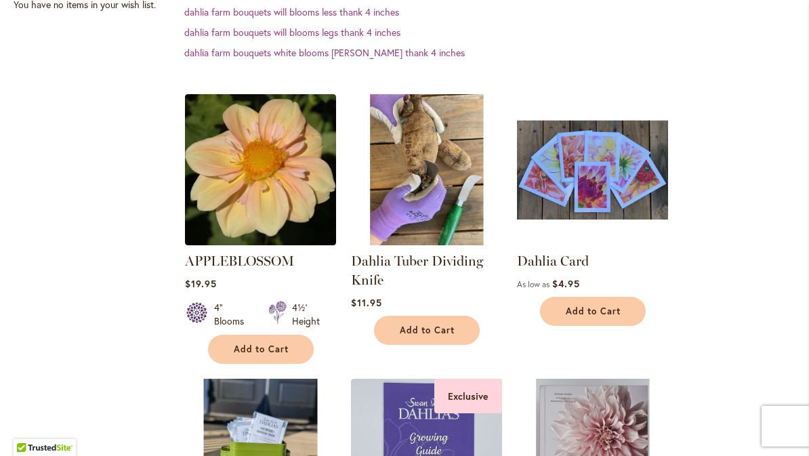
scroll to position [371, 0]
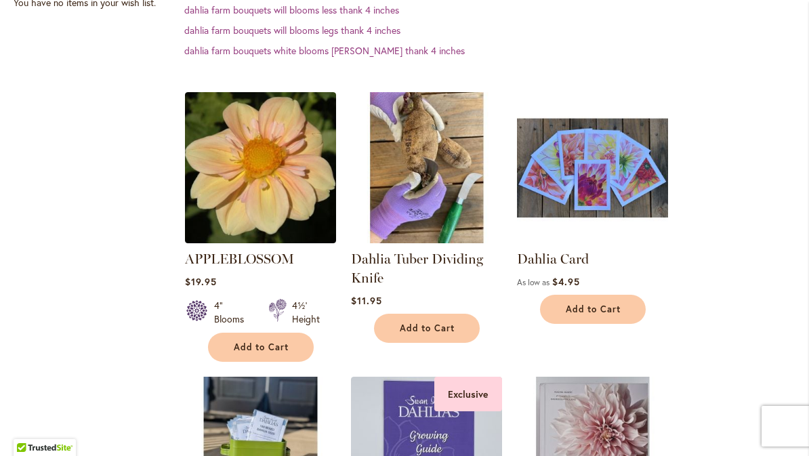
click at [250, 188] on img at bounding box center [260, 167] width 151 height 151
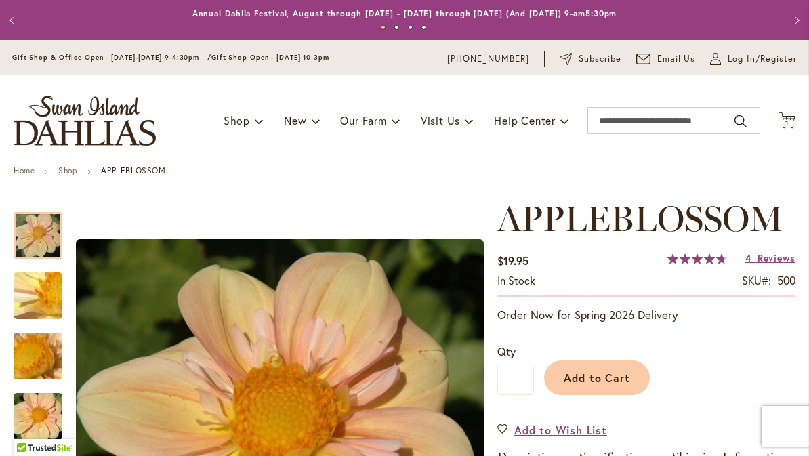
click at [549, 434] on span "Add to Wish List" at bounding box center [560, 430] width 93 height 16
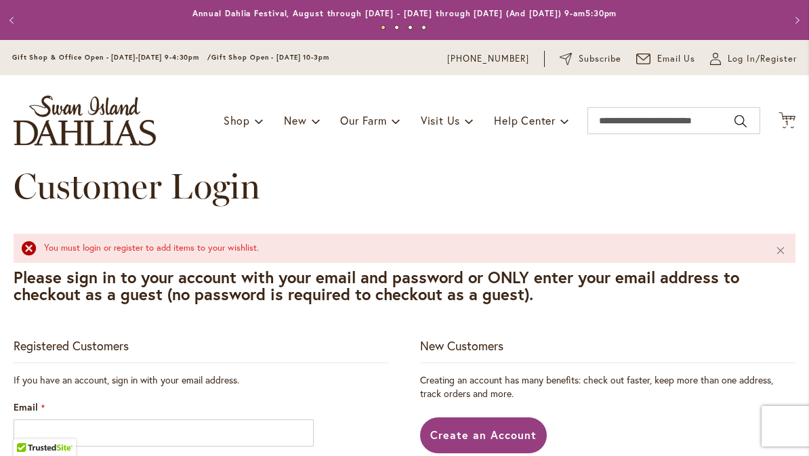
click at [581, 64] on span "Subscribe" at bounding box center [600, 59] width 43 height 14
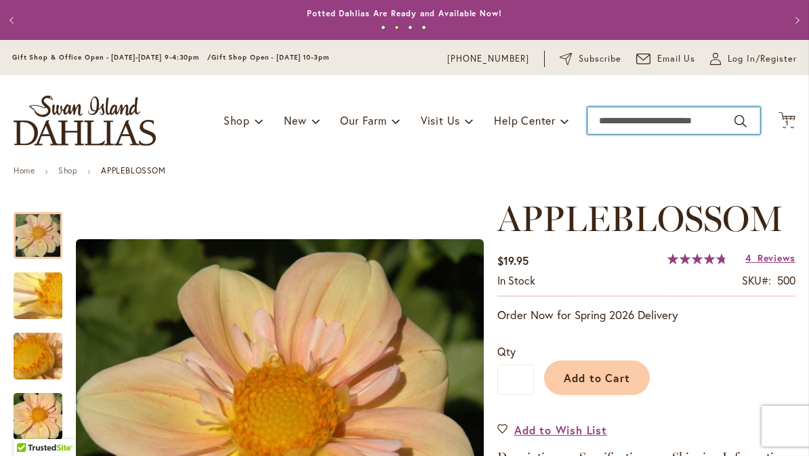
click at [605, 126] on input "Search" at bounding box center [673, 120] width 173 height 27
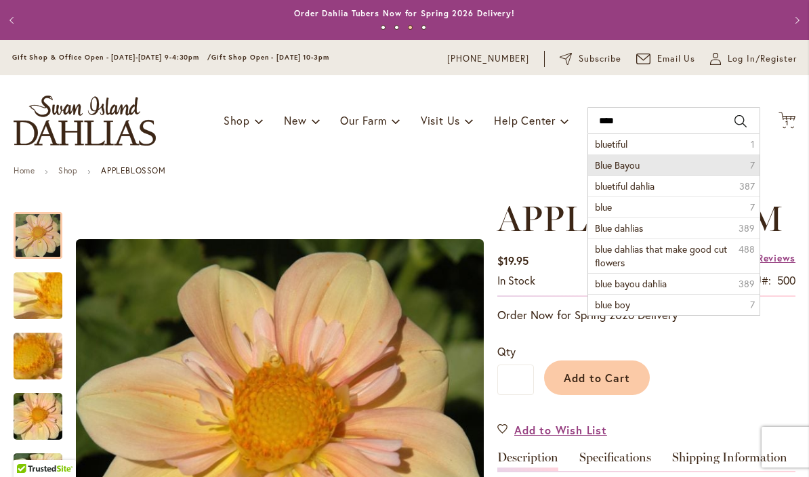
click at [603, 174] on li "Blue Bayou 7" at bounding box center [673, 164] width 171 height 21
type input "**********"
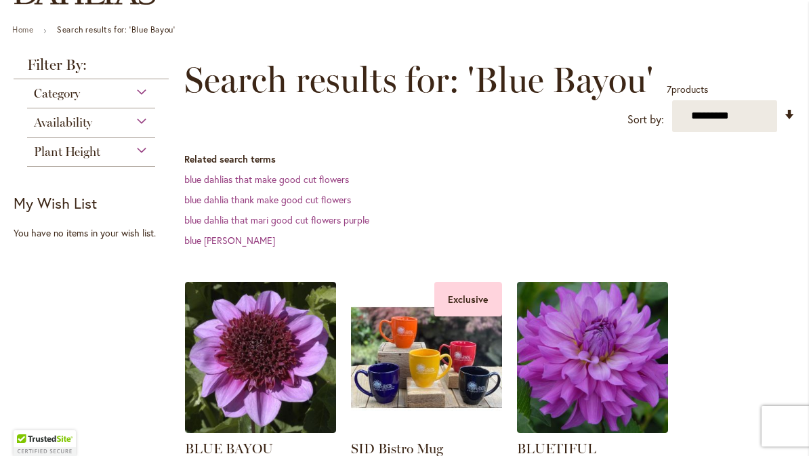
scroll to position [140, 0]
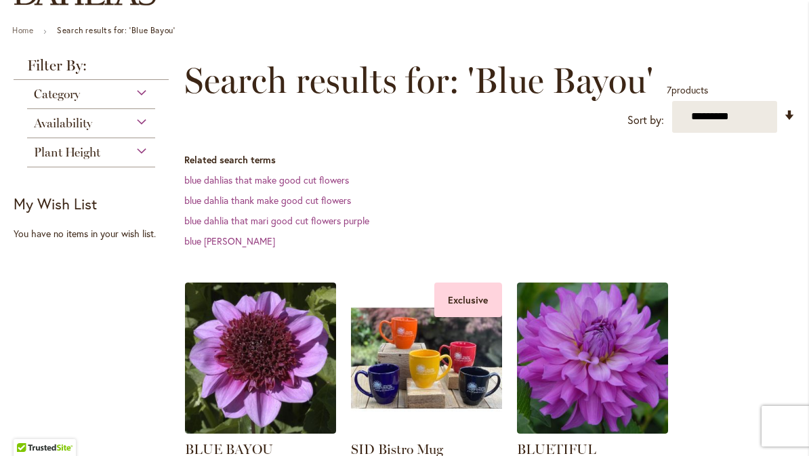
click at [251, 376] on img at bounding box center [260, 357] width 151 height 151
